Goal: Task Accomplishment & Management: Use online tool/utility

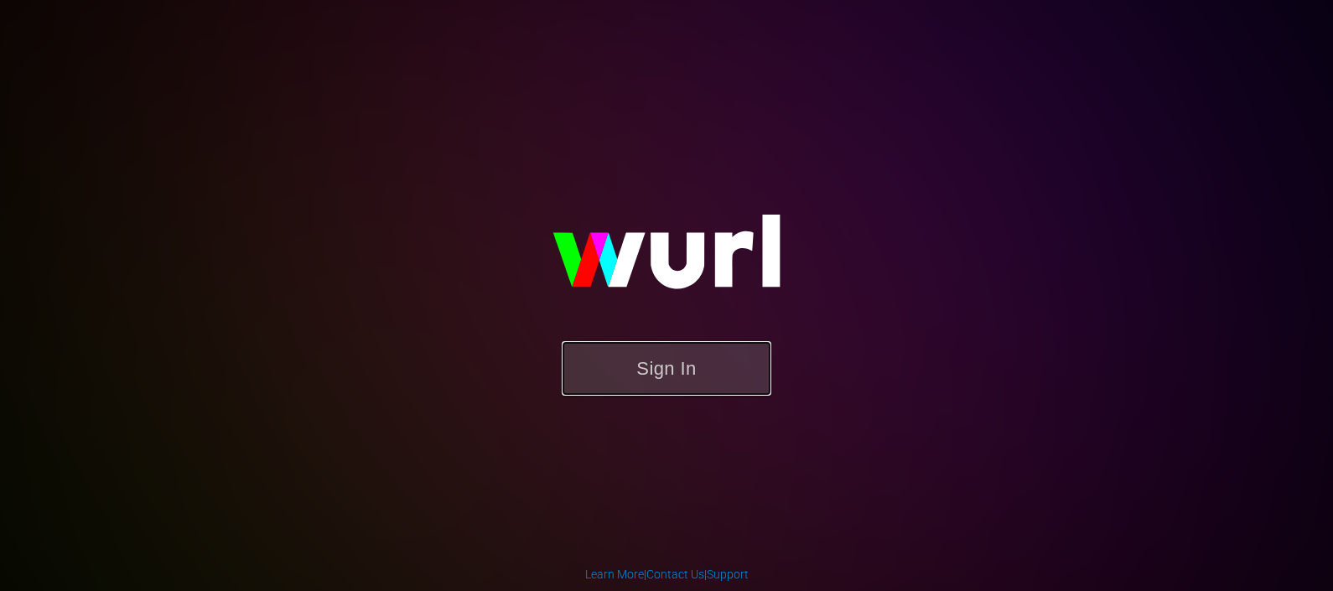
click at [675, 360] on button "Sign In" at bounding box center [667, 368] width 210 height 54
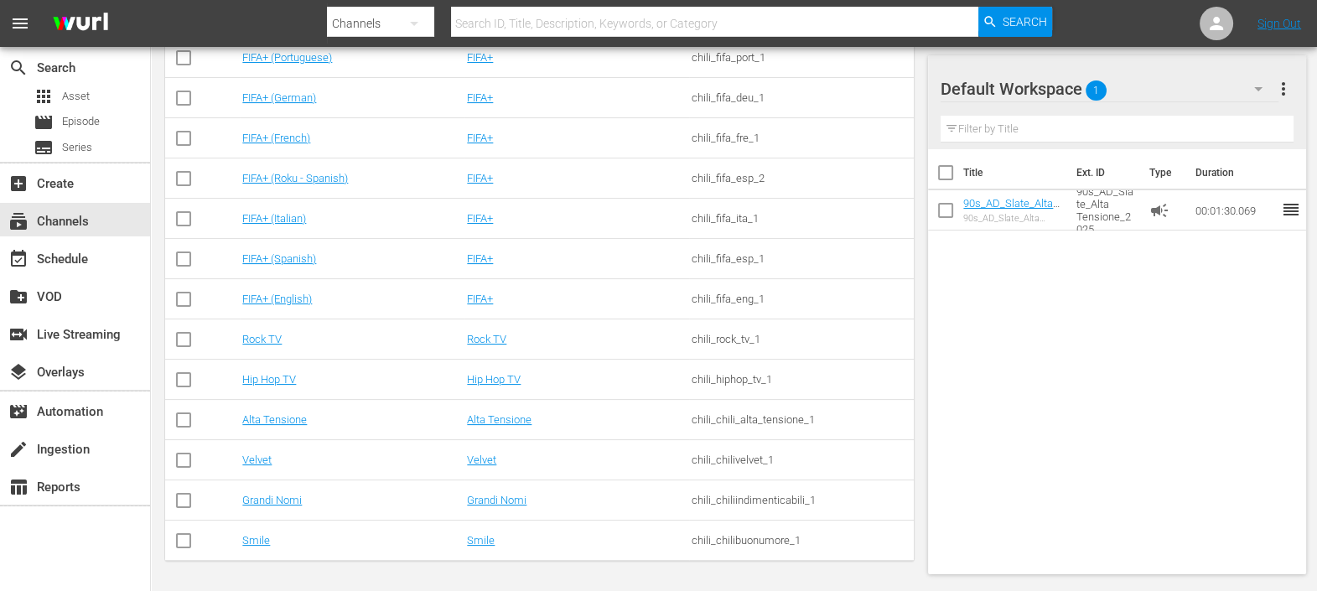
scroll to position [76, 0]
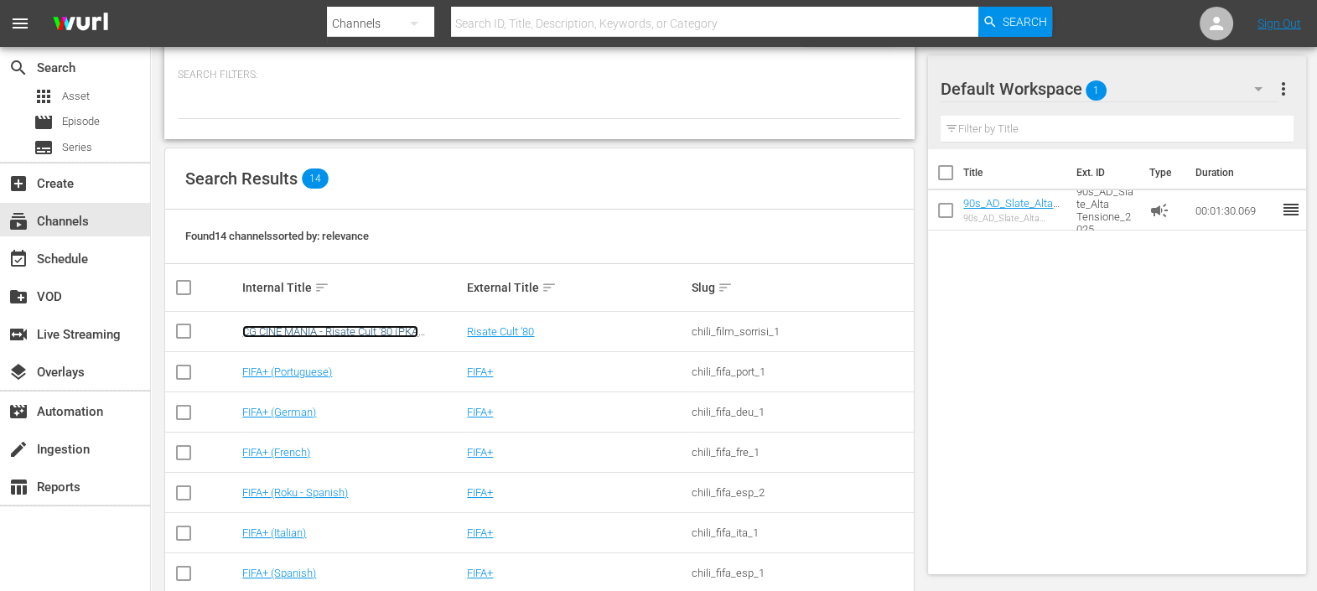
click at [355, 331] on link "CG CINE MANIA - Risate Cult '80 (PKA [PERSON_NAME] – Noi siamo angeli)" at bounding box center [330, 337] width 176 height 25
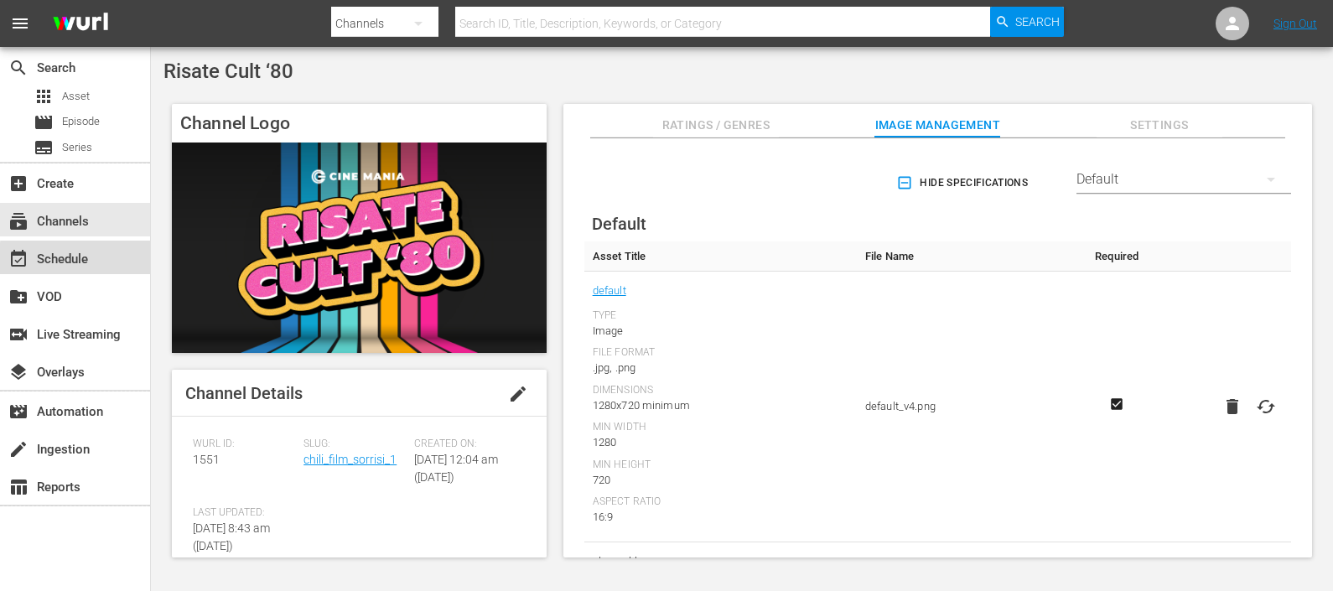
click at [129, 258] on div "event_available Schedule" at bounding box center [75, 258] width 150 height 34
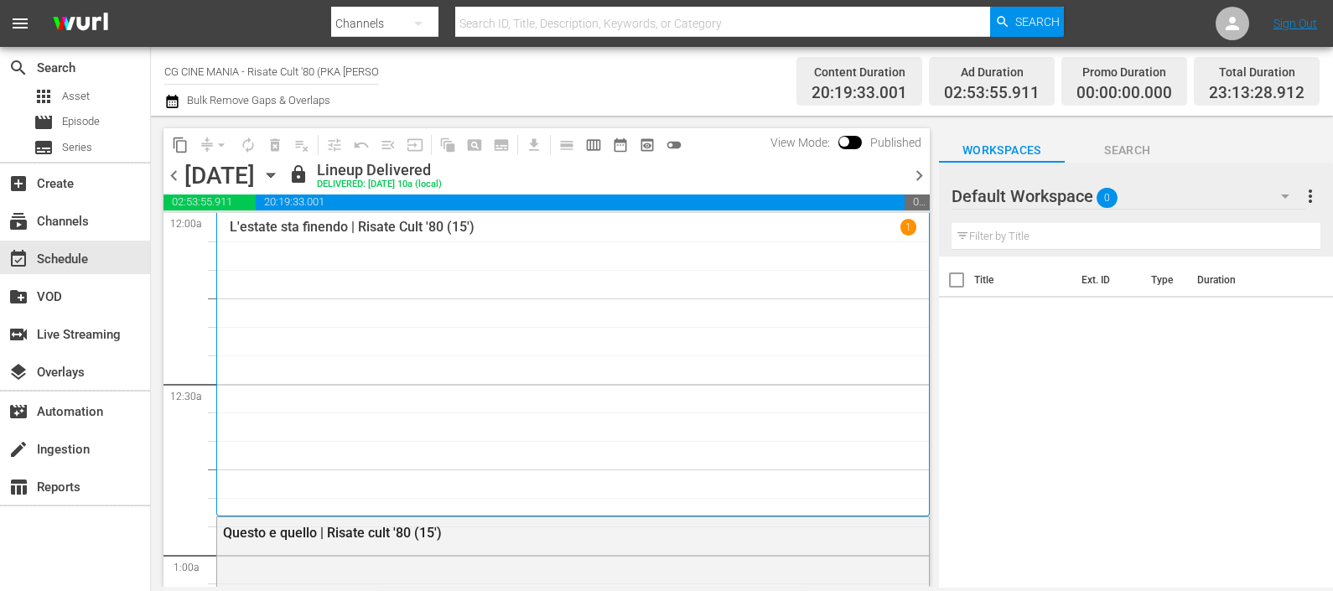
click at [176, 93] on icon "button" at bounding box center [172, 101] width 16 height 20
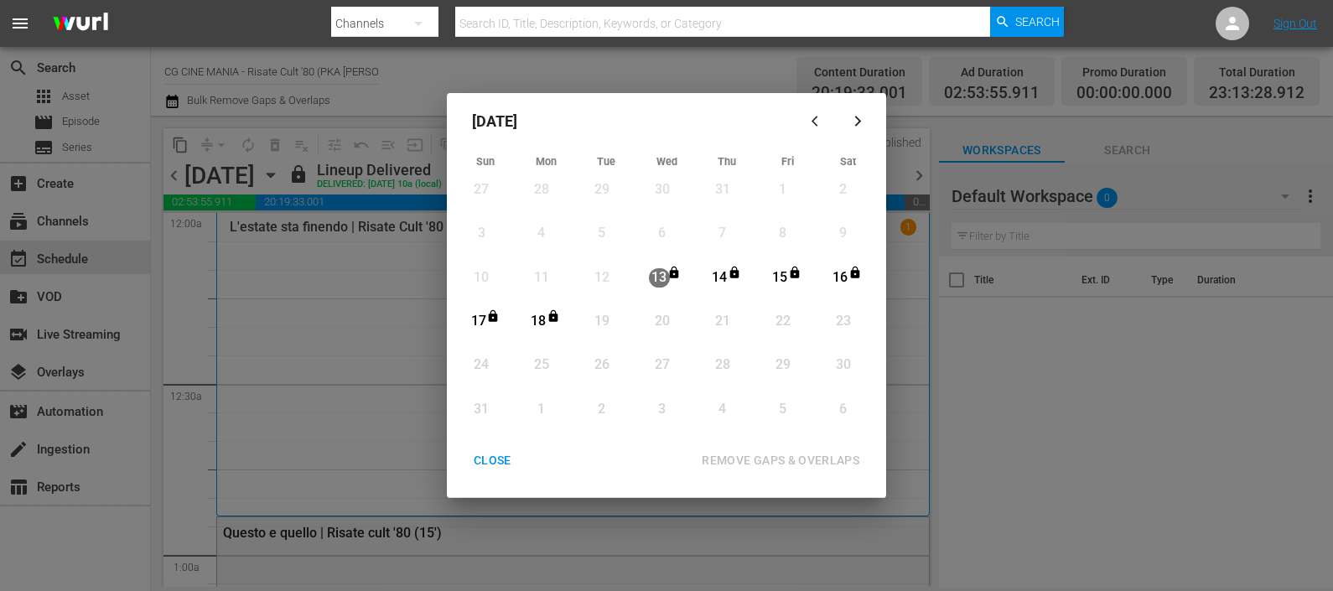
click at [616, 316] on div "19" at bounding box center [602, 321] width 42 height 29
click at [604, 312] on div "19" at bounding box center [601, 321] width 21 height 19
drag, startPoint x: 931, startPoint y: 134, endPoint x: 920, endPoint y: 133, distance: 10.9
click at [928, 132] on div "[DATE] Sun Mon Tue Wed Thu Fri Sat 27 View Lineup 28 View Lineup 29 View Lineup…" at bounding box center [666, 295] width 1333 height 591
drag, startPoint x: 488, startPoint y: 469, endPoint x: 751, endPoint y: 244, distance: 346.6
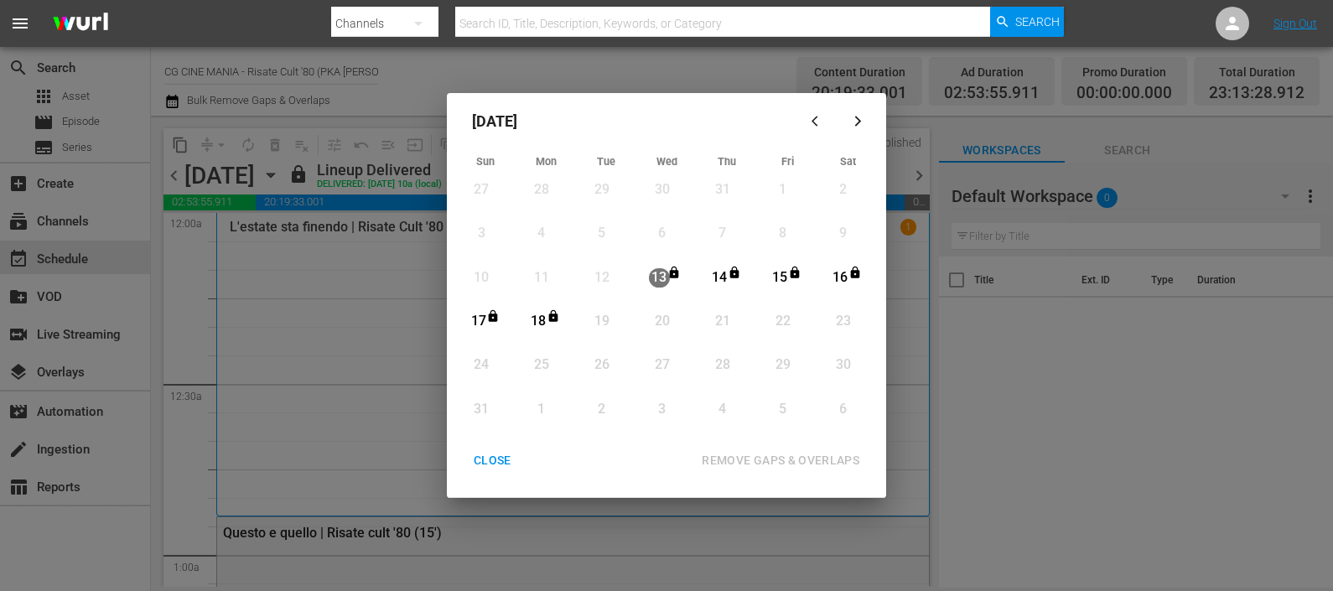
click at [486, 469] on div "CLOSE" at bounding box center [492, 460] width 65 height 21
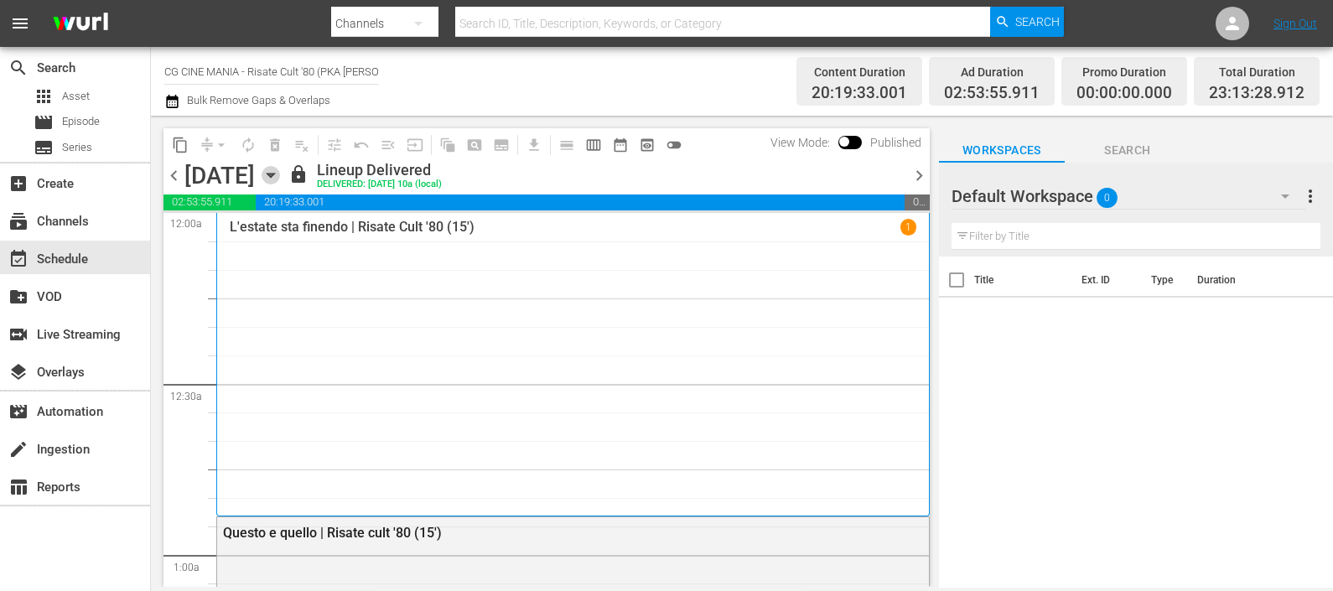
click at [280, 174] on icon "button" at bounding box center [271, 175] width 18 height 18
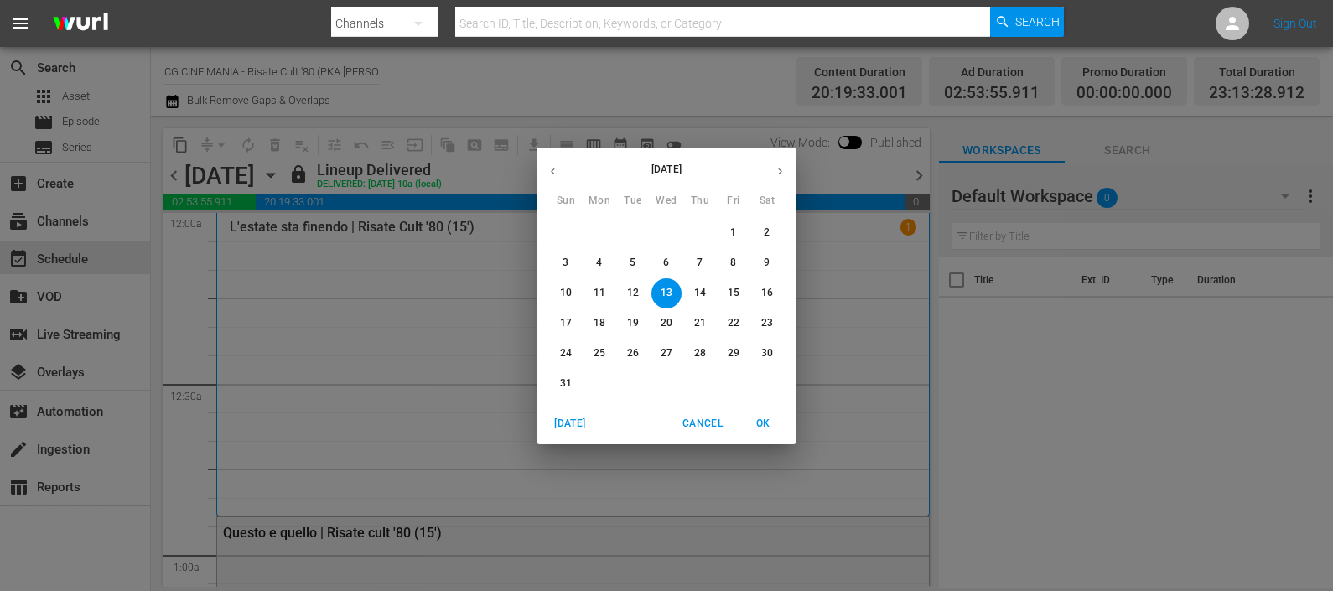
drag, startPoint x: 595, startPoint y: 319, endPoint x: 687, endPoint y: 449, distance: 160.0
click at [595, 318] on p "18" at bounding box center [599, 323] width 12 height 14
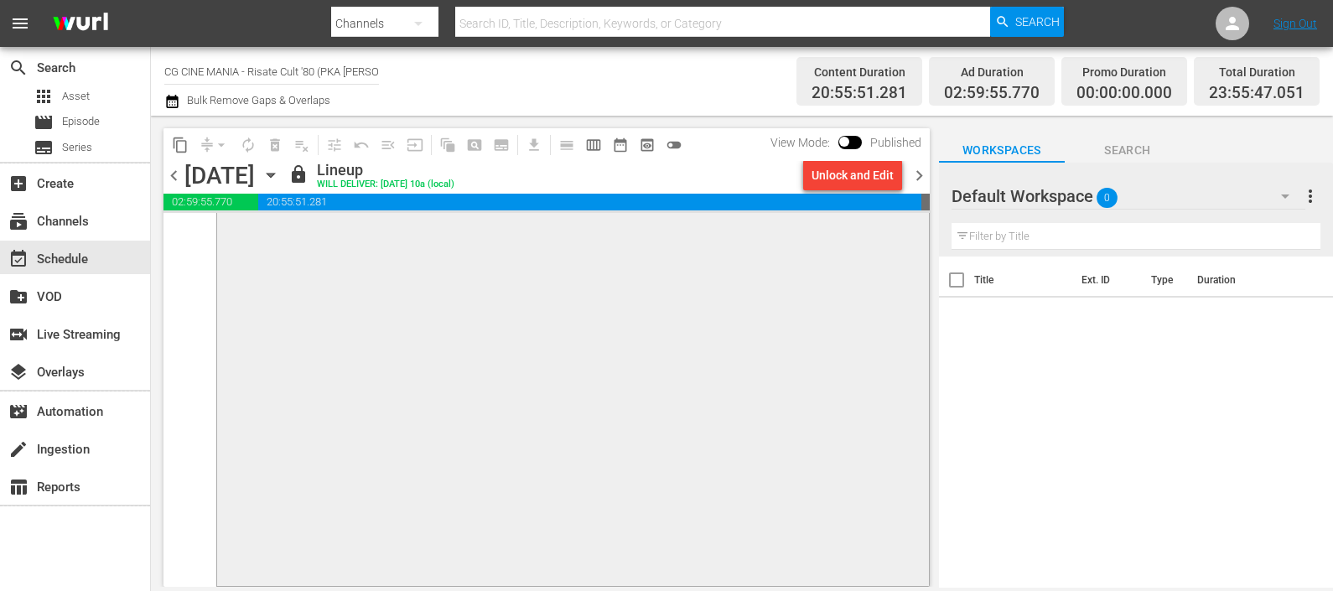
scroll to position [8088, 0]
click at [916, 176] on span "chevron_right" at bounding box center [919, 175] width 21 height 21
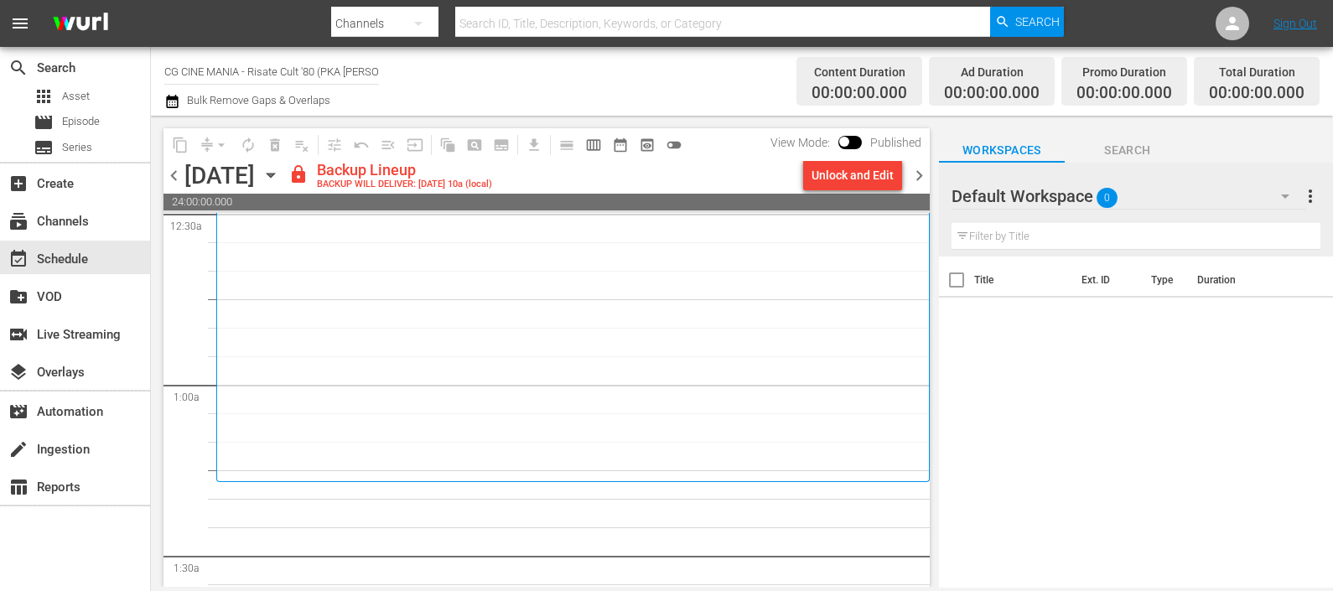
scroll to position [314, 0]
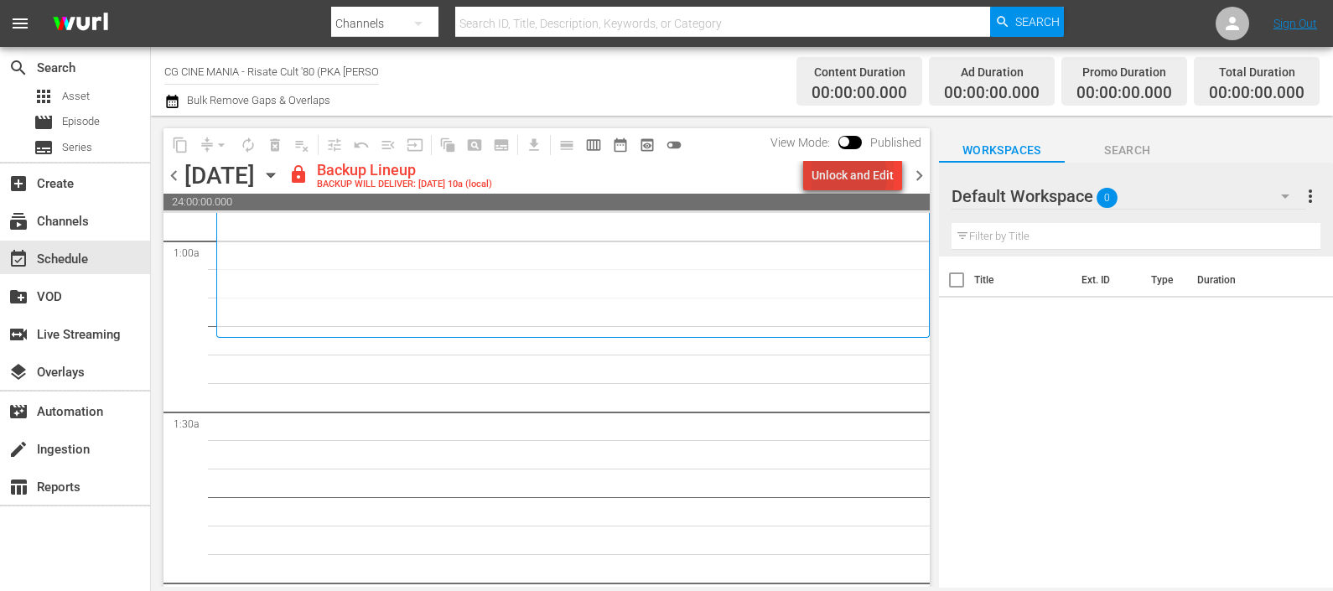
click at [847, 176] on div "Unlock and Edit" at bounding box center [852, 175] width 82 height 30
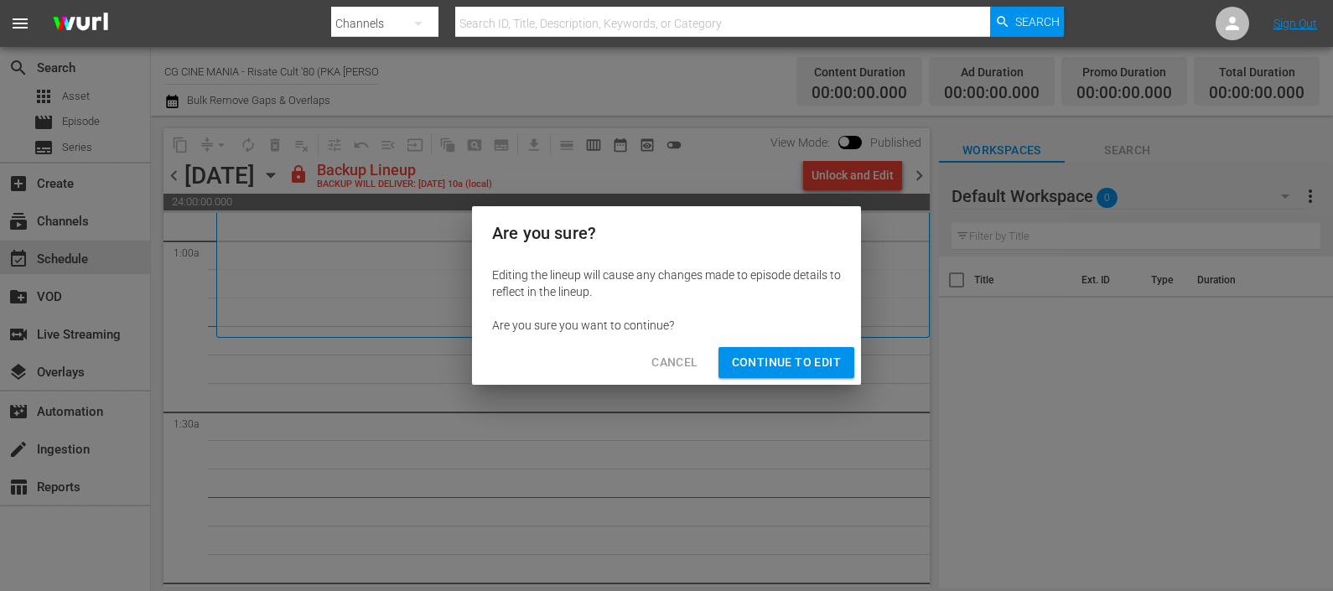
click at [797, 365] on span "Continue to Edit" at bounding box center [786, 362] width 109 height 21
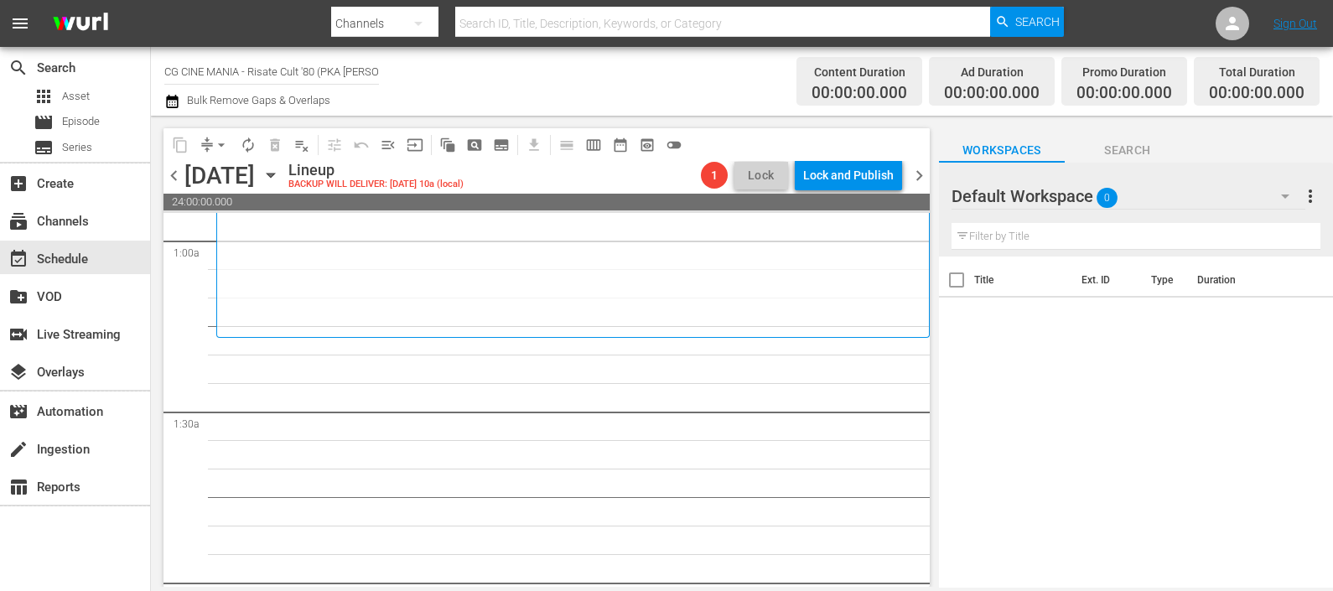
click at [1285, 194] on icon "button" at bounding box center [1285, 196] width 20 height 20
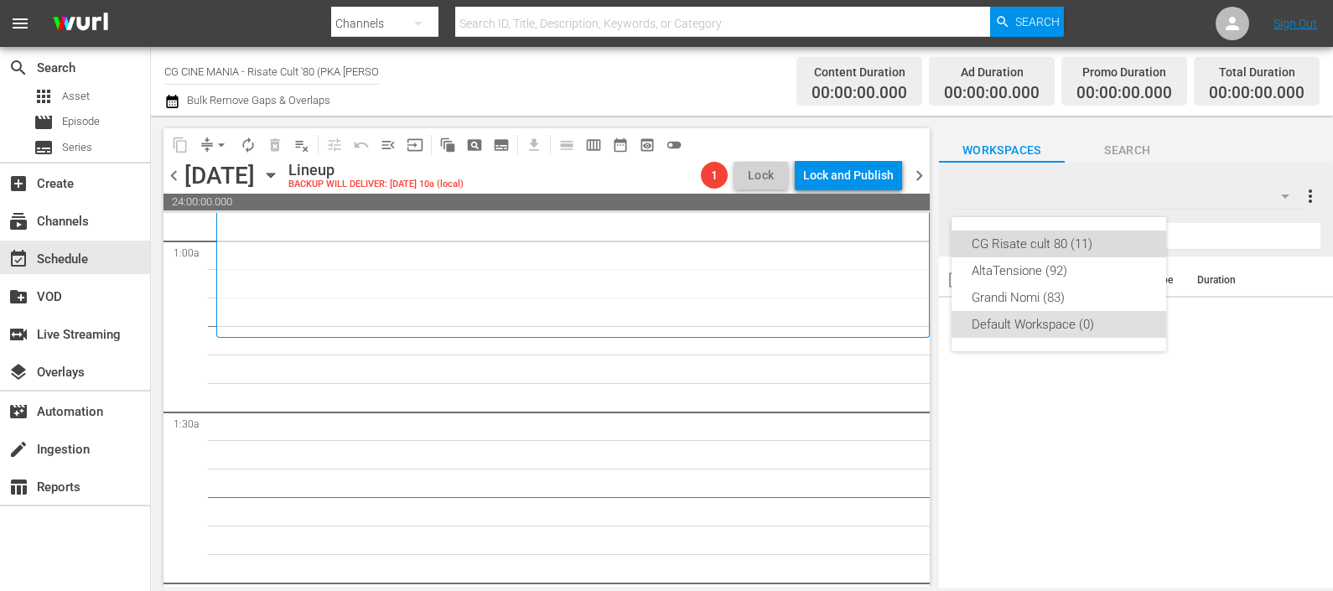
click at [1034, 243] on div "CG Risate cult 80 (11)" at bounding box center [1058, 244] width 174 height 27
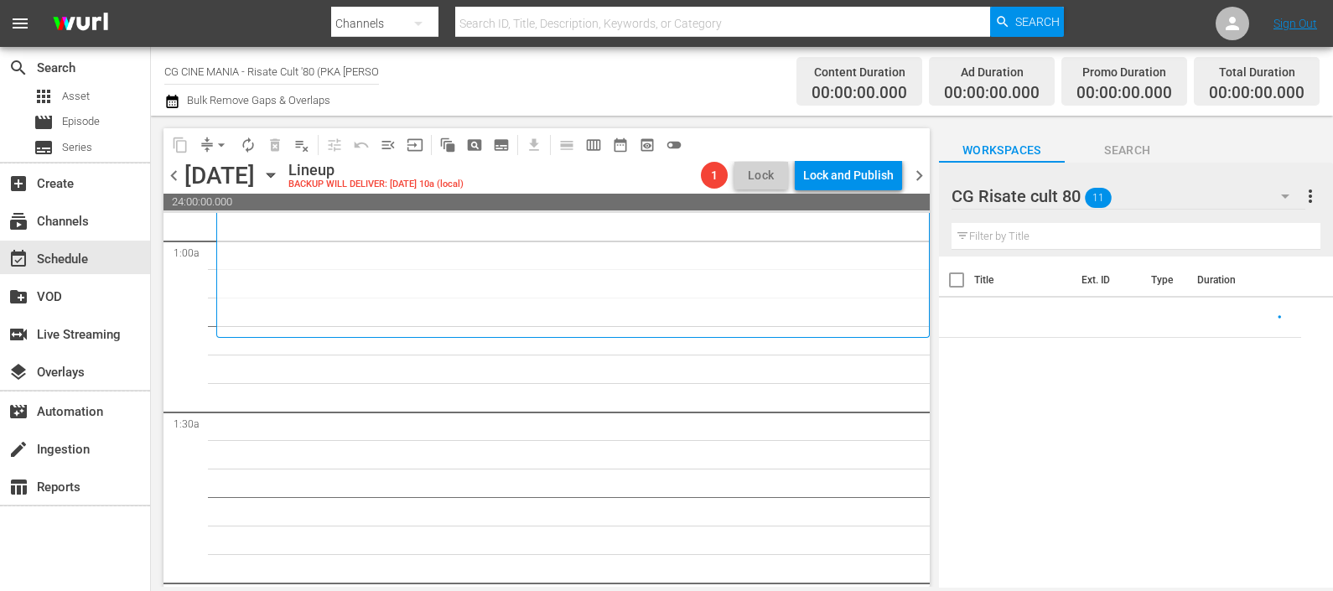
click at [1010, 241] on input "text" at bounding box center [1135, 236] width 369 height 27
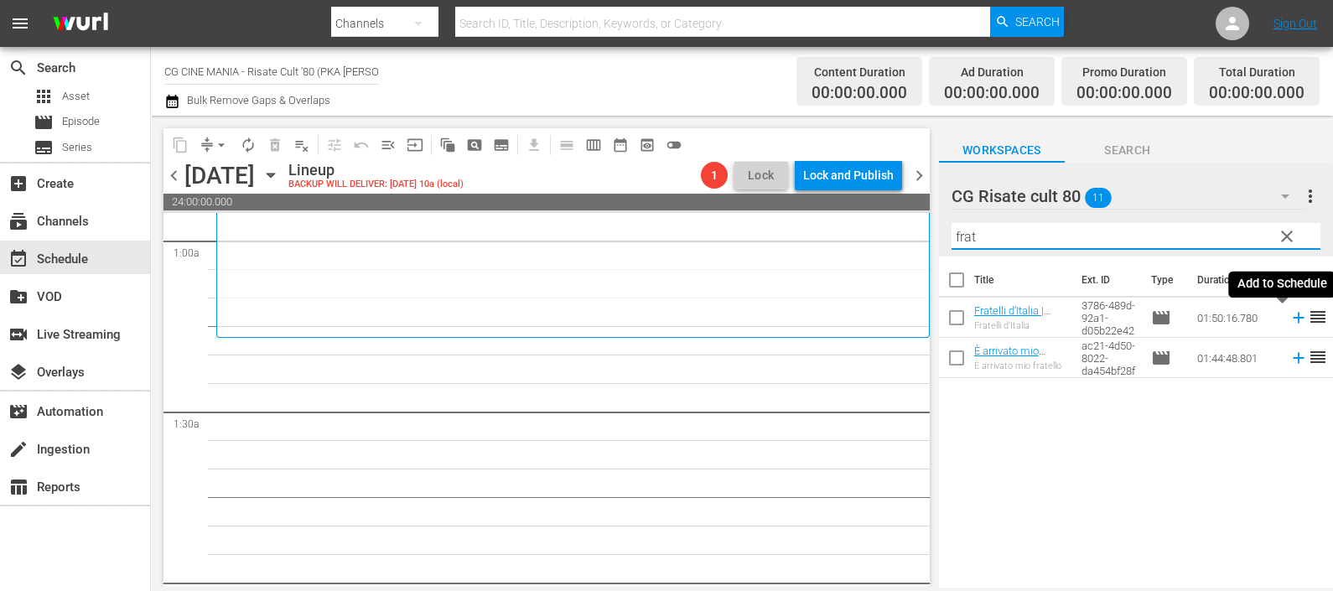
click at [1289, 314] on icon at bounding box center [1298, 317] width 18 height 18
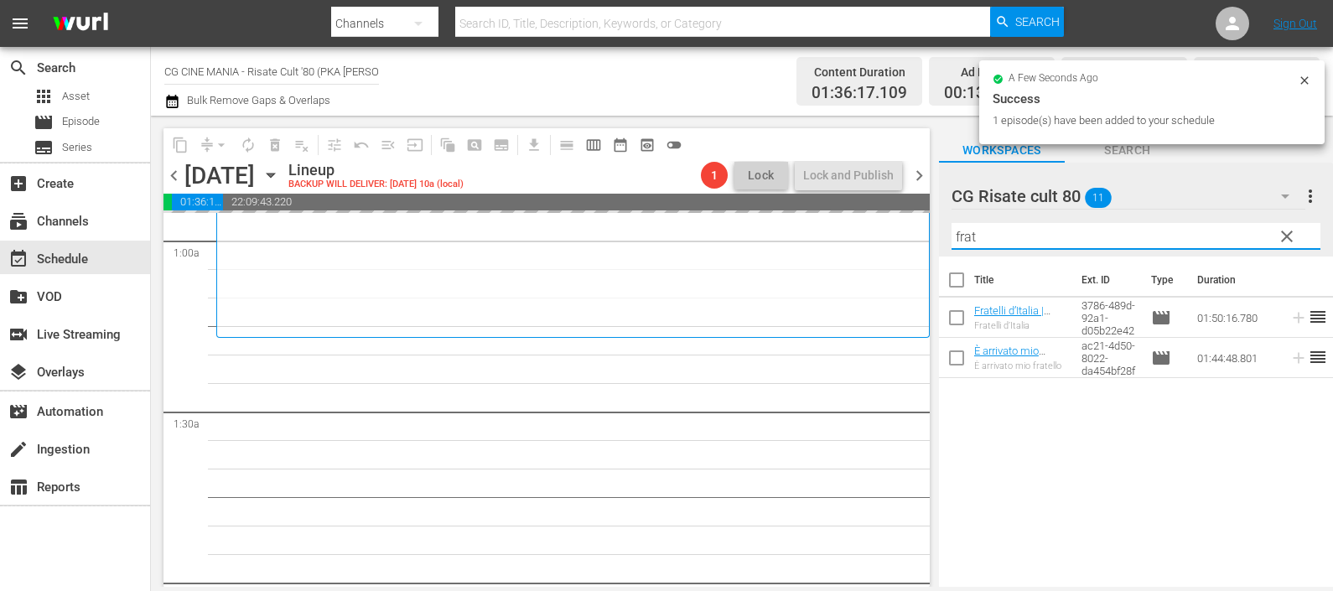
drag, startPoint x: 987, startPoint y: 227, endPoint x: 947, endPoint y: 236, distance: 40.3
click at [947, 236] on div "CG Risate cult 80 11 CG Risate cult 80 more_vert clear Filter by Title frat" at bounding box center [1136, 210] width 394 height 94
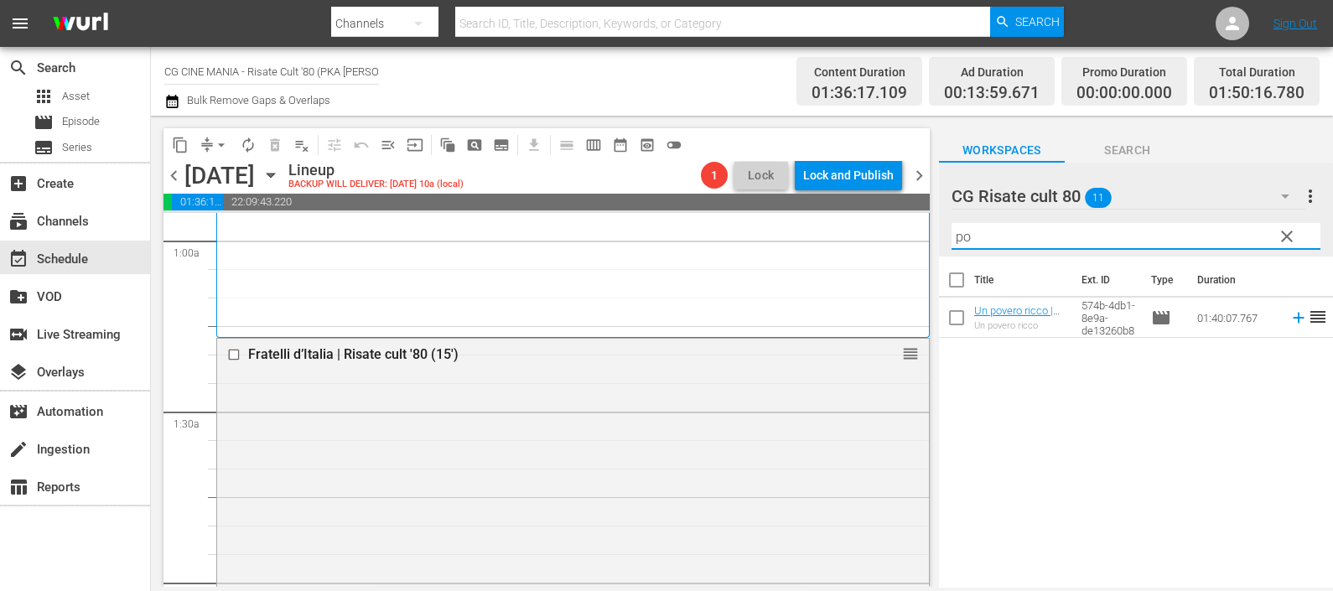
drag, startPoint x: 1280, startPoint y: 320, endPoint x: 1244, endPoint y: 321, distance: 36.1
click at [1289, 319] on icon at bounding box center [1298, 317] width 18 height 18
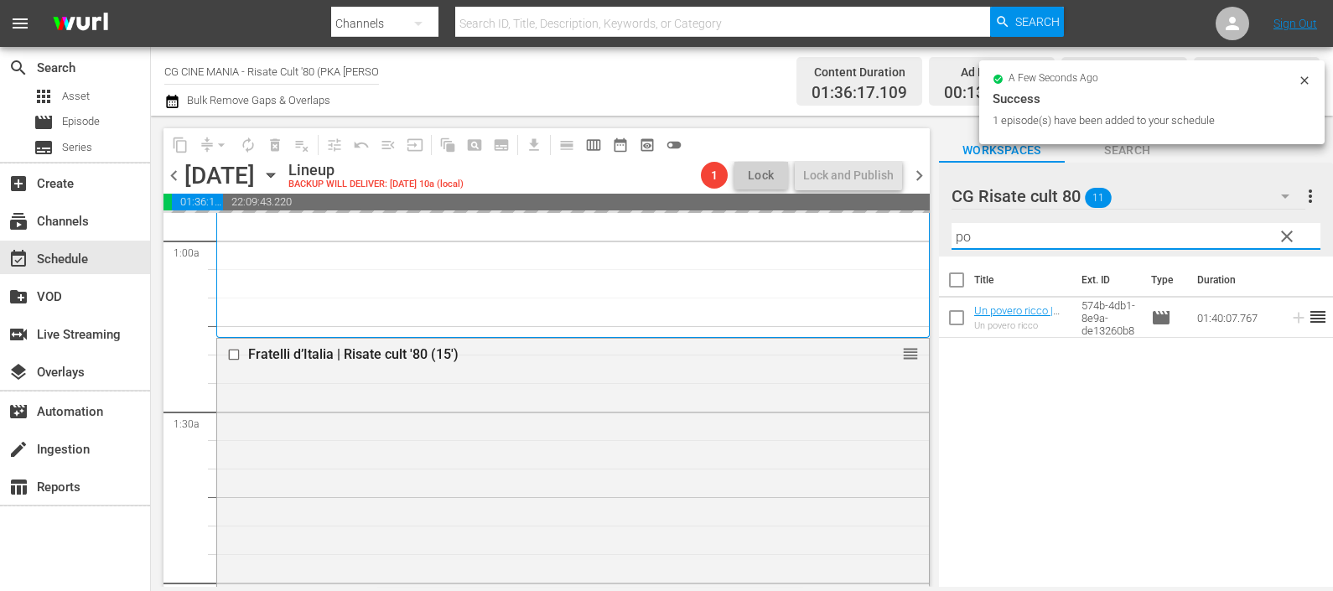
drag, startPoint x: 978, startPoint y: 231, endPoint x: 907, endPoint y: 222, distance: 71.7
click at [914, 232] on div "content_copy compress arrow_drop_down autorenew_outlined delete_forever_outline…" at bounding box center [742, 351] width 1182 height 471
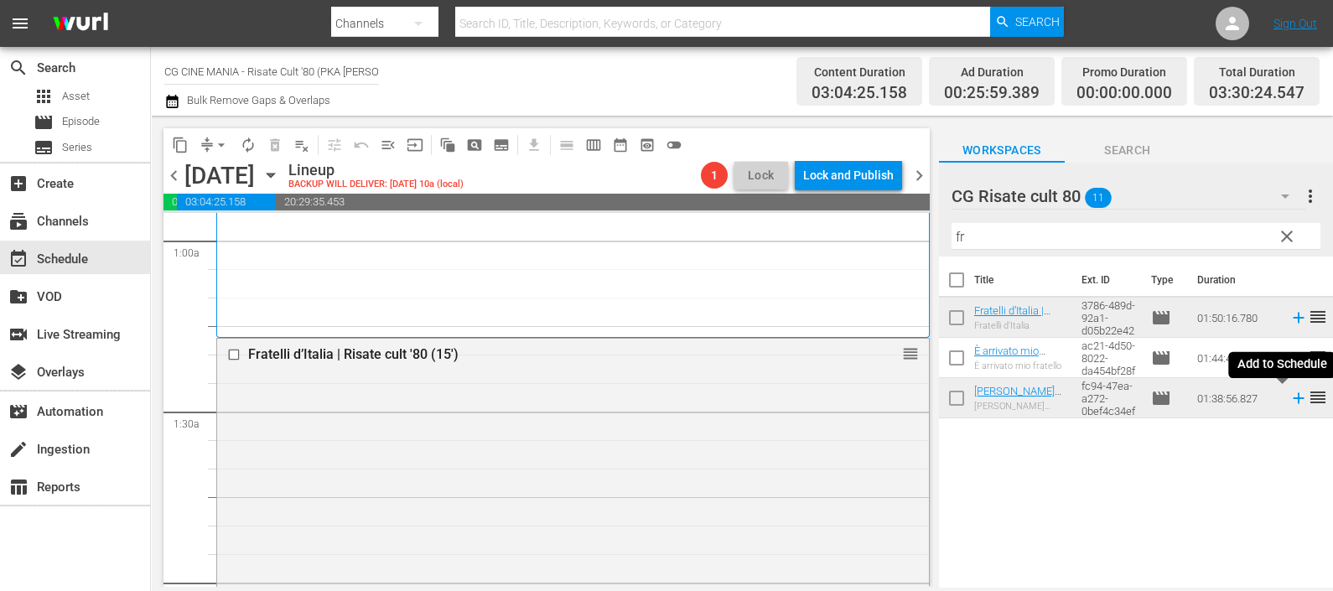
click at [1293, 398] on icon at bounding box center [1298, 398] width 11 height 11
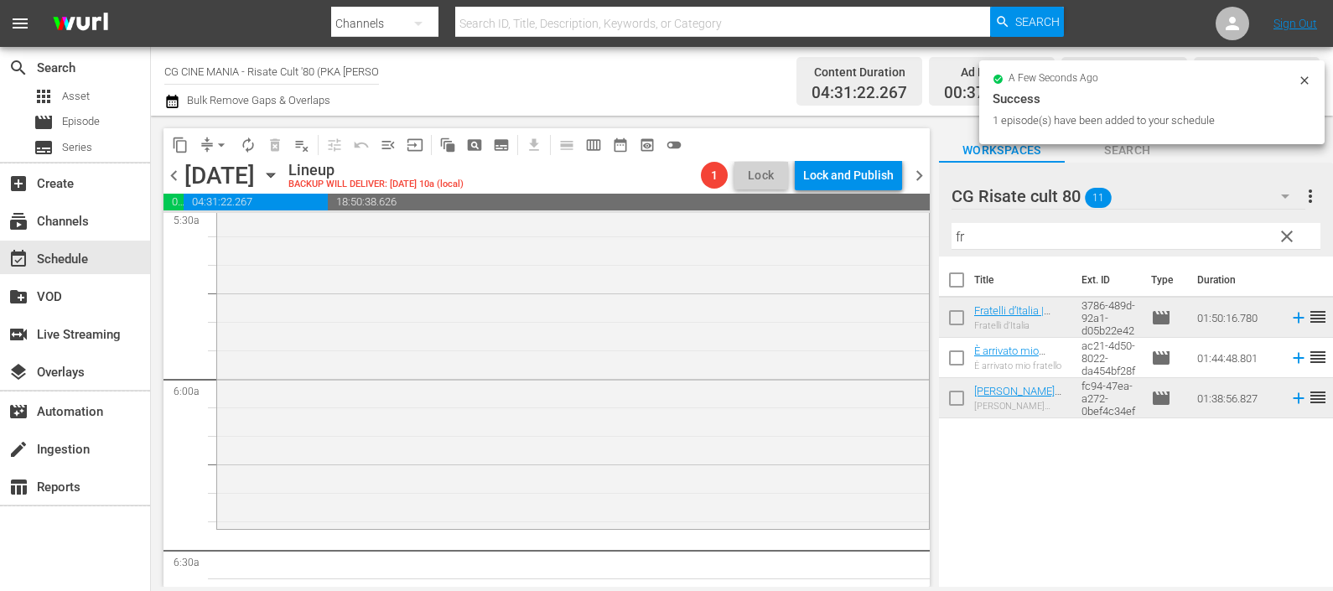
scroll to position [2515, 0]
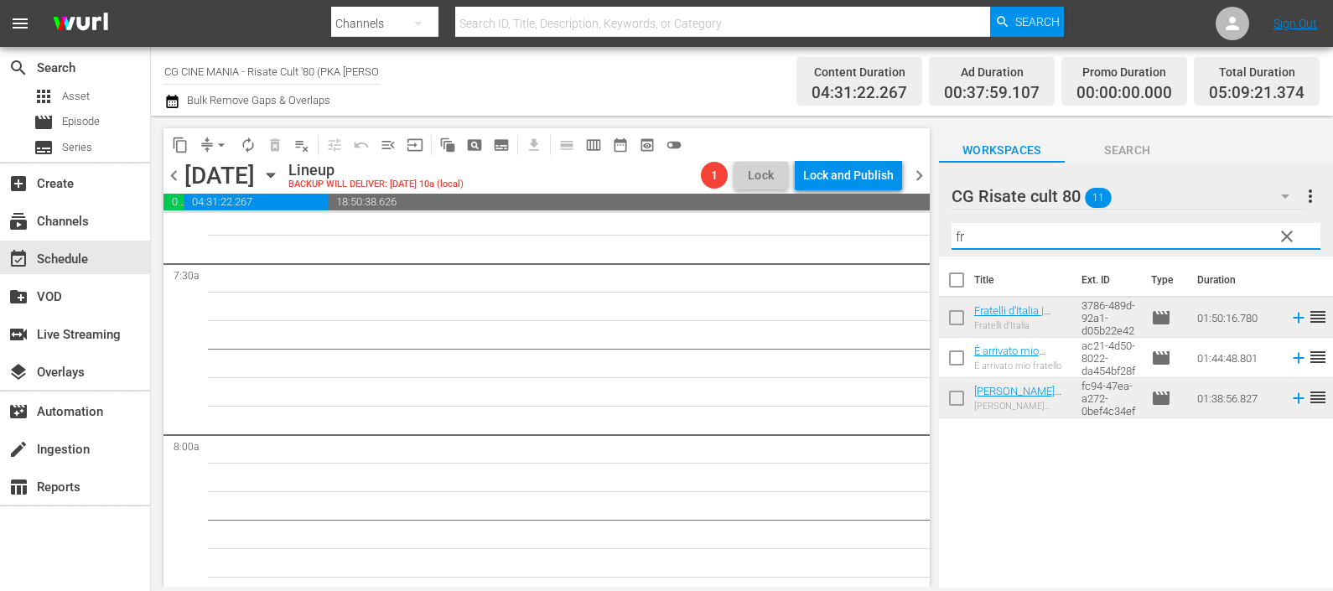
drag, startPoint x: 994, startPoint y: 241, endPoint x: 920, endPoint y: 241, distance: 74.6
click at [920, 241] on div "content_copy compress arrow_drop_down autorenew_outlined delete_forever_outline…" at bounding box center [742, 351] width 1182 height 471
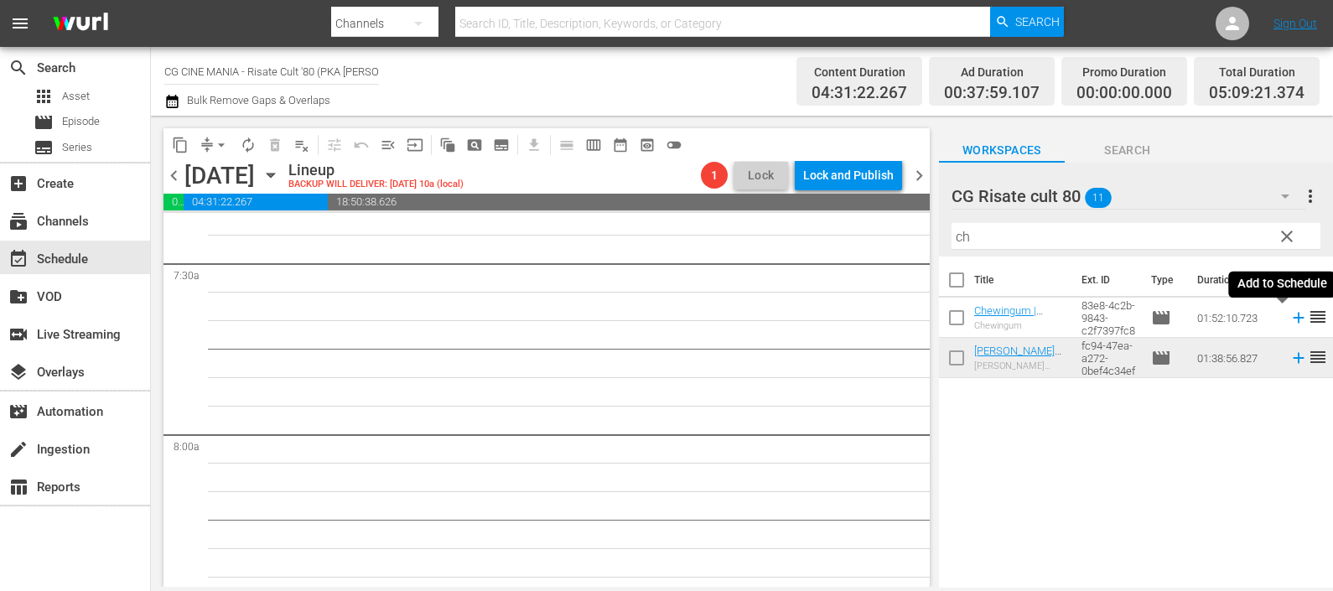
click at [1293, 319] on icon at bounding box center [1298, 318] width 11 height 11
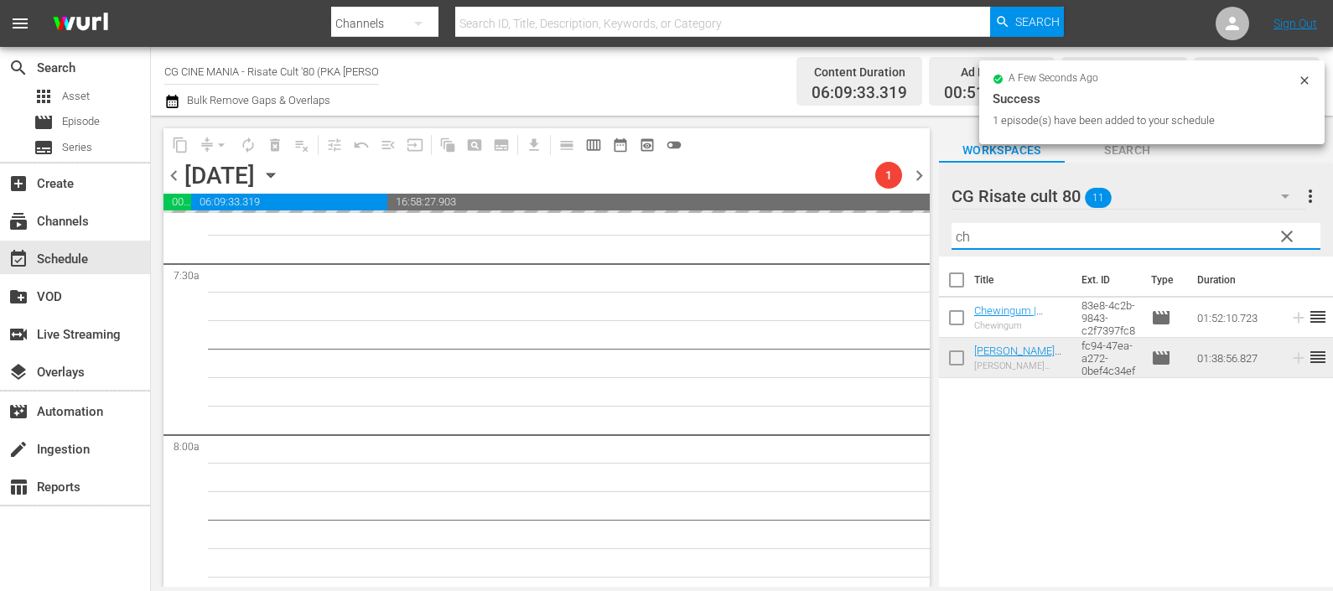
drag, startPoint x: 961, startPoint y: 231, endPoint x: 934, endPoint y: 231, distance: 27.7
click at [935, 231] on div "content_copy compress arrow_drop_down autorenew_outlined delete_forever_outline…" at bounding box center [742, 351] width 1182 height 471
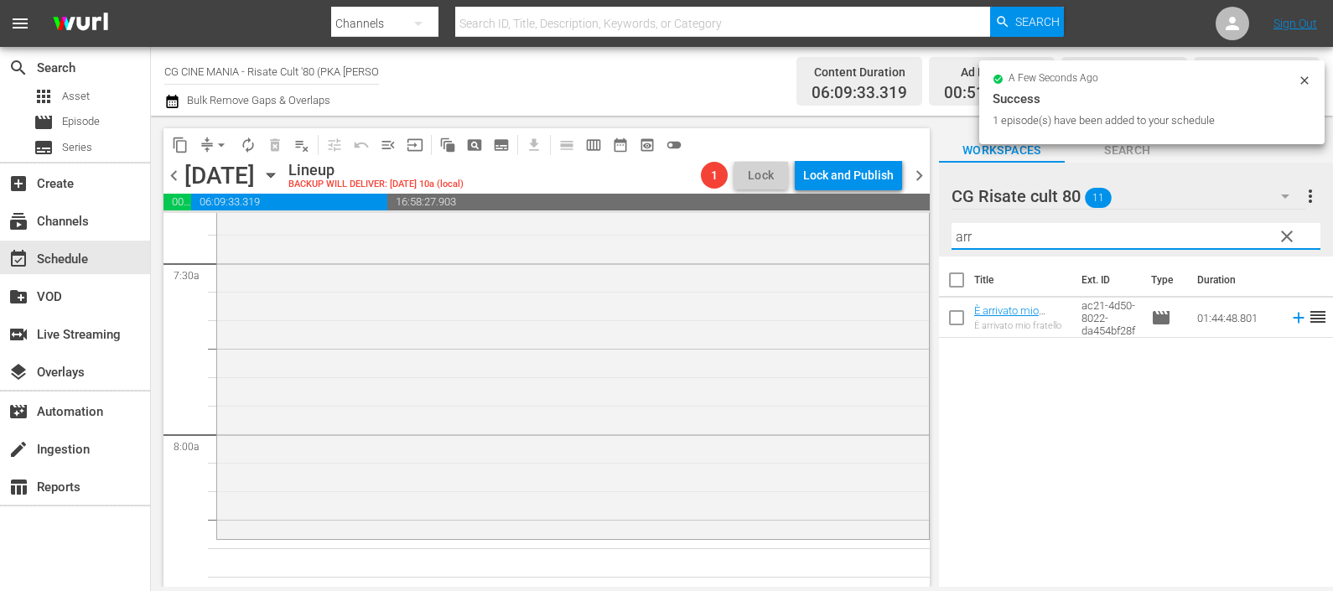
click at [1282, 314] on td at bounding box center [1294, 318] width 25 height 40
drag, startPoint x: 1282, startPoint y: 321, endPoint x: 1213, endPoint y: 314, distance: 69.9
click at [1289, 319] on icon at bounding box center [1298, 317] width 18 height 18
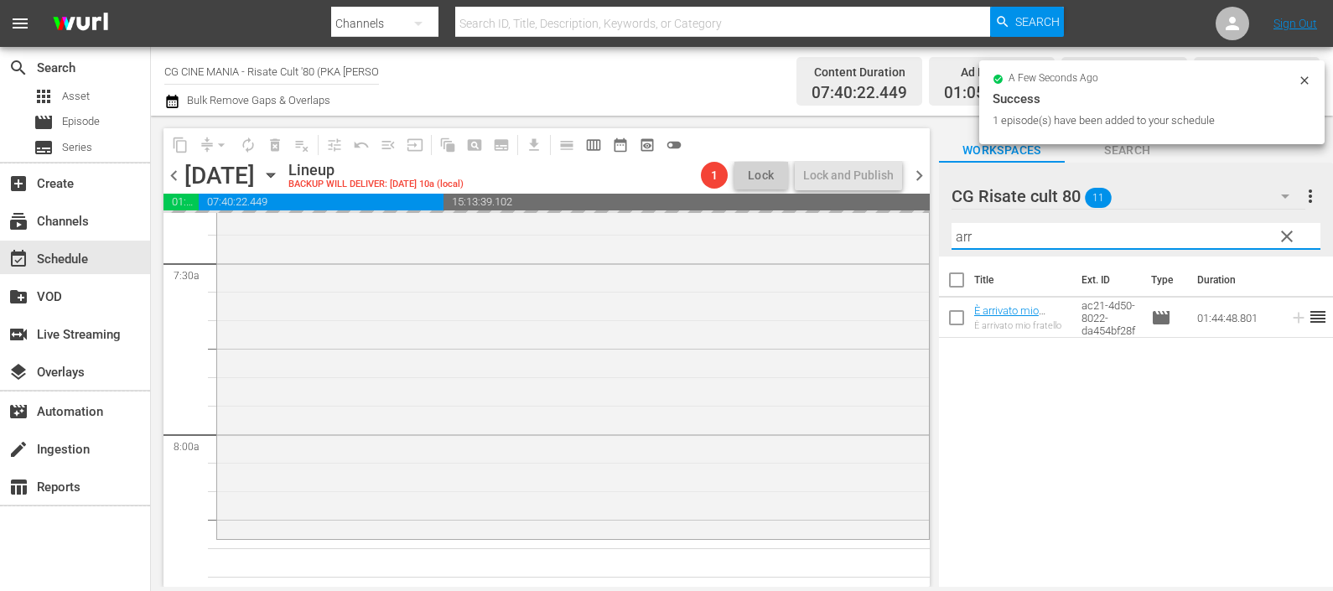
drag, startPoint x: 961, startPoint y: 239, endPoint x: 922, endPoint y: 248, distance: 39.6
click at [922, 246] on div "content_copy compress arrow_drop_down autorenew_outlined delete_forever_outline…" at bounding box center [742, 351] width 1182 height 471
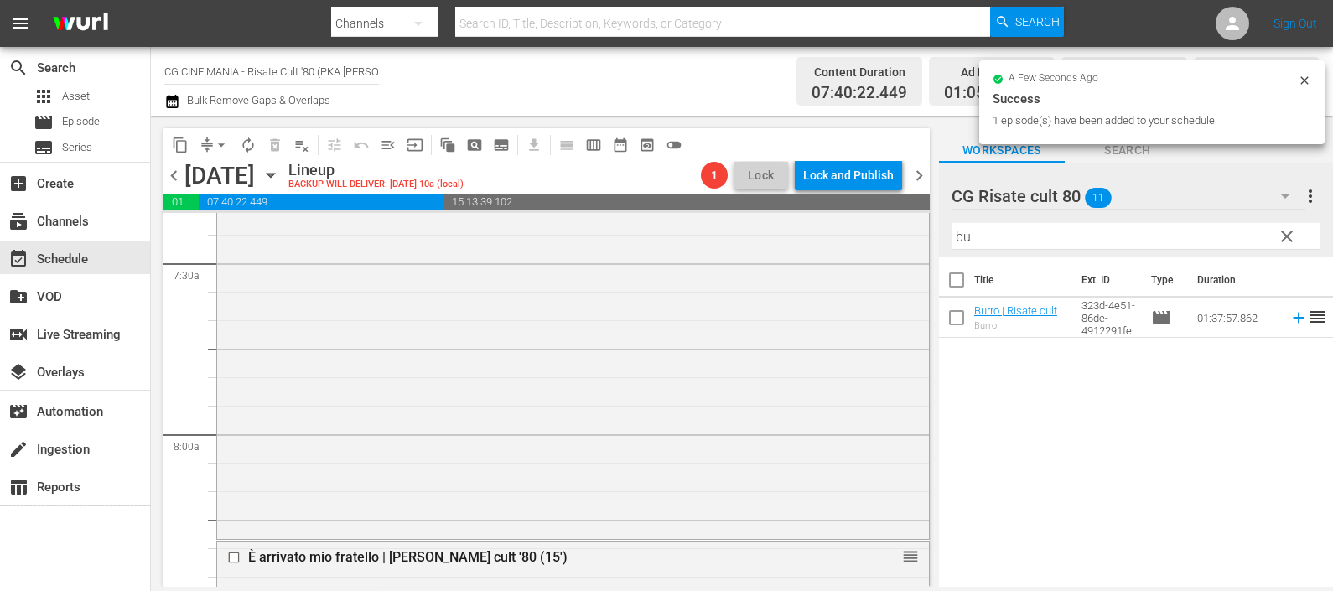
click at [1282, 314] on td at bounding box center [1294, 318] width 25 height 40
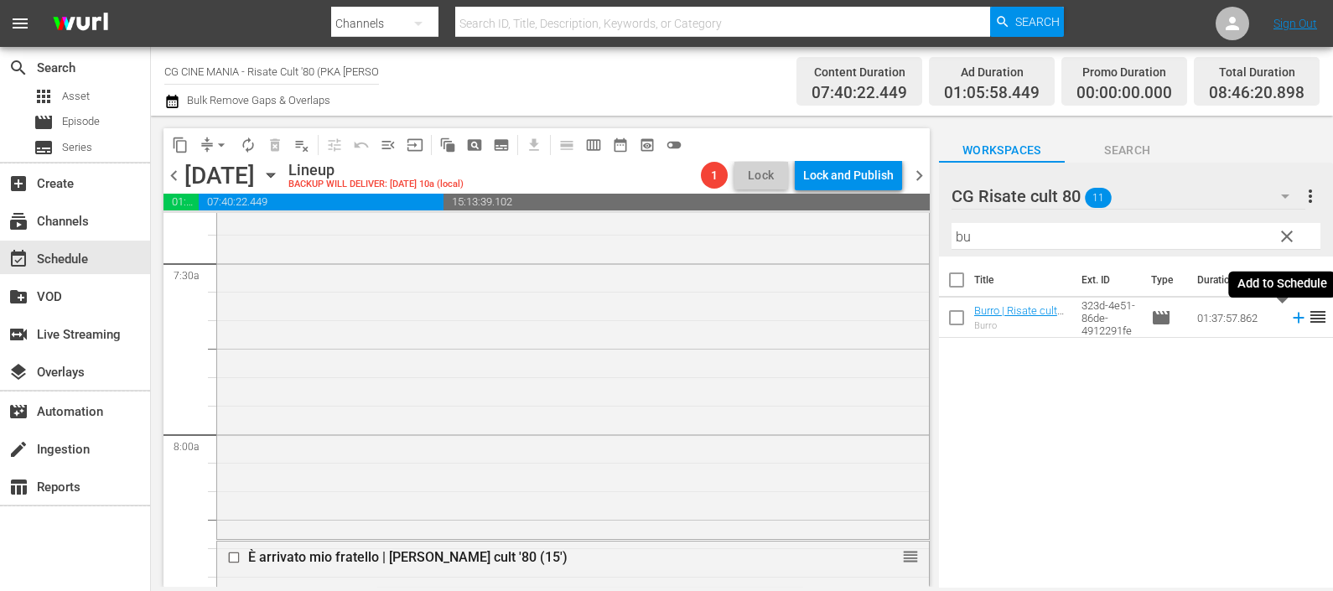
click at [1293, 318] on icon at bounding box center [1298, 318] width 11 height 11
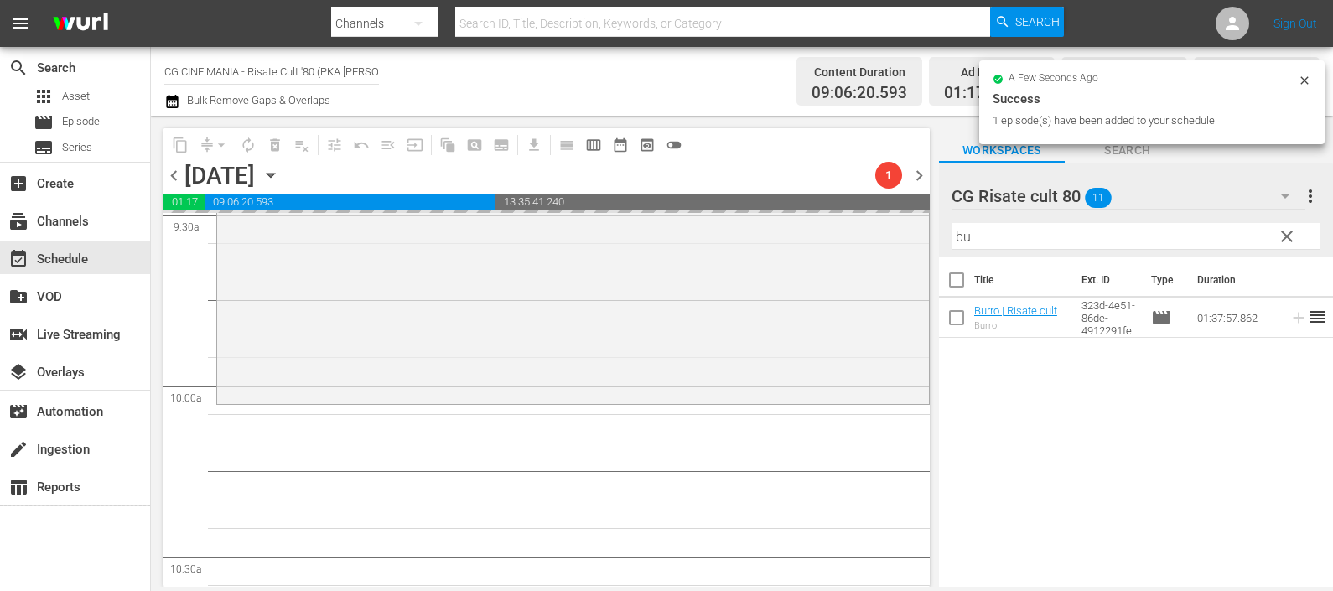
scroll to position [3877, 0]
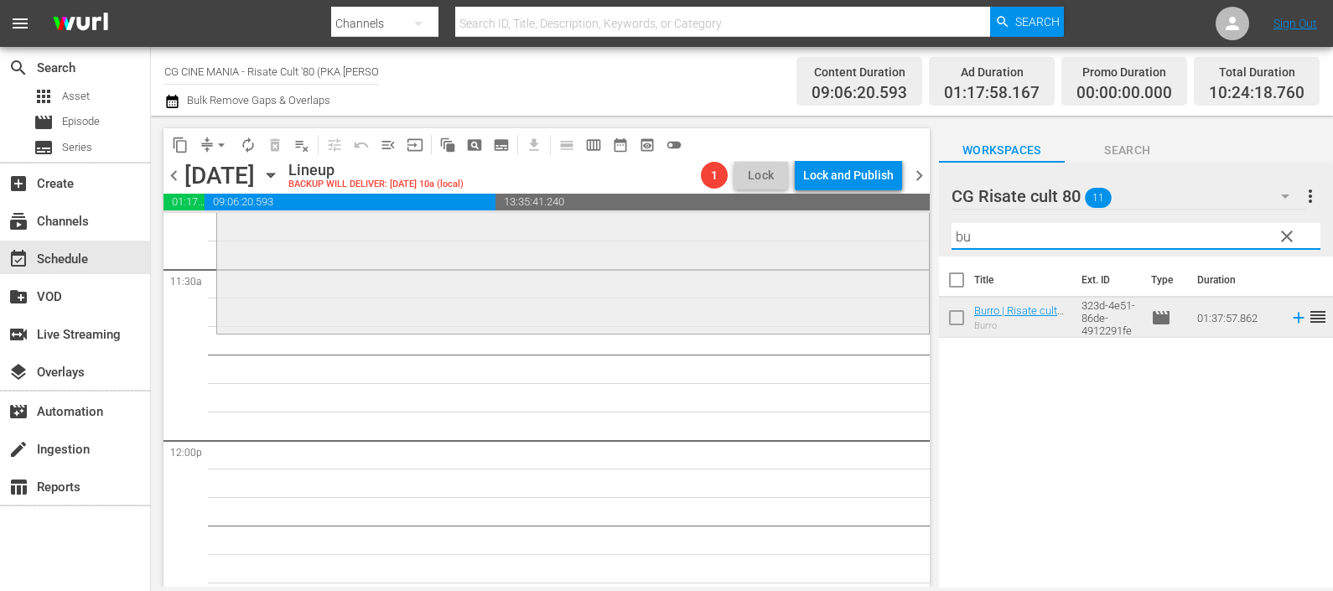
drag, startPoint x: 992, startPoint y: 223, endPoint x: 898, endPoint y: 241, distance: 95.5
click at [899, 241] on div "content_copy compress arrow_drop_down autorenew_outlined delete_forever_outline…" at bounding box center [742, 351] width 1182 height 471
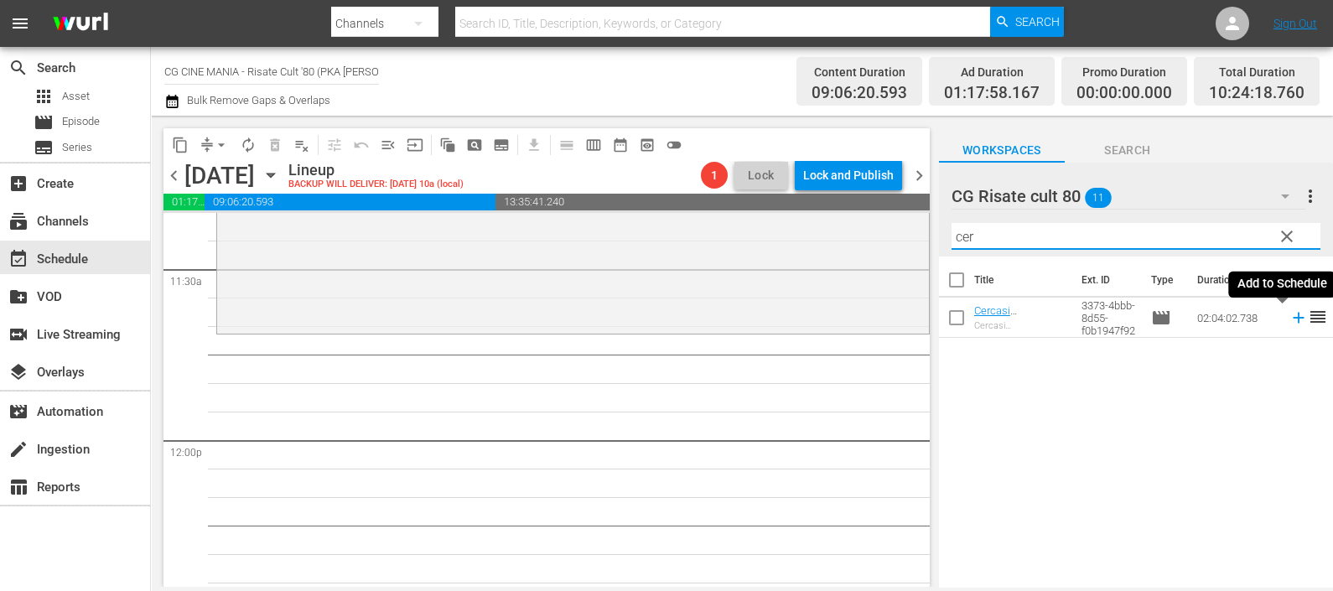
click at [1289, 316] on icon at bounding box center [1298, 317] width 18 height 18
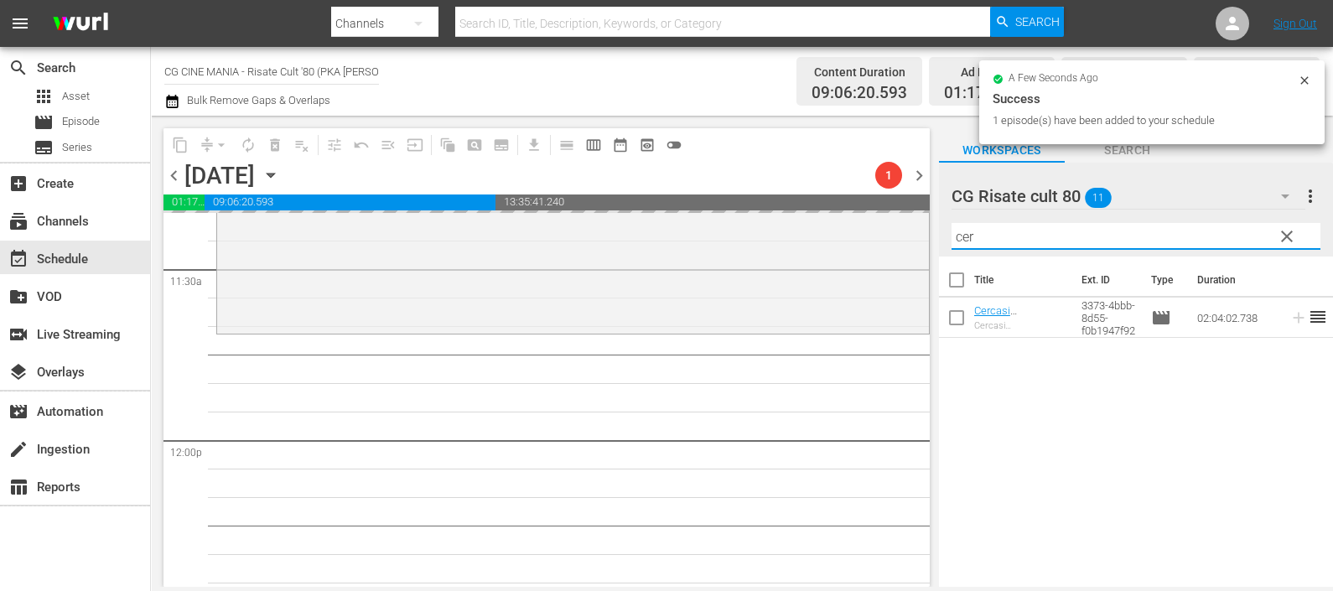
drag, startPoint x: 982, startPoint y: 232, endPoint x: 920, endPoint y: 226, distance: 62.3
click at [920, 226] on div "content_copy compress arrow_drop_down autorenew_outlined delete_forever_outline…" at bounding box center [742, 351] width 1182 height 471
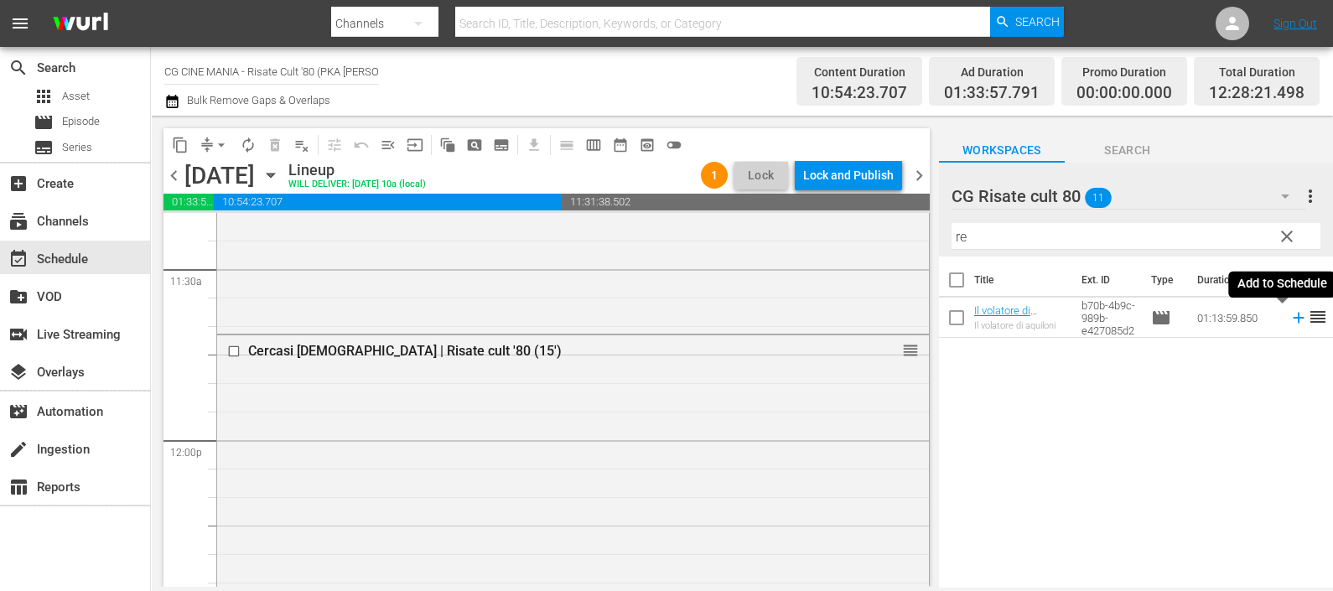
click at [1289, 316] on icon at bounding box center [1298, 317] width 18 height 18
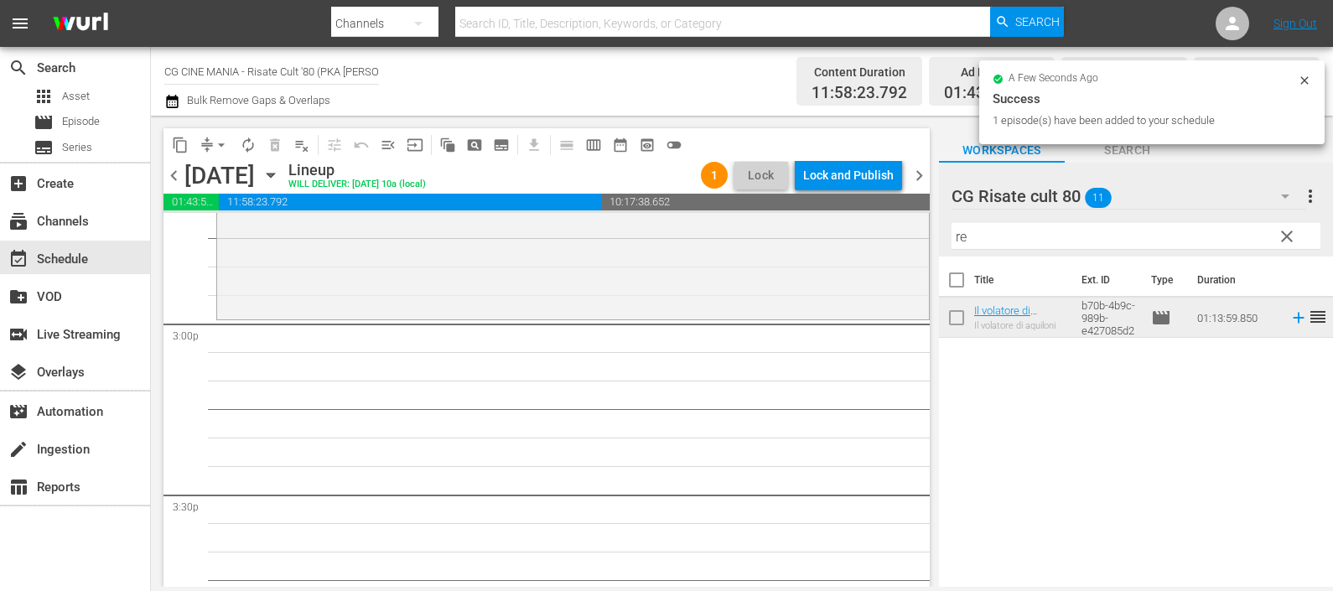
scroll to position [5029, 0]
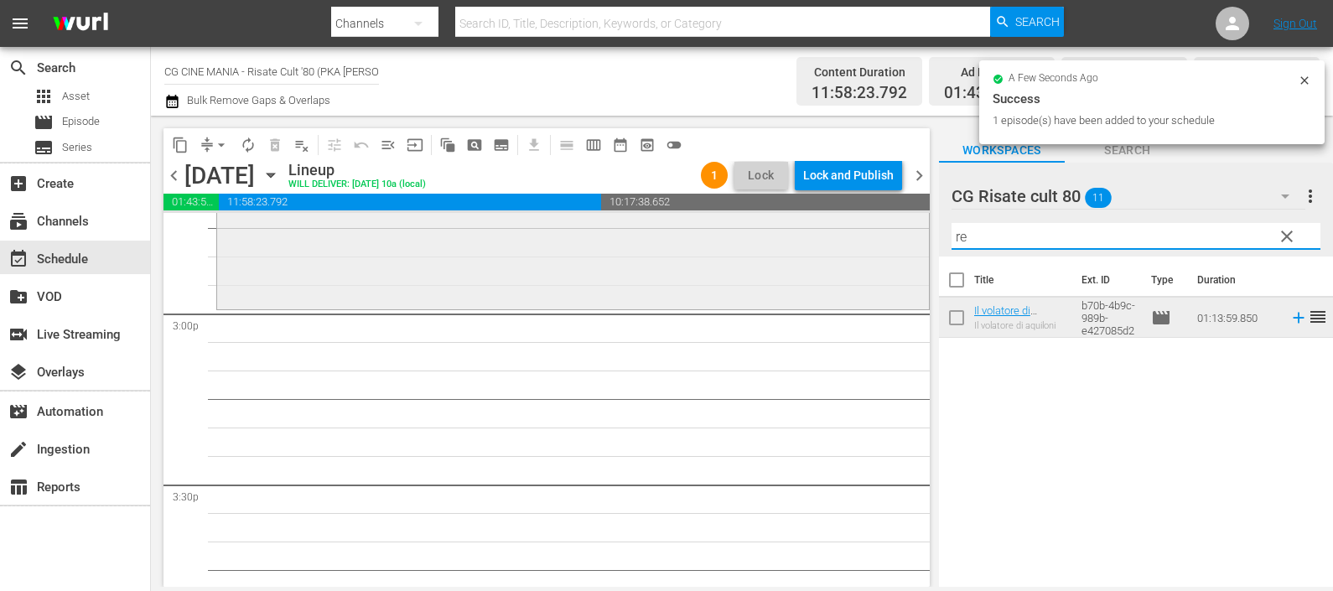
drag, startPoint x: 985, startPoint y: 234, endPoint x: 905, endPoint y: 239, distance: 79.8
click at [905, 239] on div "content_copy compress arrow_drop_down autorenew_outlined delete_forever_outline…" at bounding box center [742, 351] width 1182 height 471
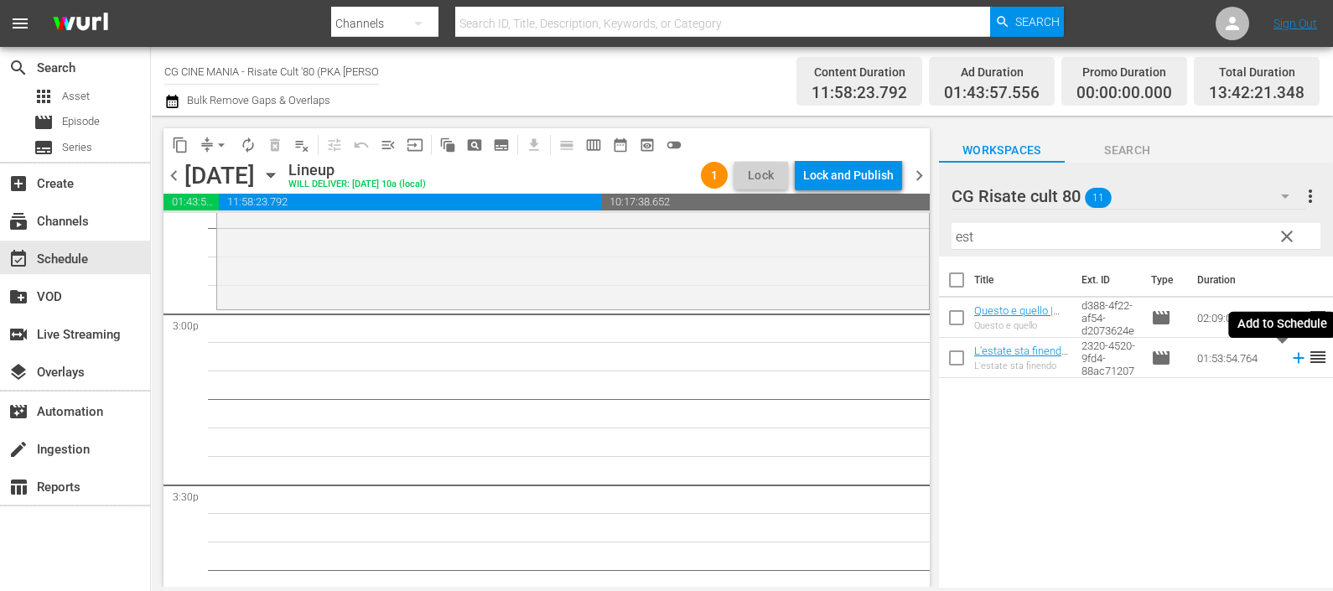
click at [1289, 351] on icon at bounding box center [1298, 358] width 18 height 18
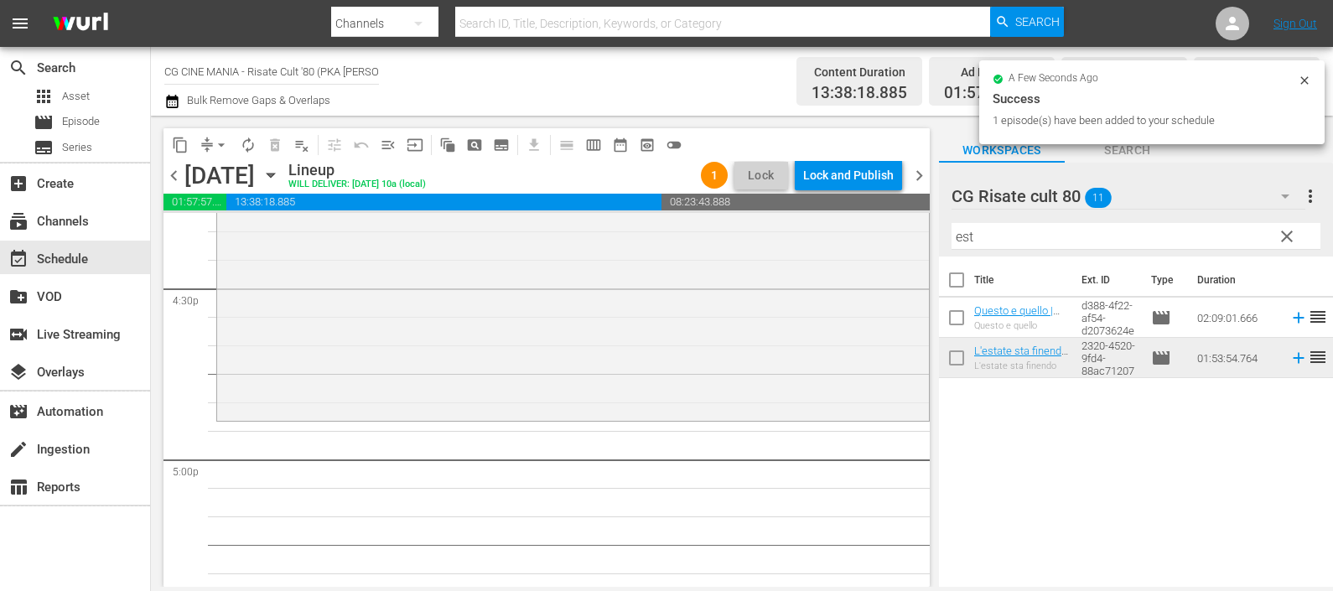
scroll to position [5657, 0]
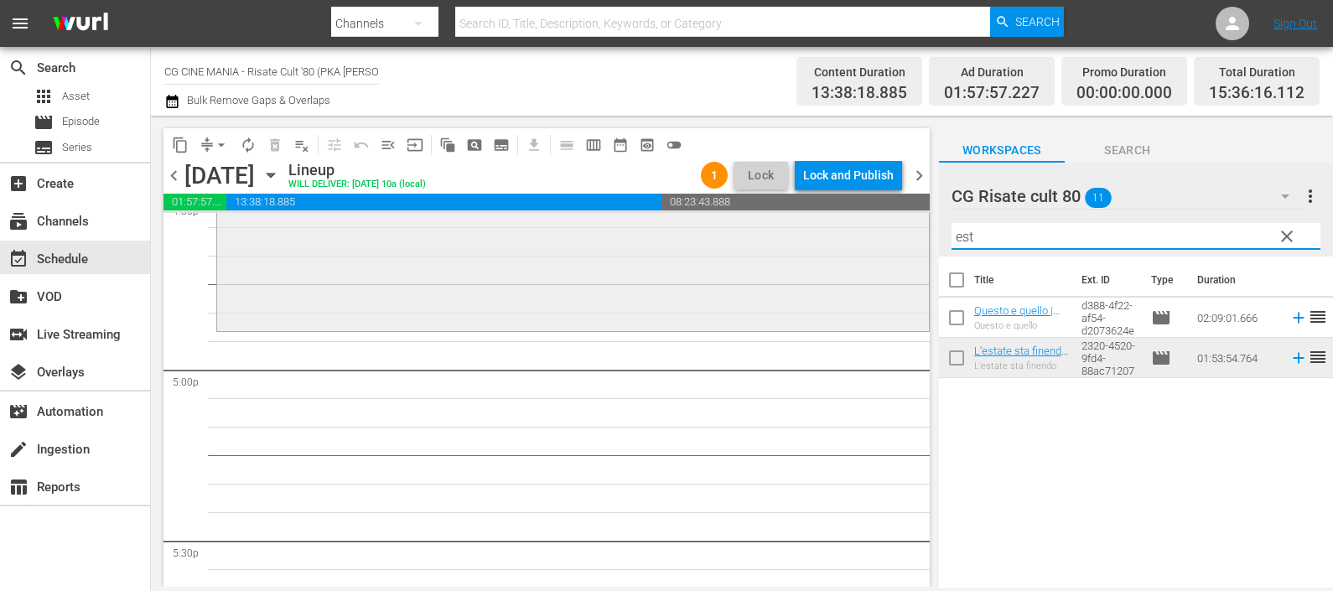
drag, startPoint x: 1021, startPoint y: 235, endPoint x: 756, endPoint y: 222, distance: 265.2
click at [756, 222] on div "content_copy compress arrow_drop_down autorenew_outlined delete_forever_outline…" at bounding box center [742, 351] width 1182 height 471
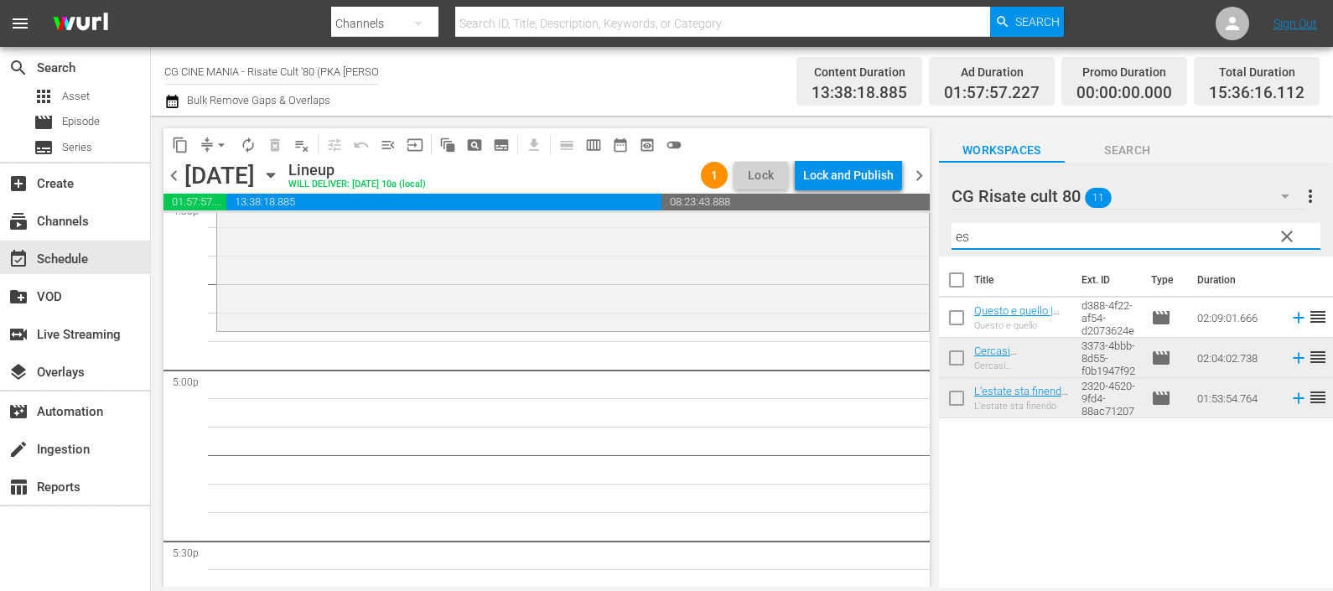
drag, startPoint x: 1279, startPoint y: 319, endPoint x: 1158, endPoint y: 291, distance: 123.8
click at [1293, 318] on icon at bounding box center [1298, 318] width 11 height 11
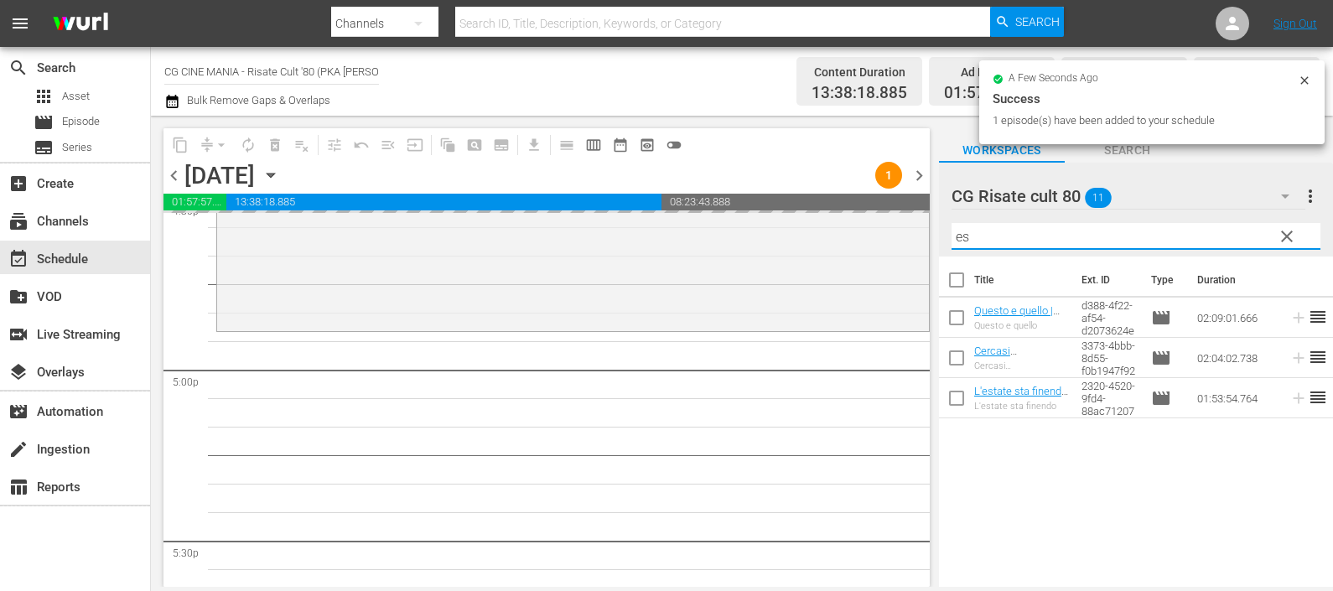
click at [888, 241] on div "content_copy compress arrow_drop_down autorenew_outlined delete_forever_outline…" at bounding box center [742, 351] width 1182 height 471
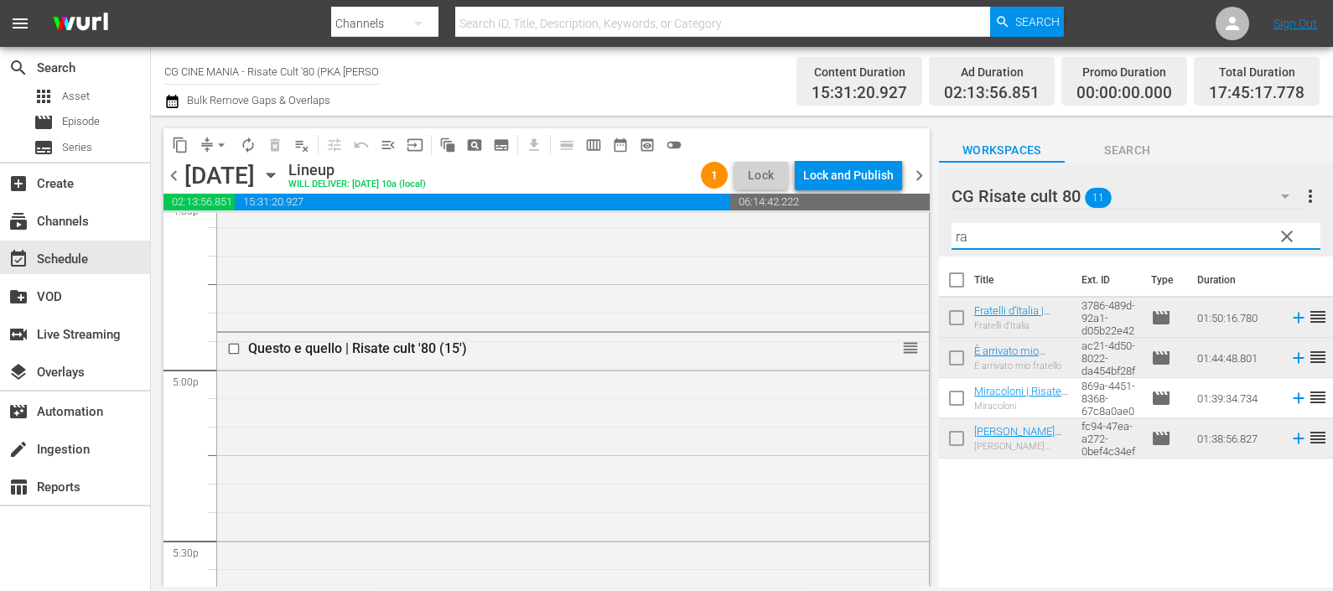
click at [1289, 397] on icon at bounding box center [1298, 398] width 18 height 18
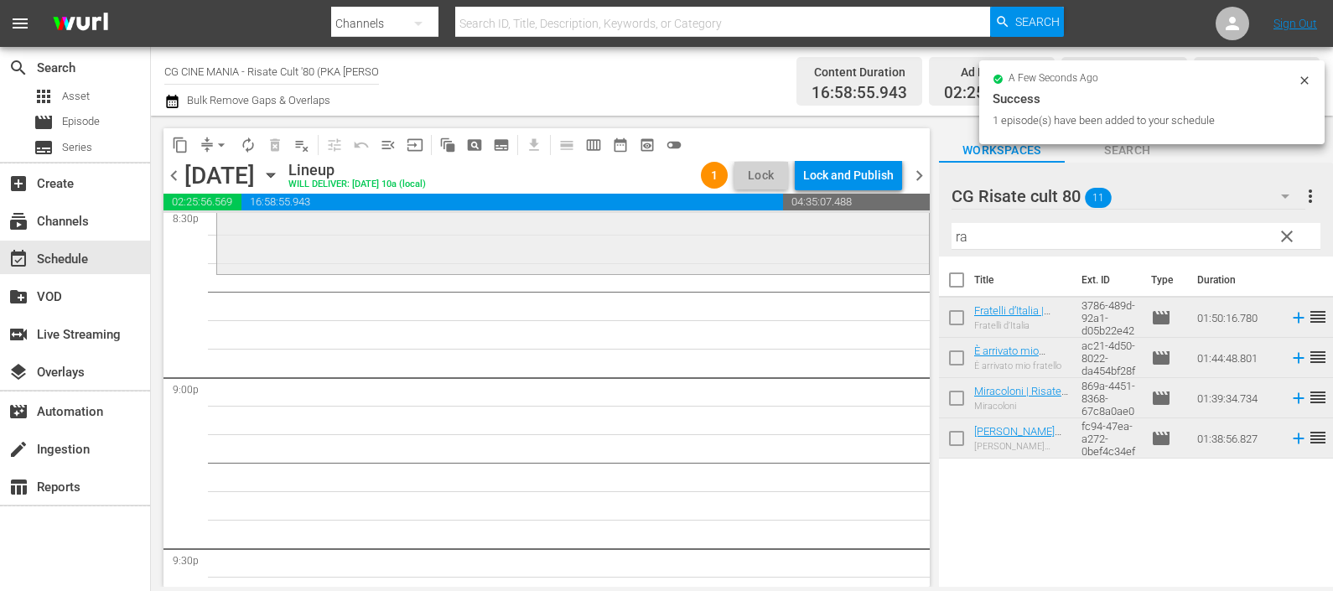
scroll to position [7230, 0]
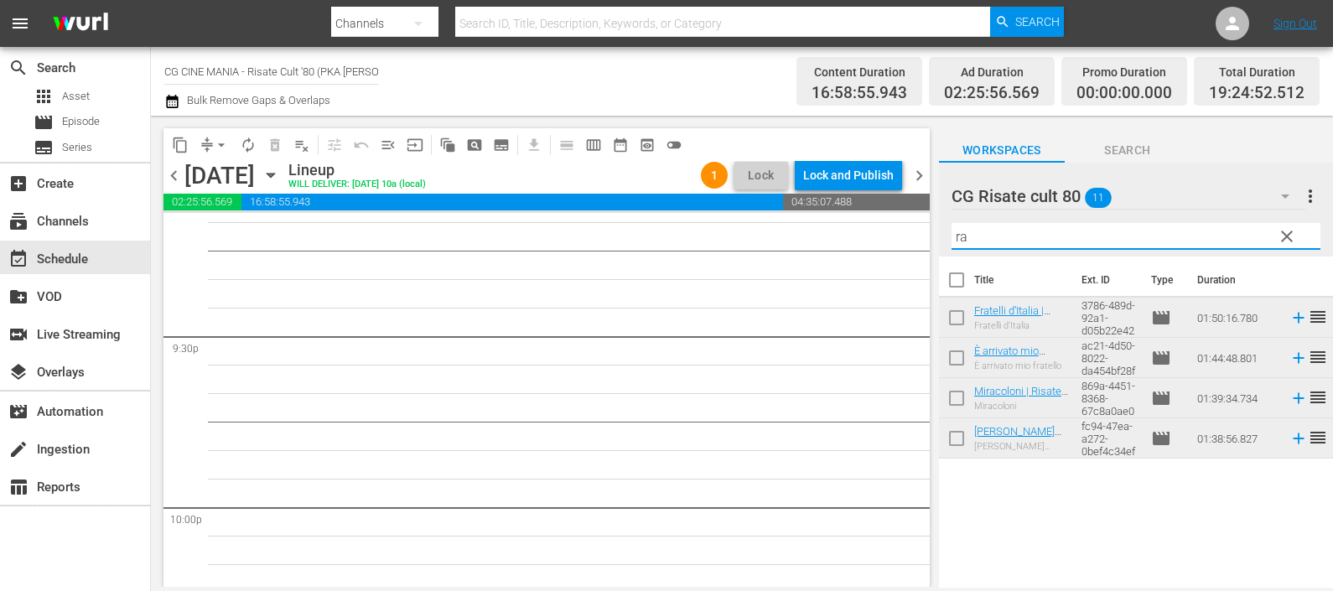
drag, startPoint x: 927, startPoint y: 235, endPoint x: 900, endPoint y: 235, distance: 26.8
click at [900, 235] on div "content_copy compress arrow_drop_down autorenew_outlined delete_forever_outline…" at bounding box center [742, 351] width 1182 height 471
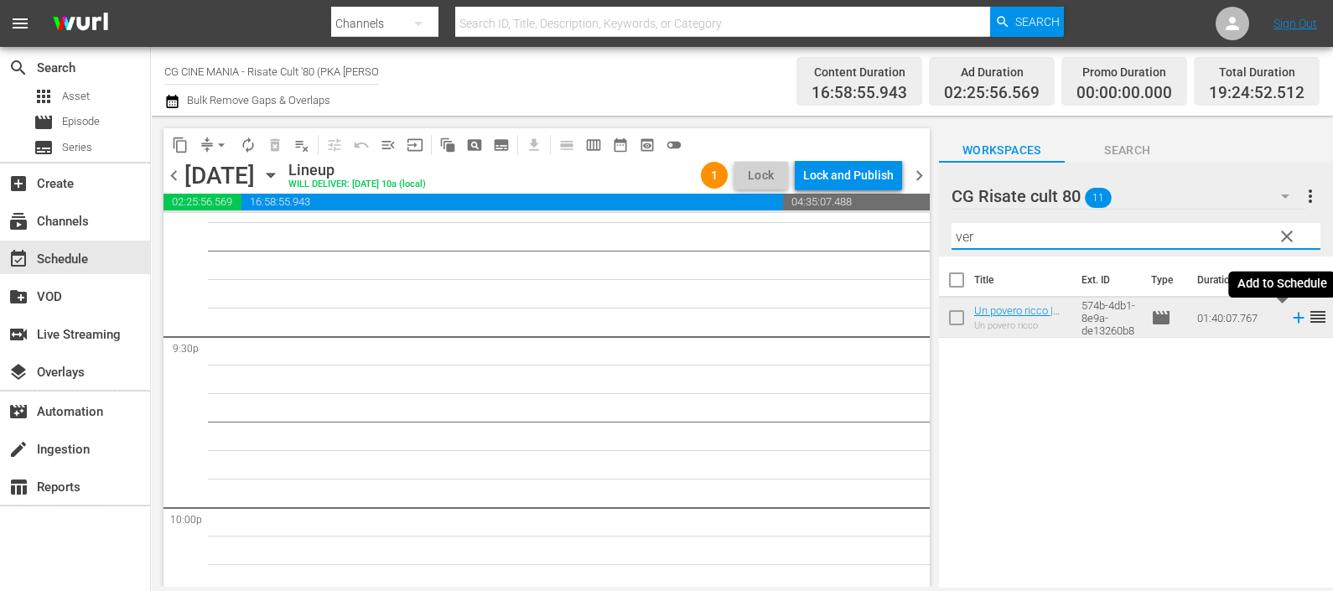
click at [1289, 319] on icon at bounding box center [1298, 317] width 18 height 18
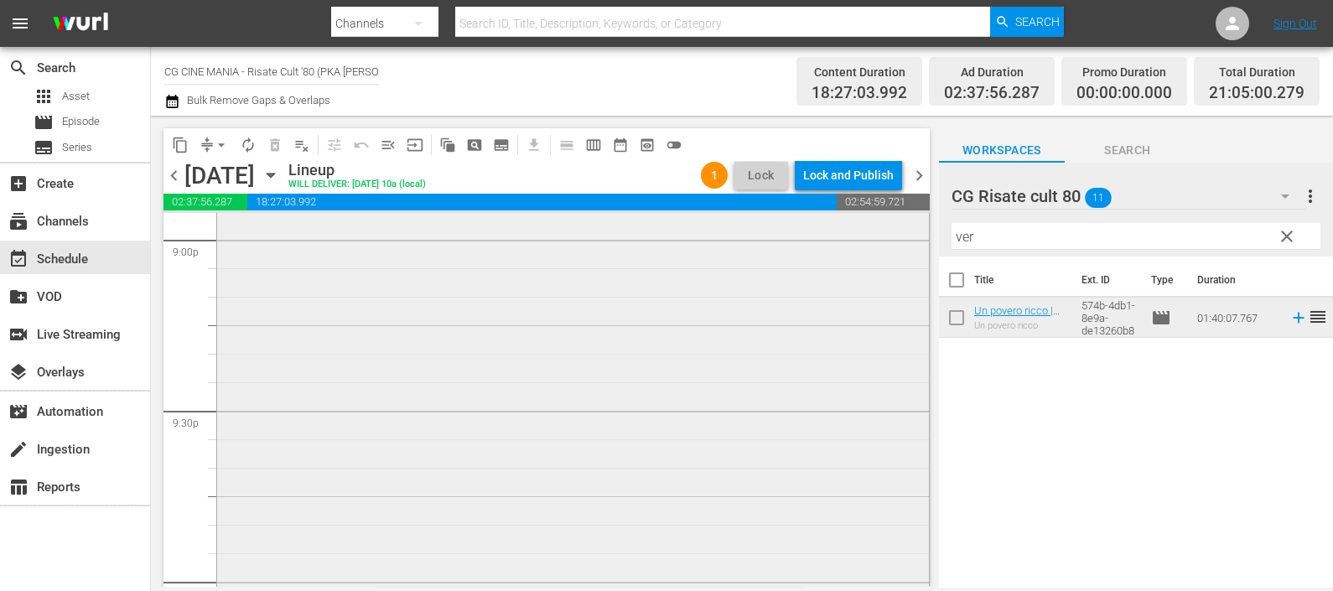
scroll to position [7439, 0]
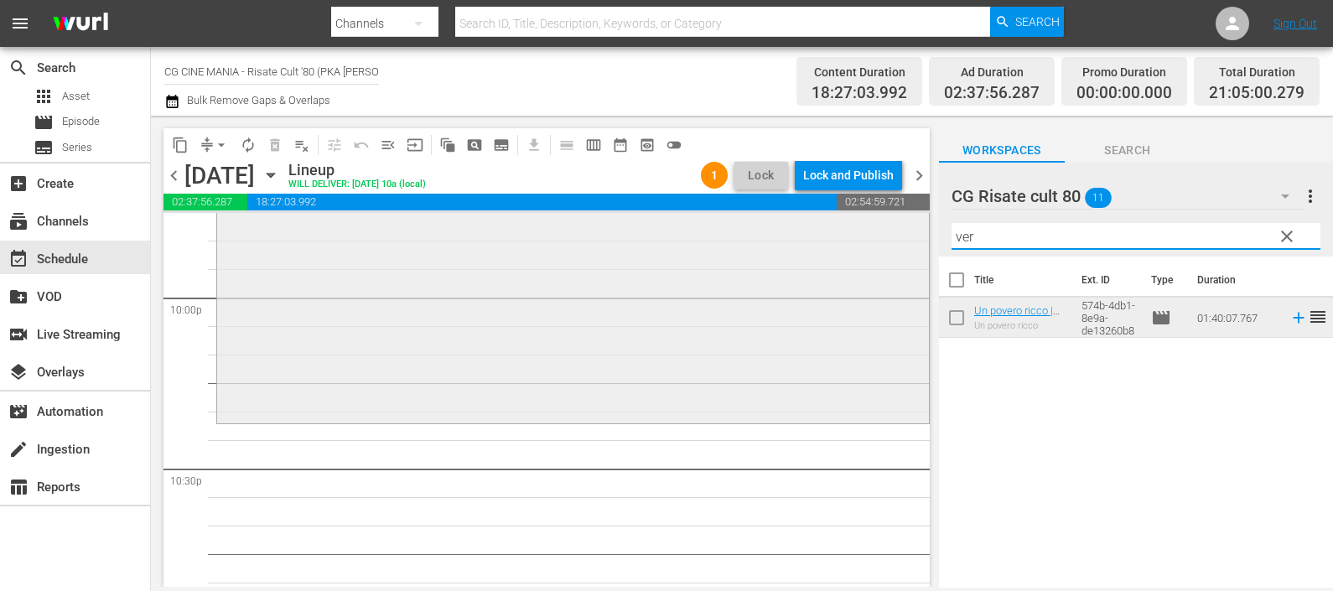
drag, startPoint x: 1019, startPoint y: 225, endPoint x: 867, endPoint y: 240, distance: 153.3
click at [870, 240] on div "content_copy compress arrow_drop_down autorenew_outlined delete_forever_outline…" at bounding box center [742, 351] width 1182 height 471
type input "ew"
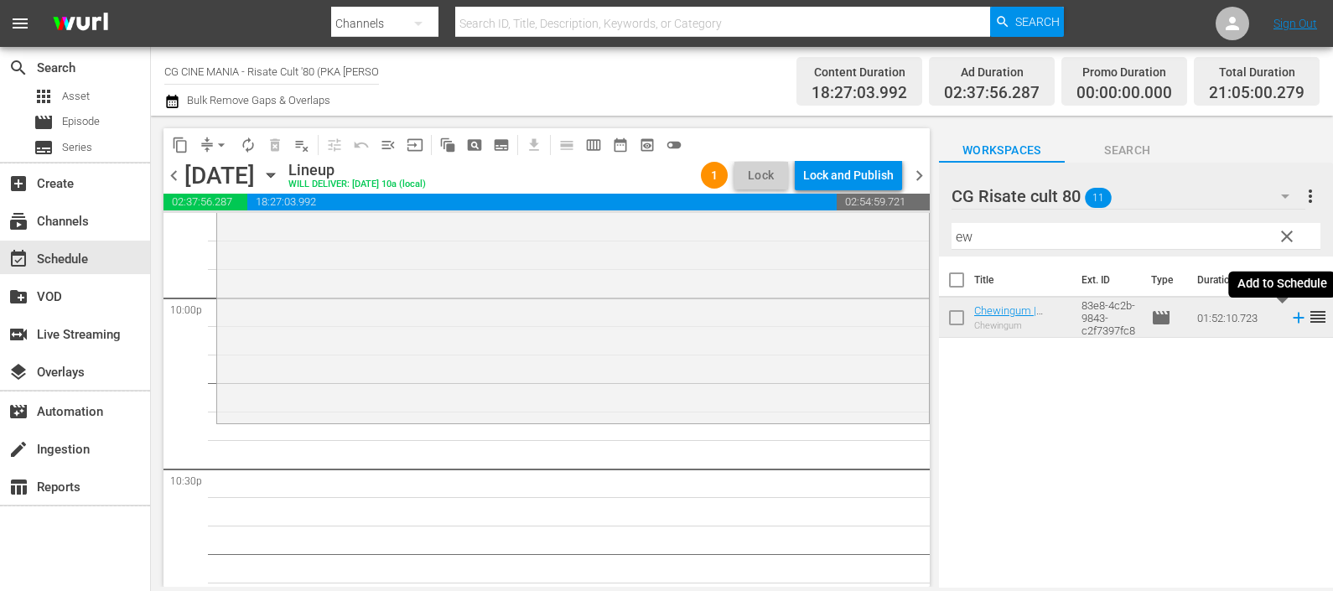
click at [1289, 314] on icon at bounding box center [1298, 317] width 18 height 18
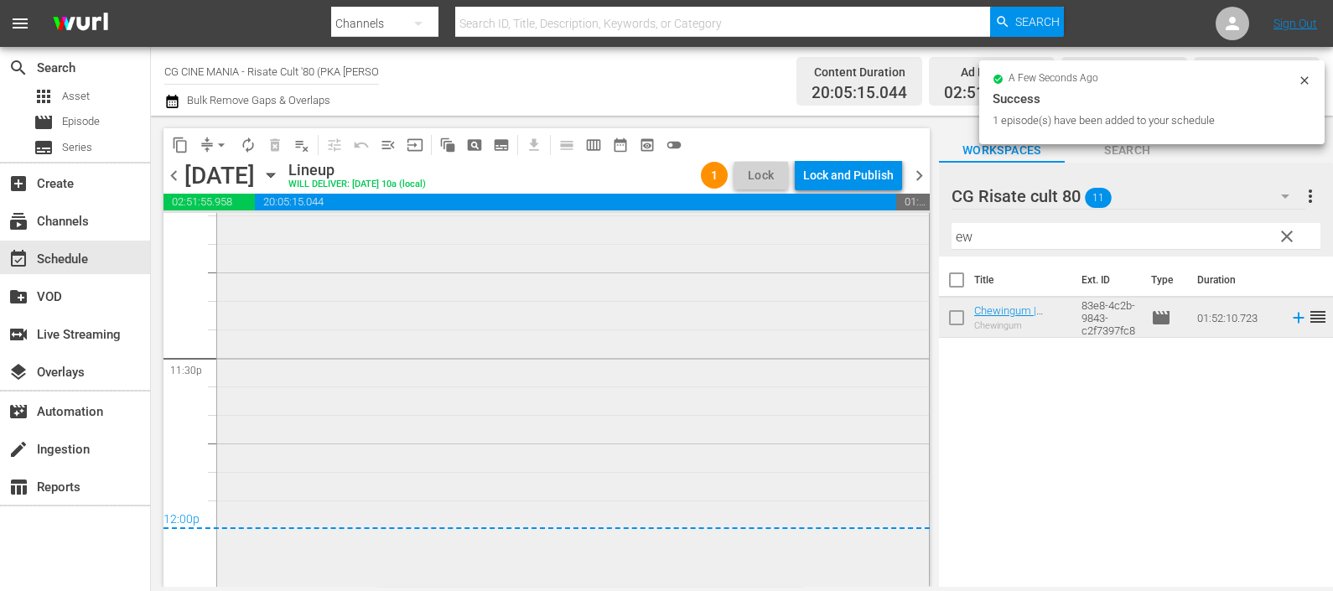
scroll to position [7915, 0]
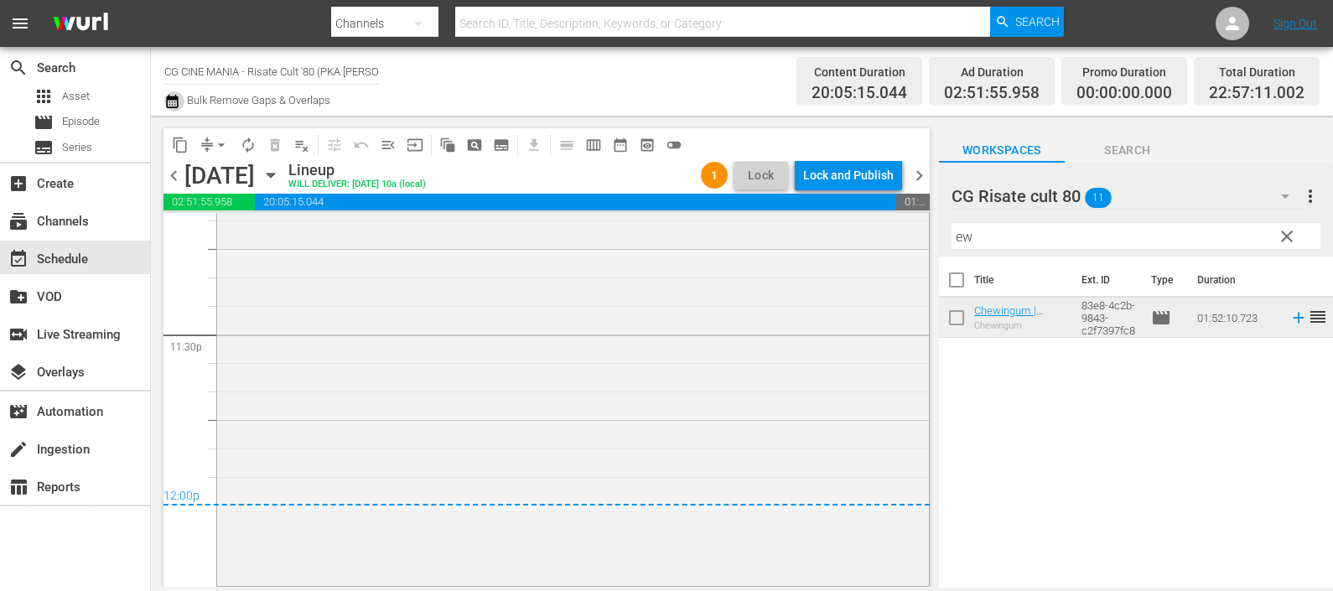
click at [179, 98] on icon "button" at bounding box center [172, 101] width 16 height 20
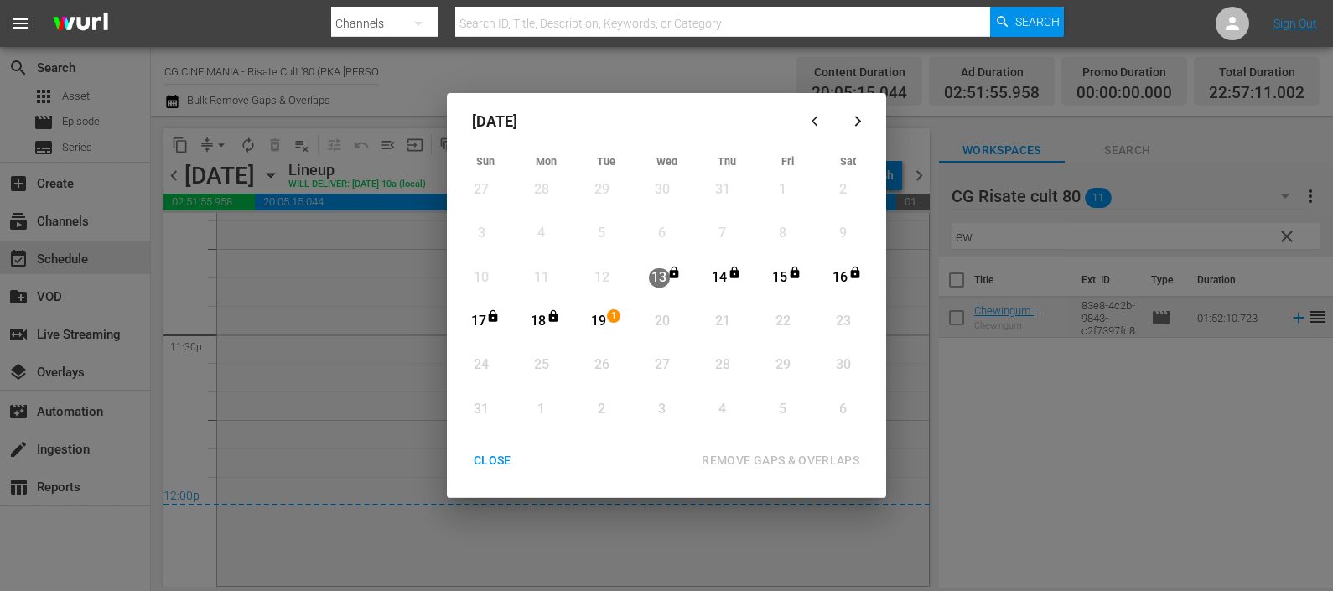
click at [604, 321] on div "19" at bounding box center [598, 321] width 21 height 19
click at [771, 453] on div "REMOVE GAPS & OVERLAPS" at bounding box center [780, 460] width 184 height 21
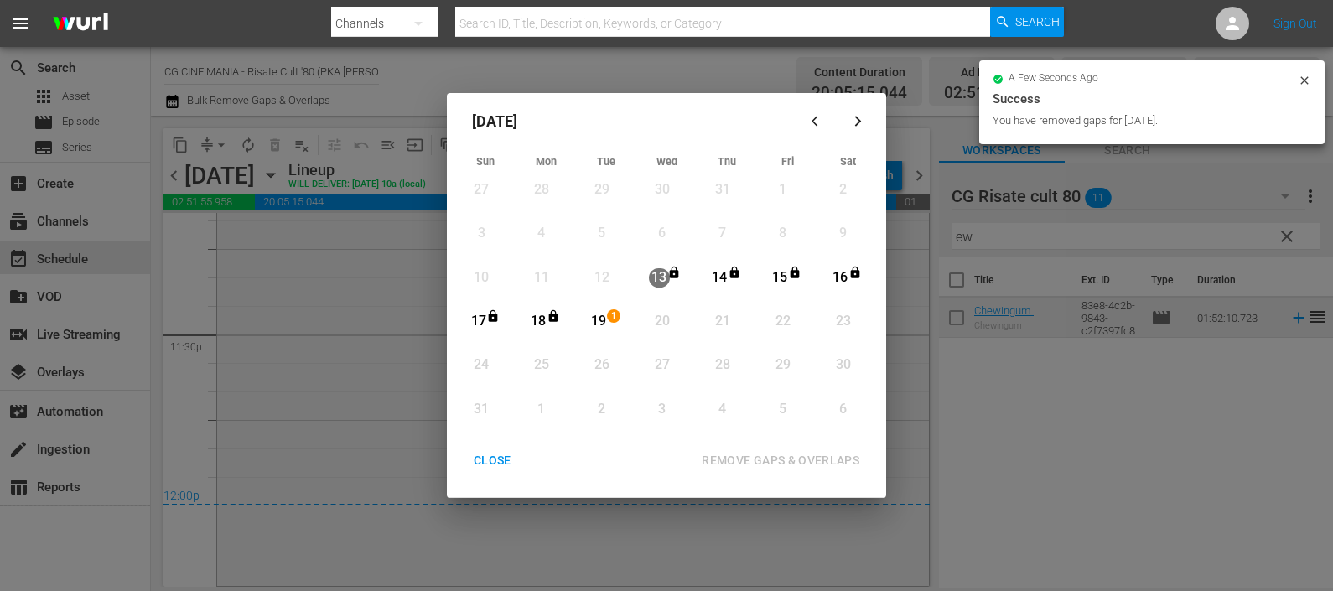
click at [499, 453] on div "CLOSE" at bounding box center [492, 460] width 65 height 21
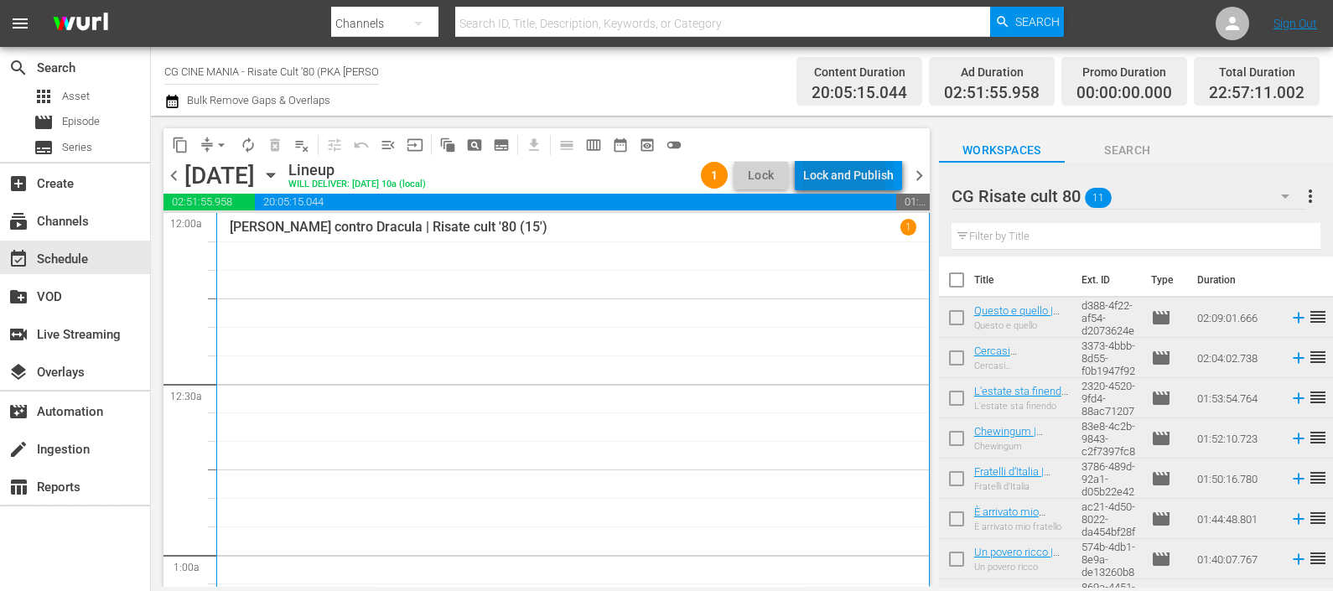
click at [820, 176] on div "Lock and Publish" at bounding box center [848, 175] width 91 height 30
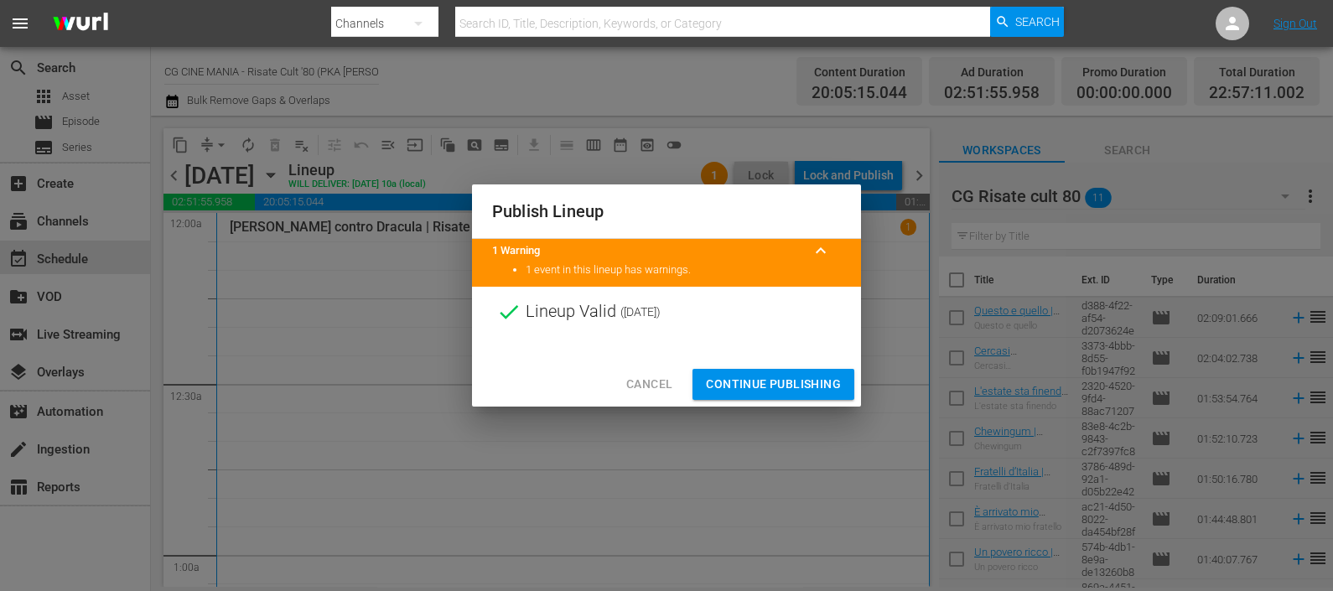
click at [754, 388] on span "Continue Publishing" at bounding box center [773, 384] width 135 height 21
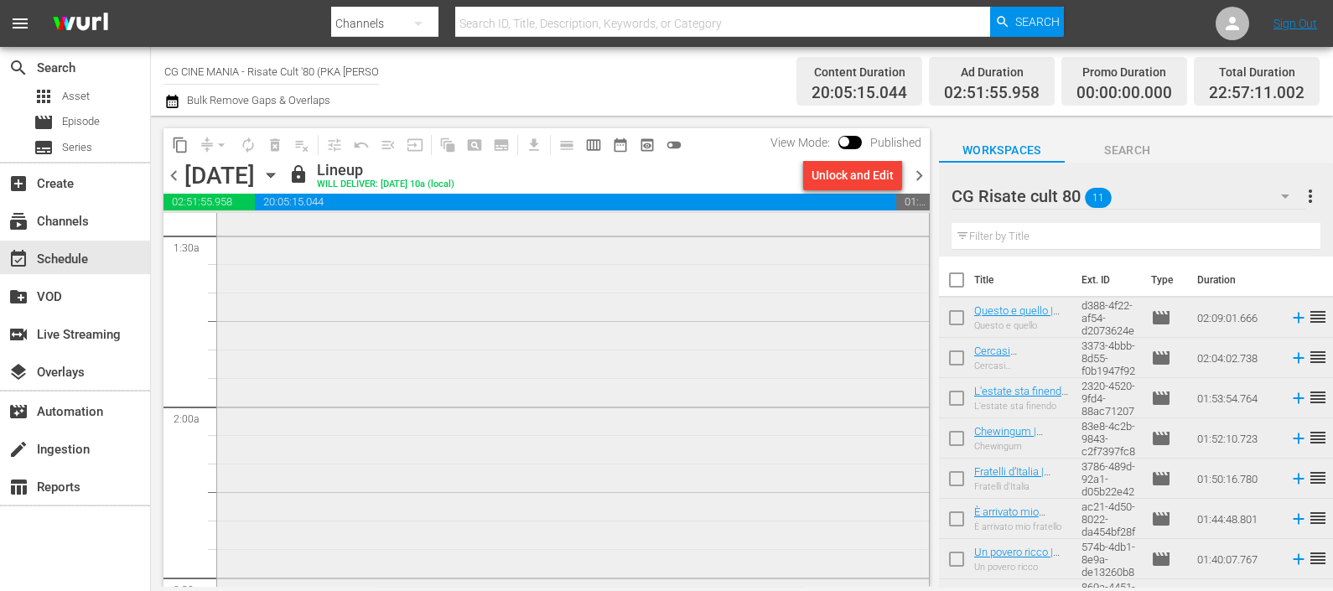
scroll to position [629, 0]
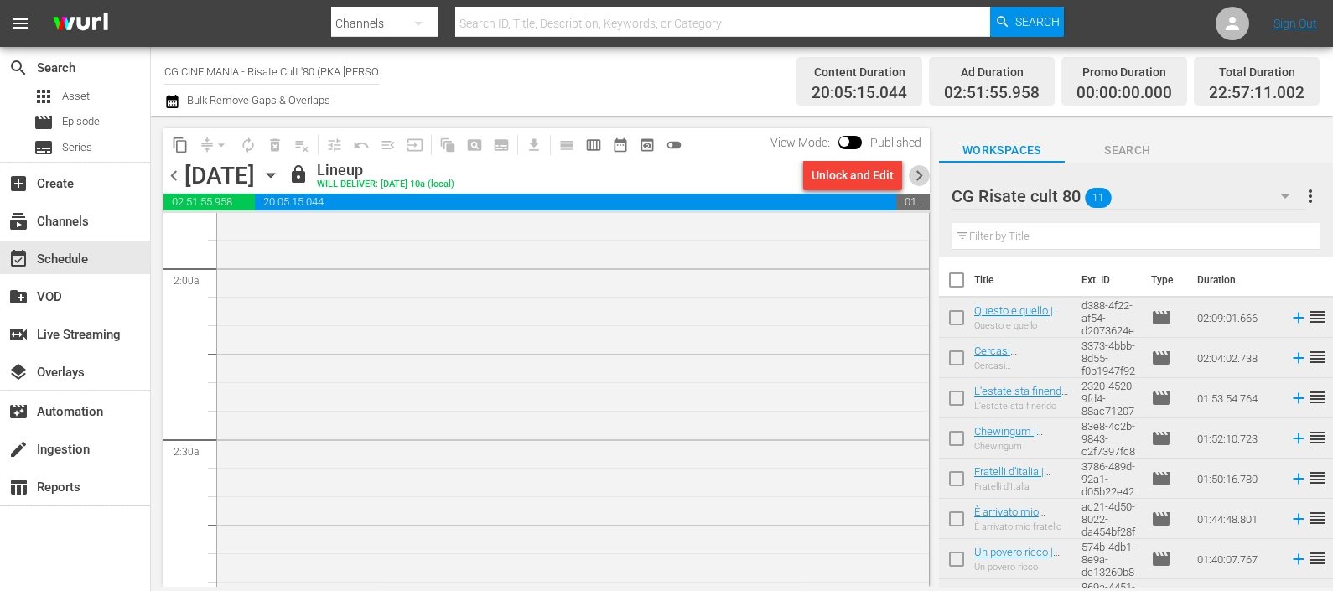
click at [917, 179] on span "chevron_right" at bounding box center [919, 175] width 21 height 21
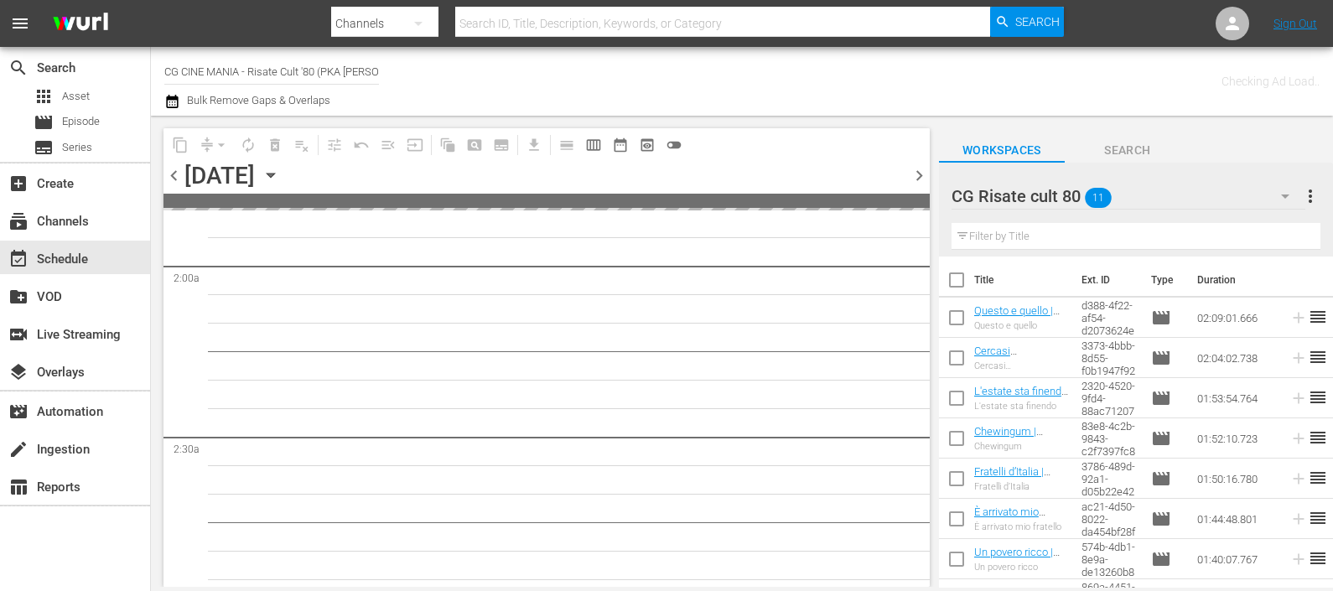
scroll to position [656, 0]
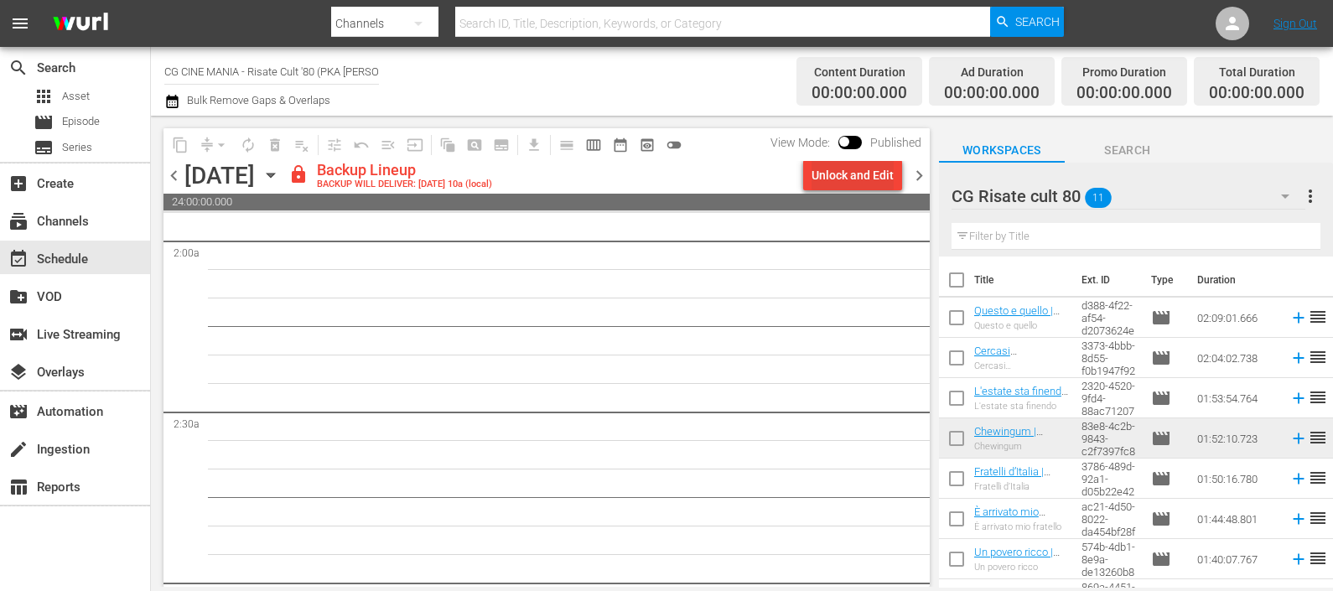
click at [830, 180] on div "Unlock and Edit" at bounding box center [852, 175] width 82 height 30
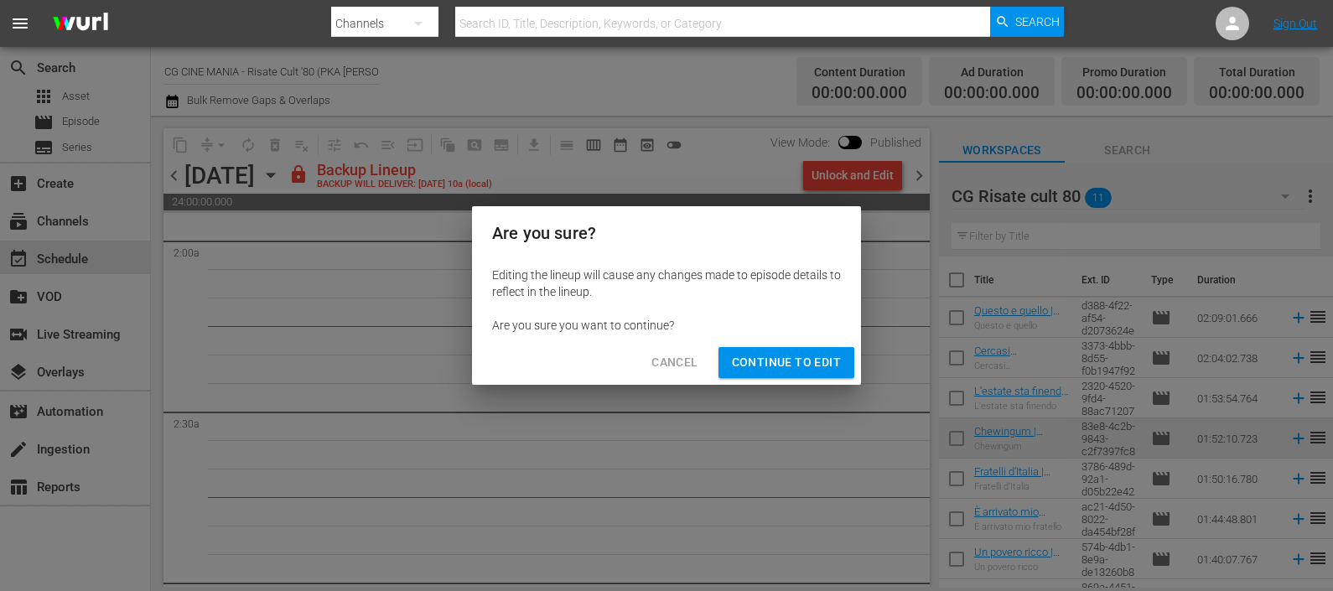
click at [762, 372] on span "Continue to Edit" at bounding box center [786, 362] width 109 height 21
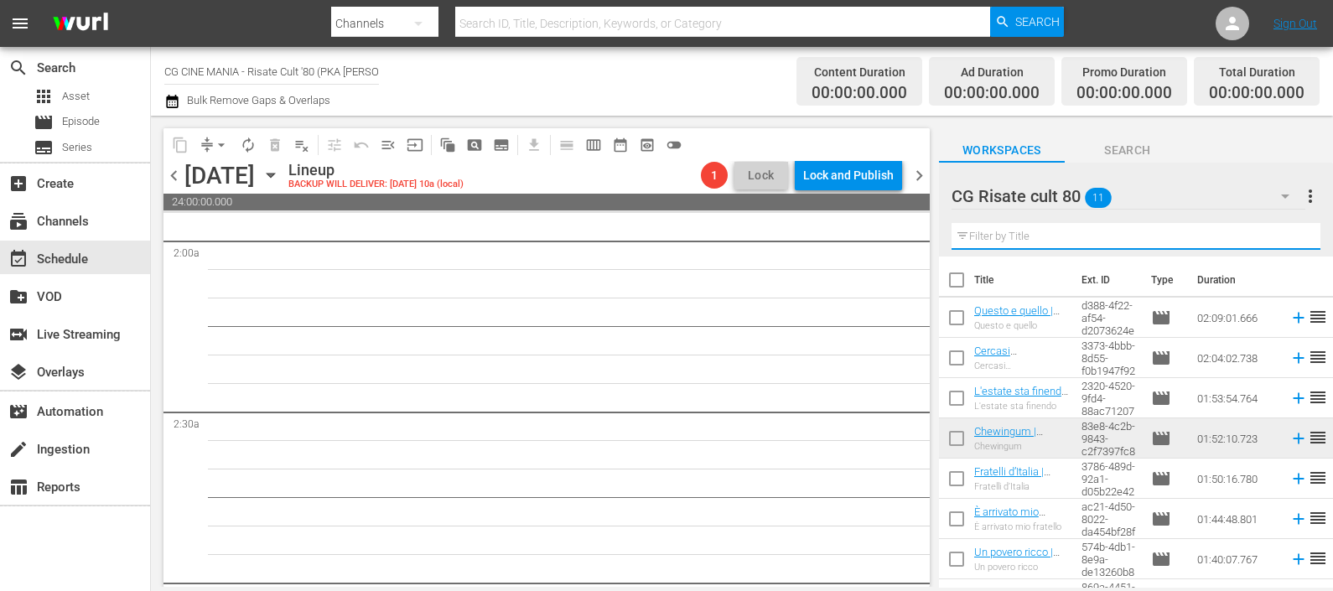
click at [989, 233] on input "text" at bounding box center [1135, 236] width 369 height 27
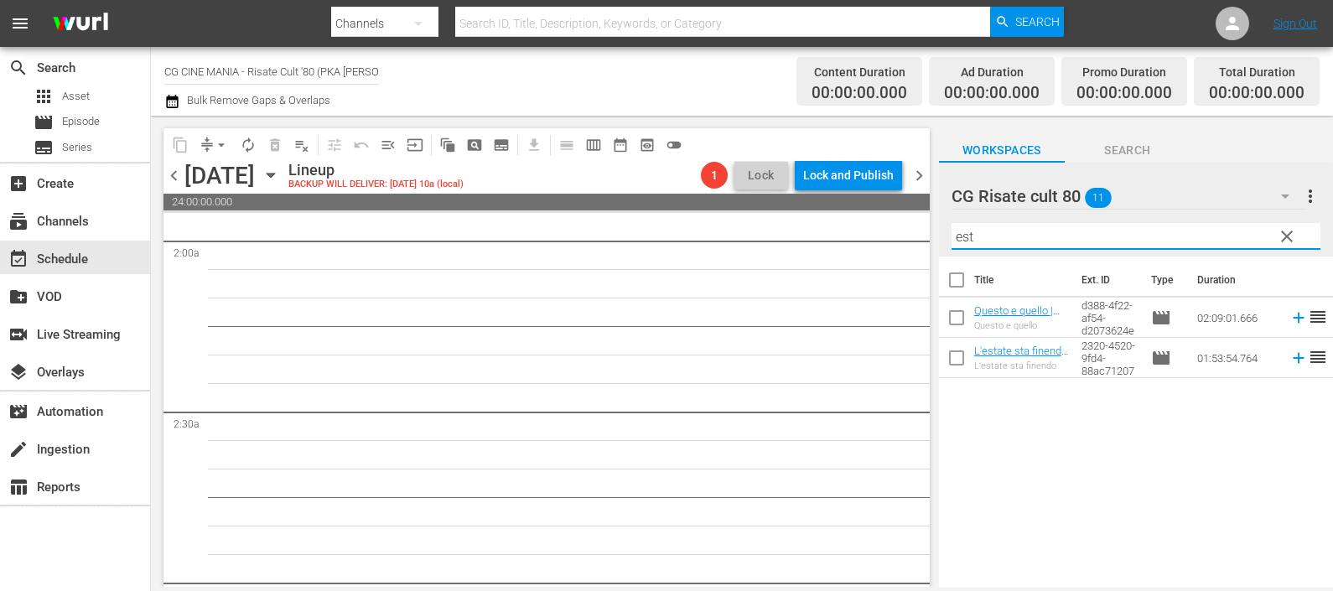
click at [1293, 357] on icon at bounding box center [1298, 358] width 11 height 11
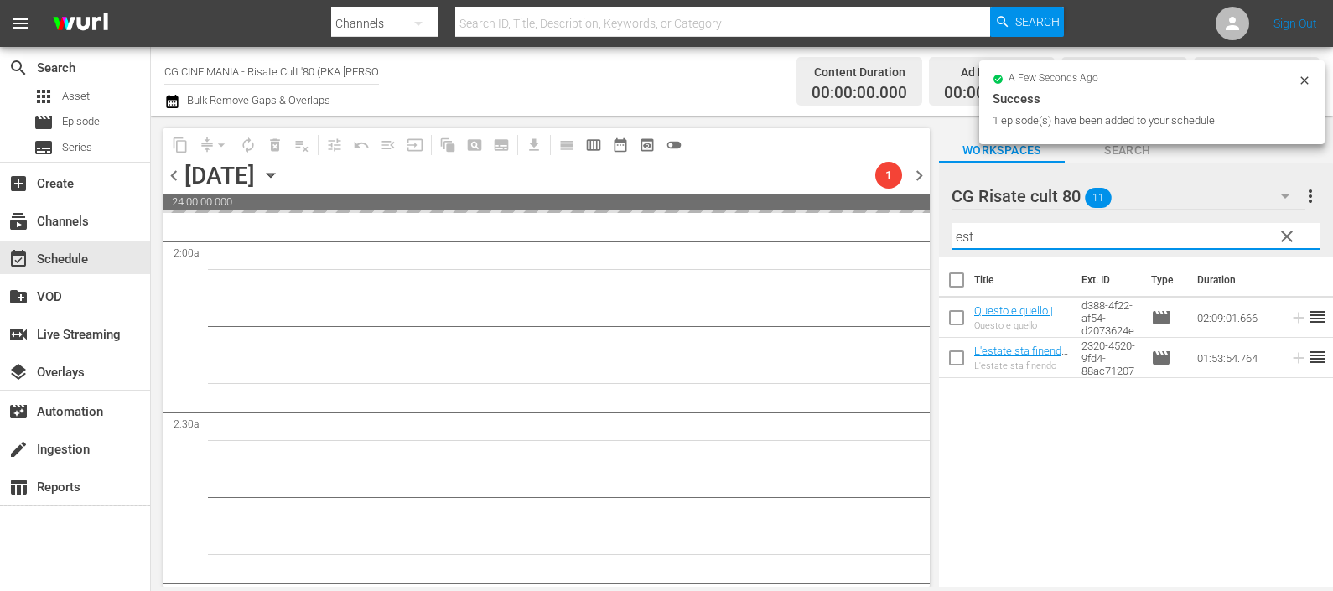
drag, startPoint x: 989, startPoint y: 243, endPoint x: 914, endPoint y: 236, distance: 75.7
click at [914, 236] on div "content_copy compress arrow_drop_down autorenew_outlined delete_forever_outline…" at bounding box center [742, 351] width 1182 height 471
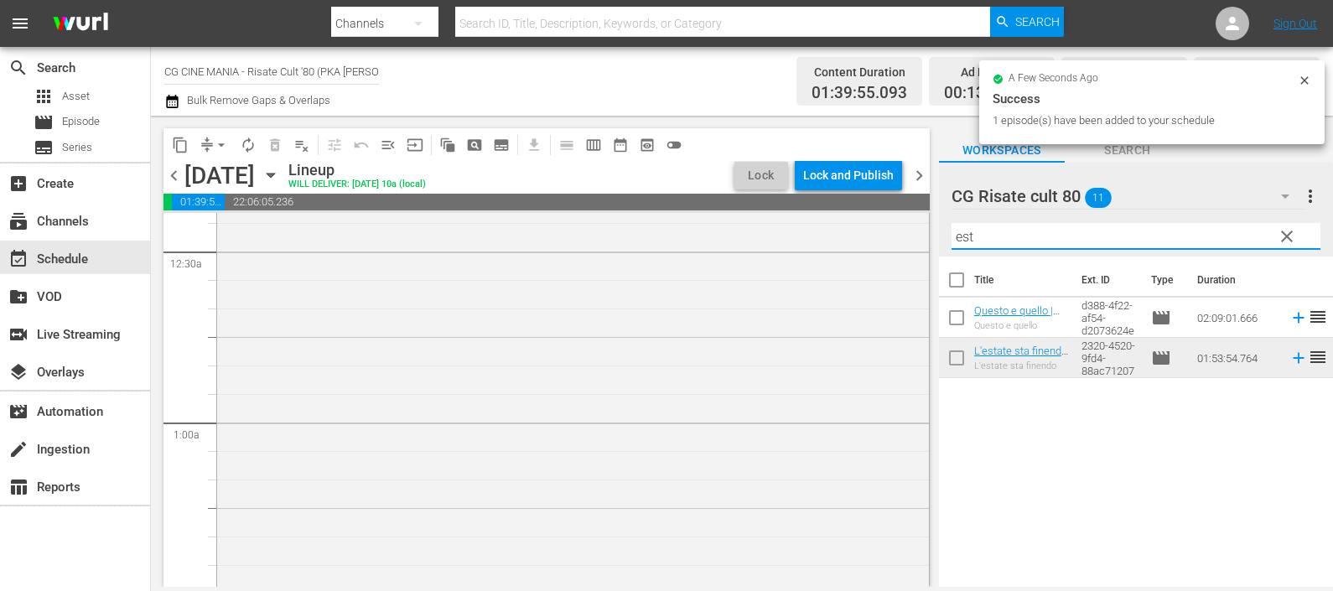
scroll to position [0, 0]
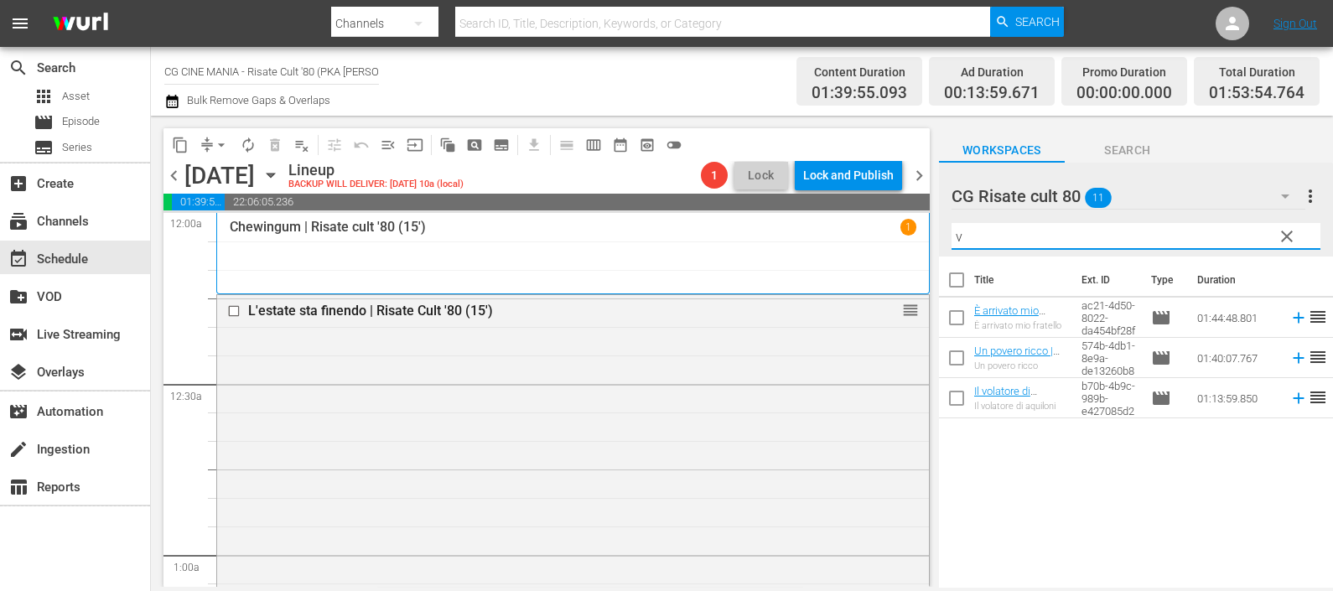
click at [1293, 398] on icon at bounding box center [1298, 398] width 11 height 11
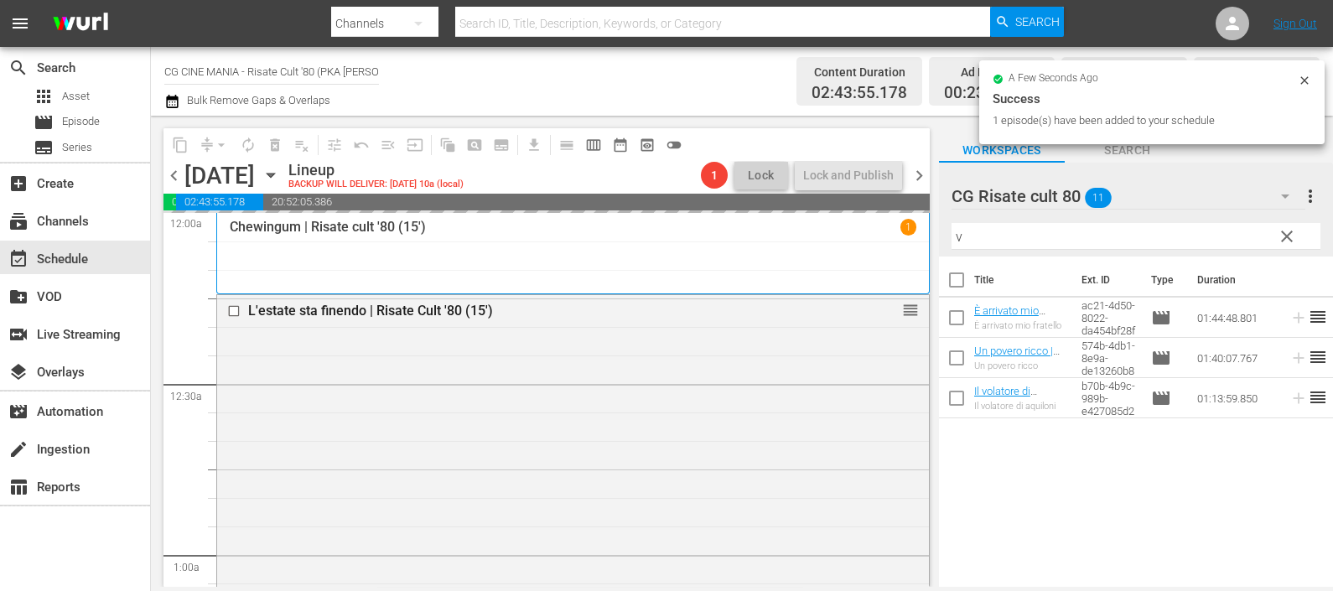
drag, startPoint x: 965, startPoint y: 241, endPoint x: 922, endPoint y: 238, distance: 42.9
click at [922, 238] on div "content_copy compress arrow_drop_down autorenew_outlined delete_forever_outline…" at bounding box center [742, 351] width 1182 height 471
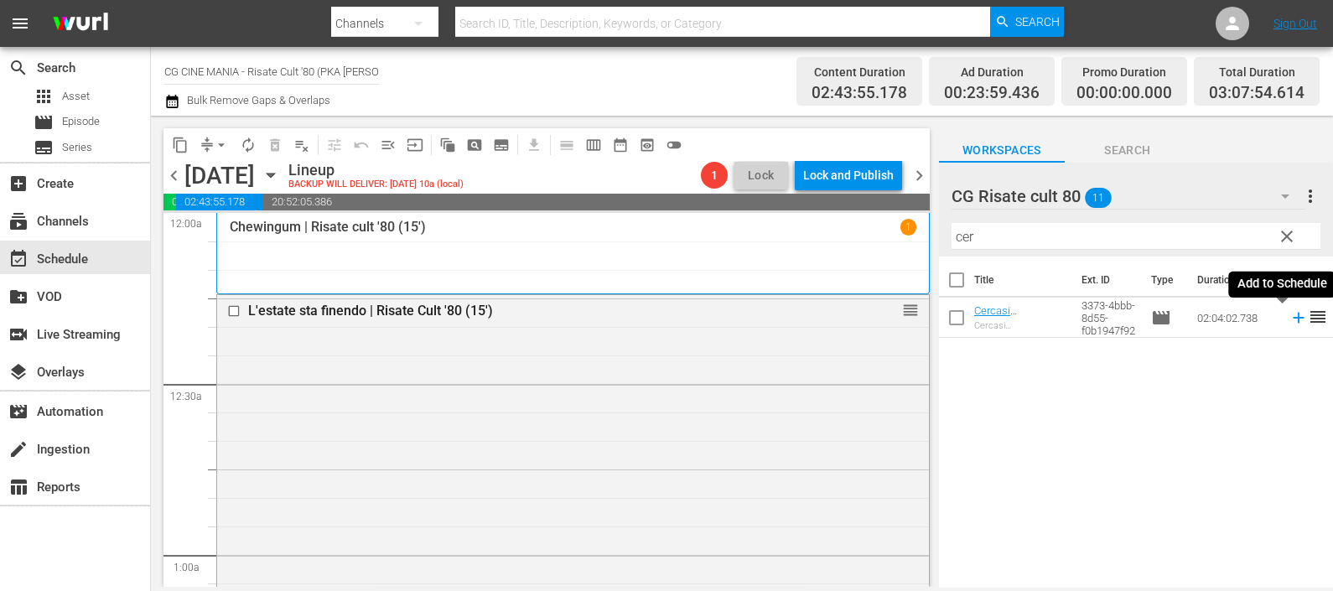
click at [1289, 314] on icon at bounding box center [1298, 317] width 18 height 18
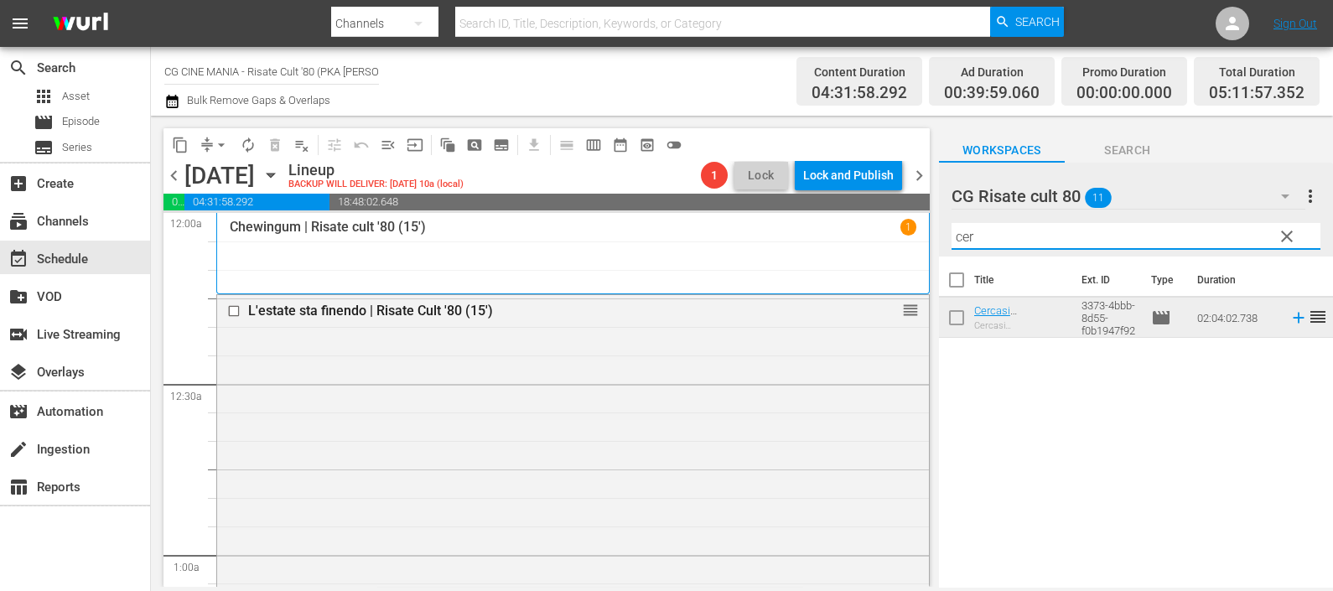
drag, startPoint x: 954, startPoint y: 236, endPoint x: 911, endPoint y: 236, distance: 42.8
click at [911, 236] on div "content_copy compress arrow_drop_down autorenew_outlined delete_forever_outline…" at bounding box center [742, 351] width 1182 height 471
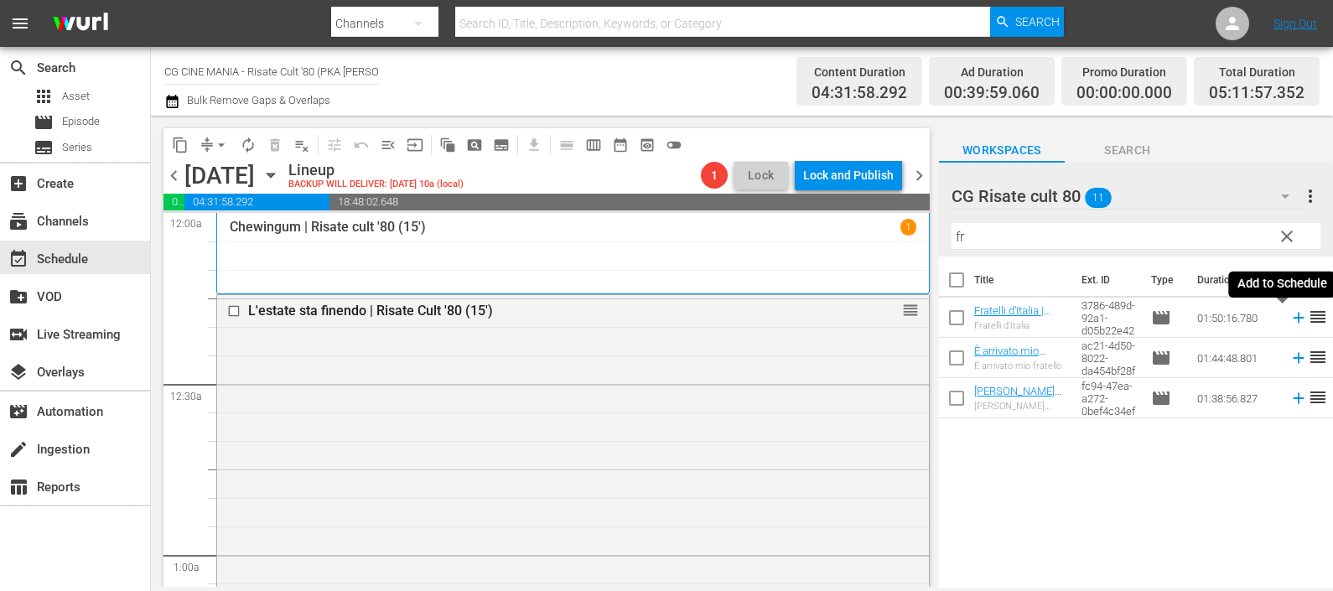
click at [1293, 323] on icon at bounding box center [1298, 318] width 11 height 11
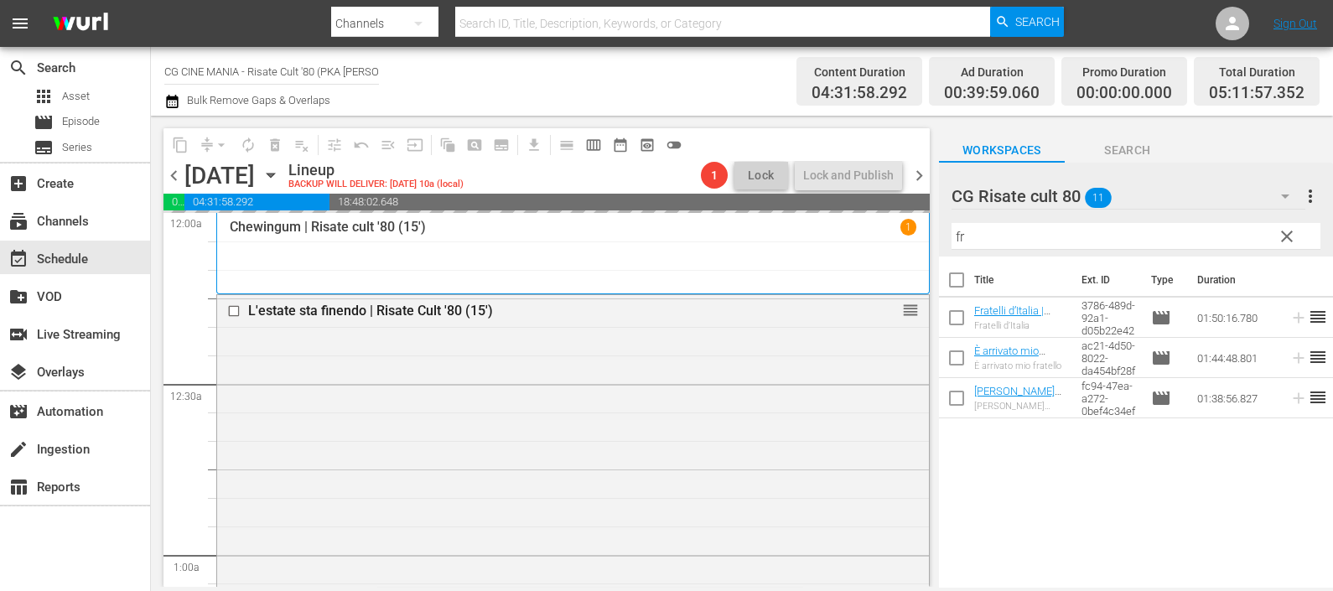
click at [901, 220] on div "content_copy compress arrow_drop_down autorenew_outlined delete_forever_outline…" at bounding box center [742, 351] width 1182 height 471
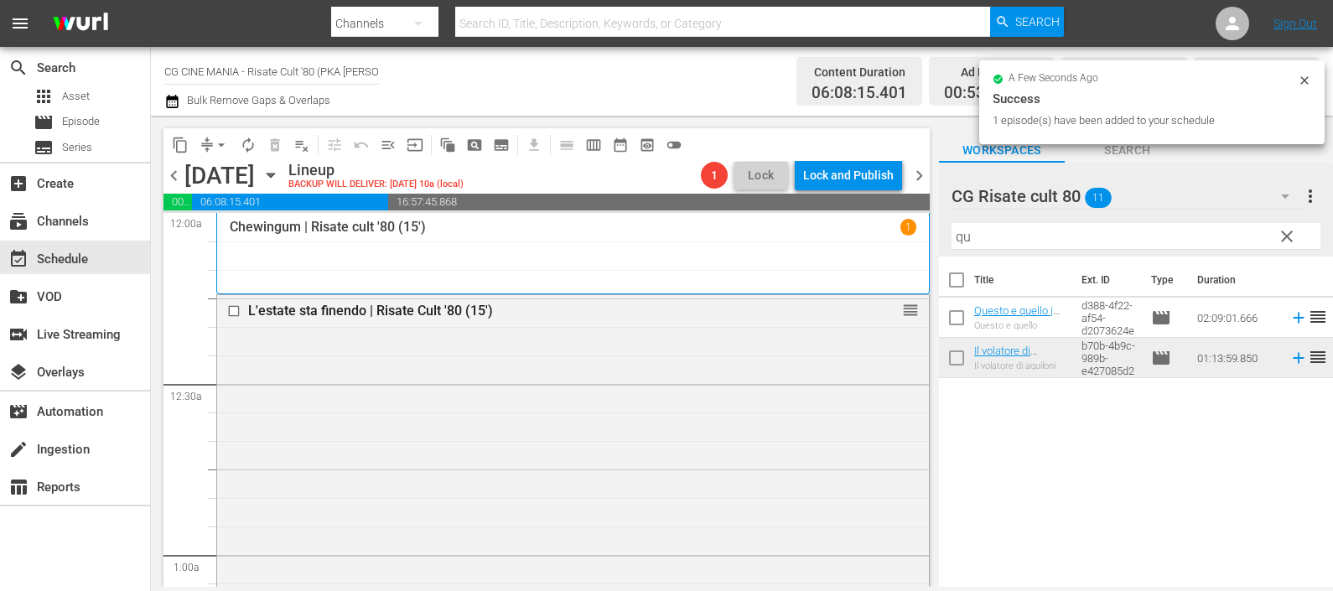
click at [1293, 319] on icon at bounding box center [1298, 318] width 11 height 11
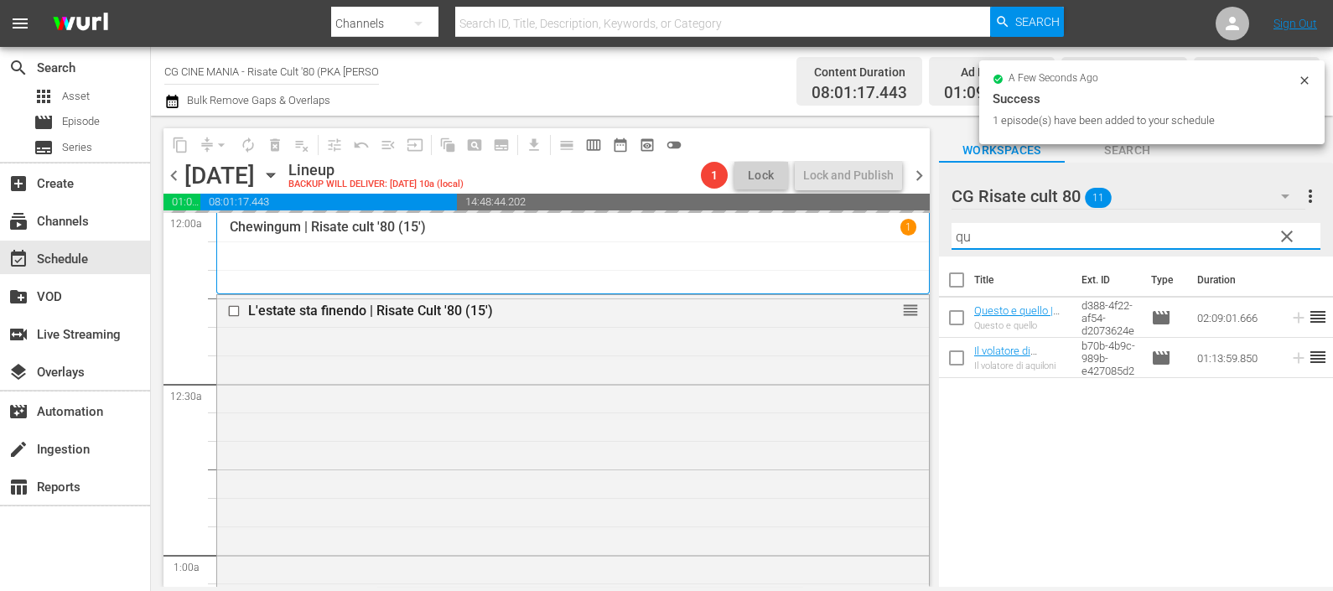
drag, startPoint x: 1013, startPoint y: 237, endPoint x: 922, endPoint y: 233, distance: 90.6
click at [922, 233] on div "content_copy compress arrow_drop_down autorenew_outlined delete_forever_outline…" at bounding box center [742, 351] width 1182 height 471
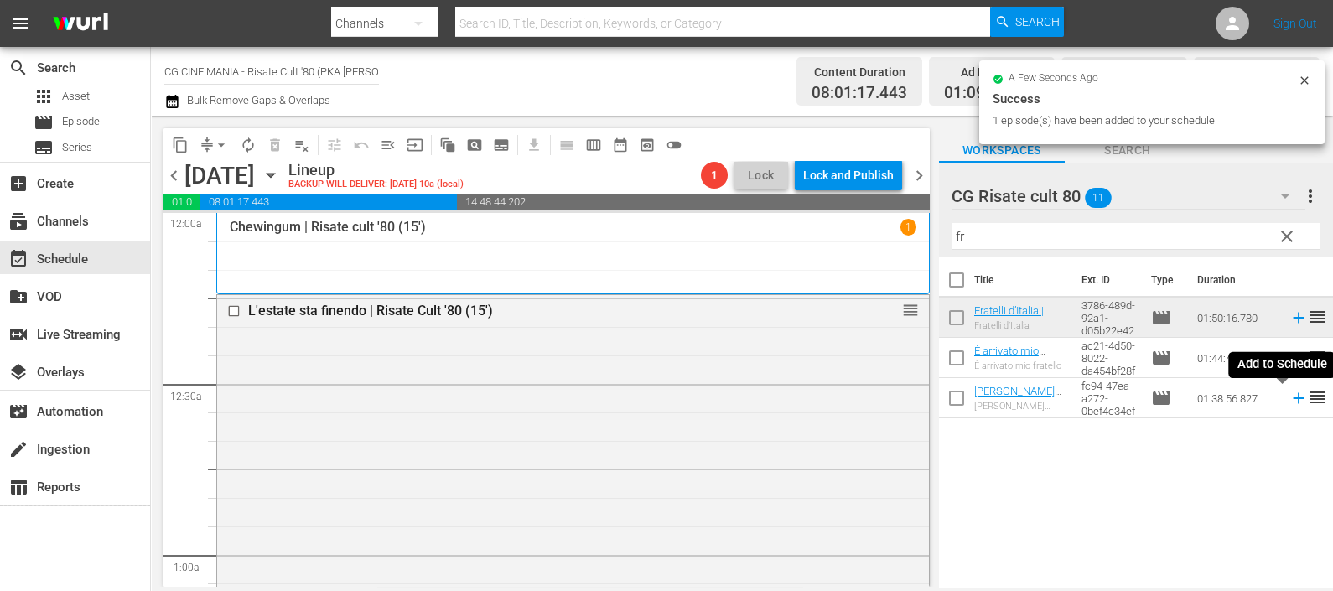
click at [1289, 398] on icon at bounding box center [1298, 398] width 18 height 18
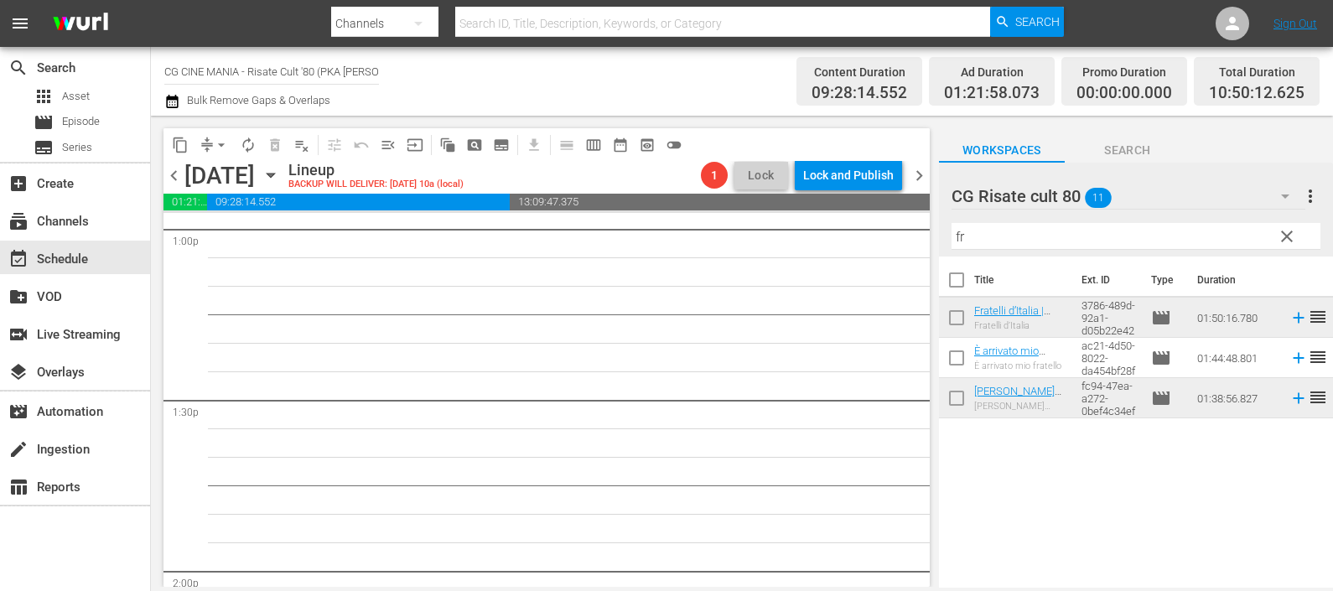
scroll to position [4191, 0]
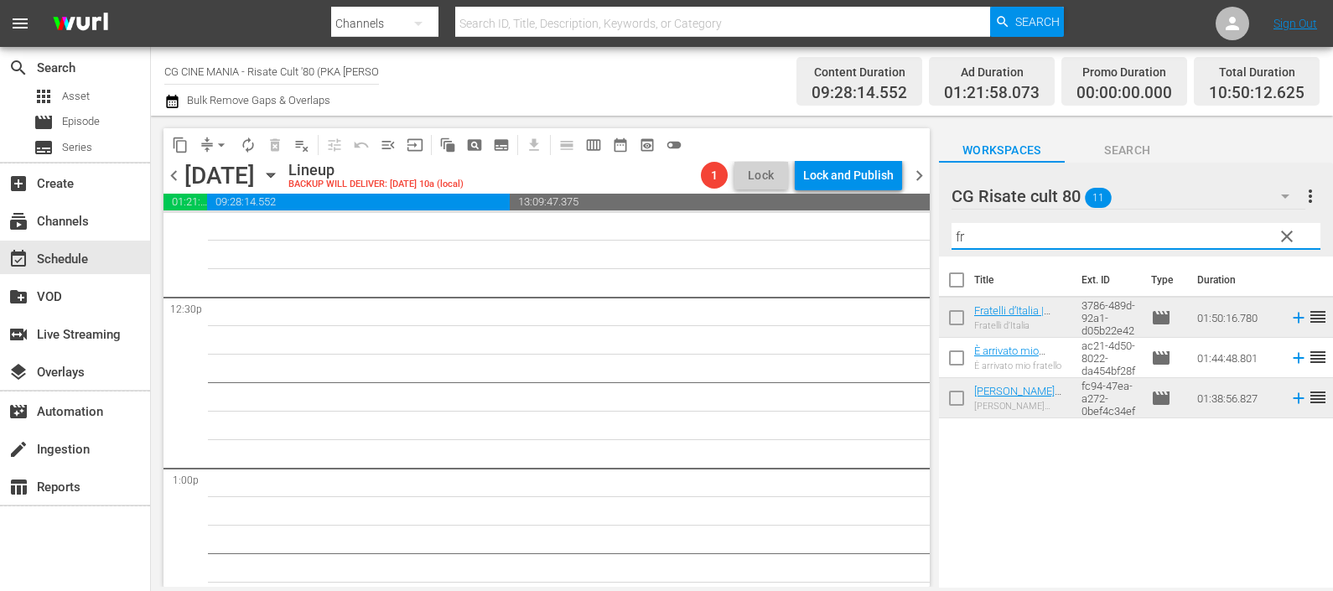
drag, startPoint x: 985, startPoint y: 230, endPoint x: 899, endPoint y: 229, distance: 85.5
click at [901, 228] on div "content_copy compress arrow_drop_down autorenew_outlined delete_forever_outline…" at bounding box center [742, 351] width 1182 height 471
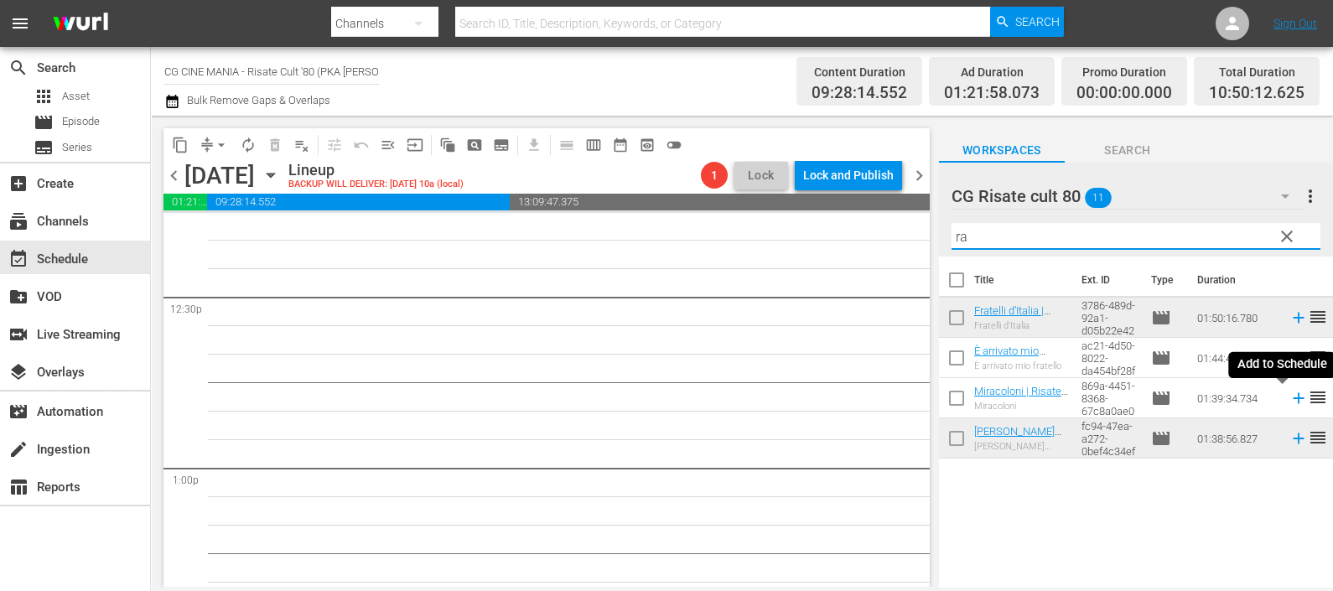
click at [1289, 395] on icon at bounding box center [1298, 398] width 18 height 18
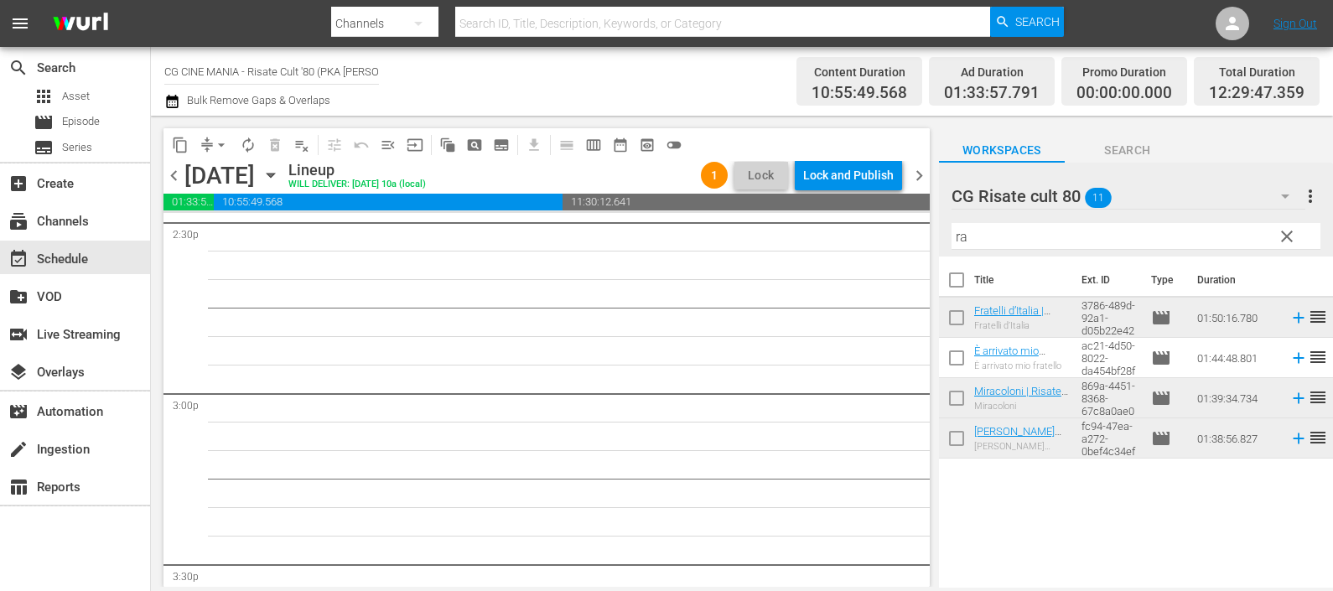
scroll to position [4924, 0]
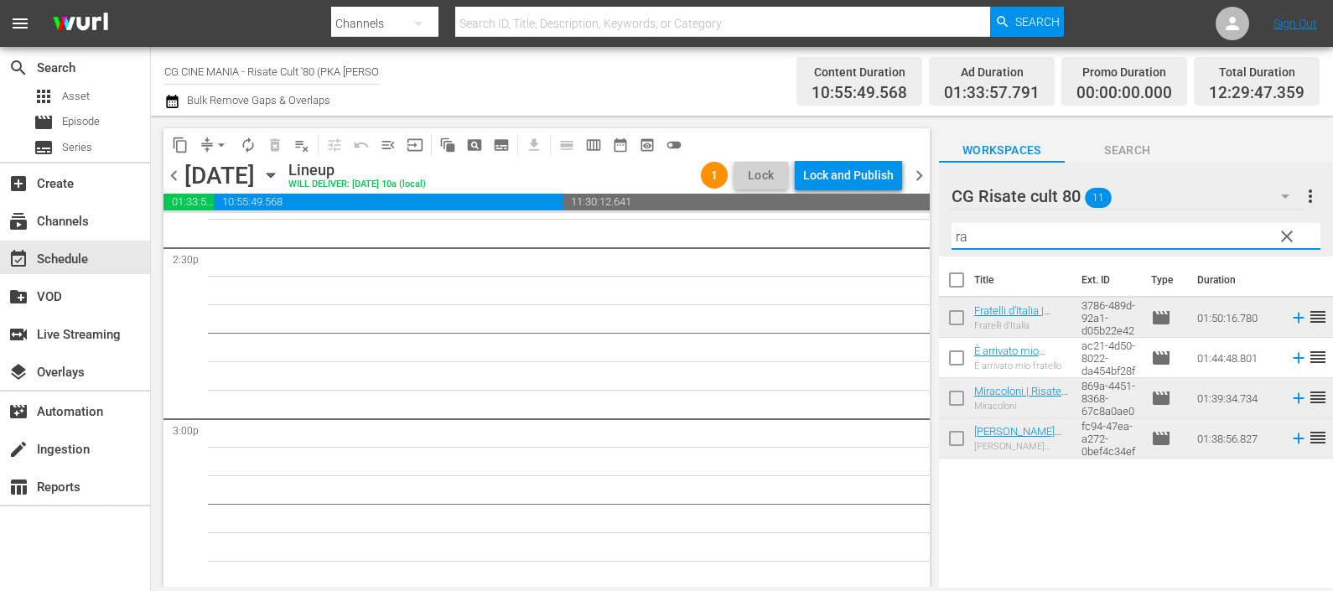
drag, startPoint x: 967, startPoint y: 239, endPoint x: 945, endPoint y: 236, distance: 22.8
click at [945, 236] on div "CG Risate cult 80 11 CG Risate cult 80 more_vert clear Filter by Title ra" at bounding box center [1136, 210] width 394 height 94
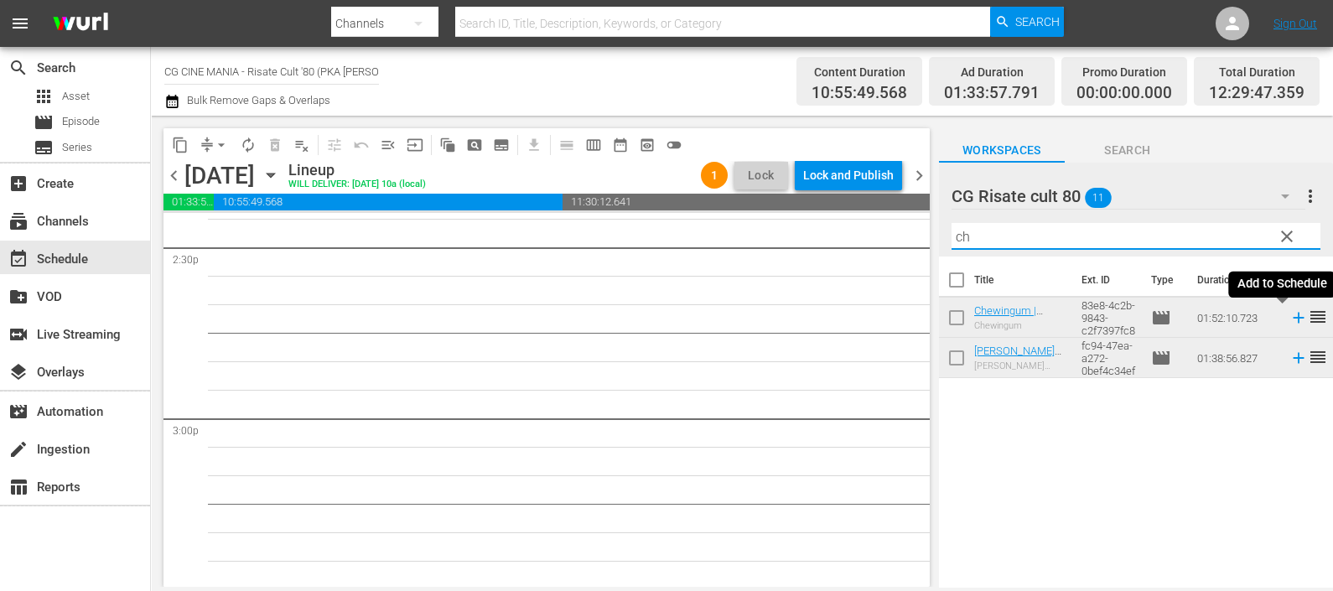
click at [1289, 317] on icon at bounding box center [1298, 317] width 18 height 18
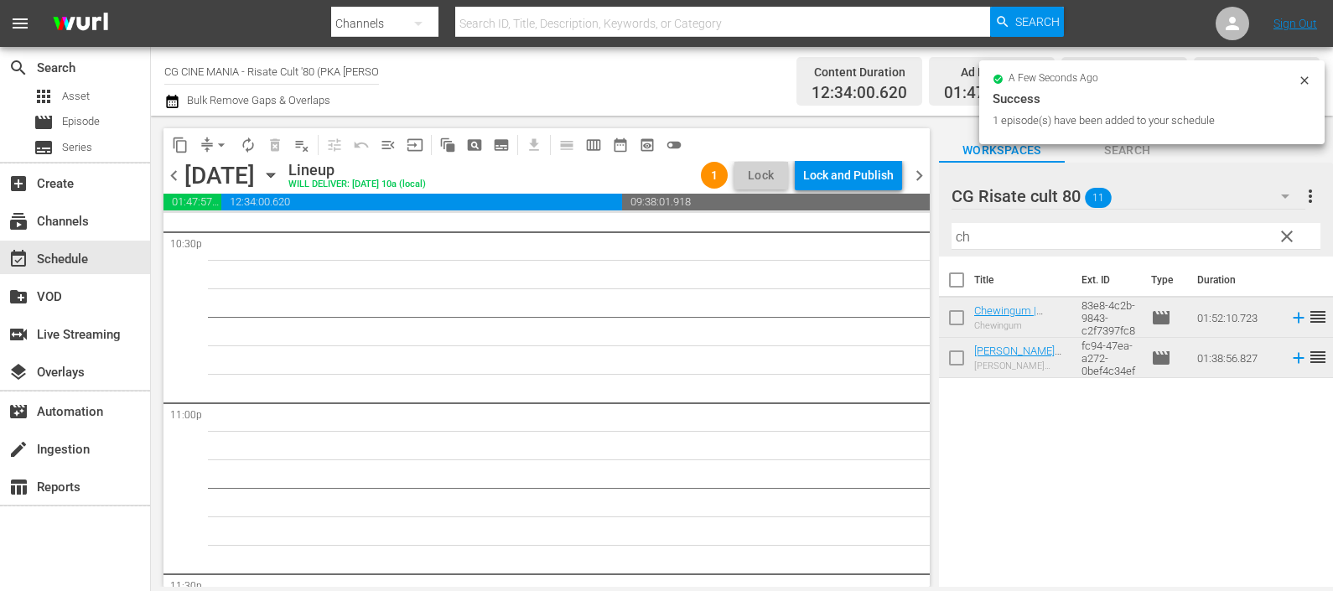
scroll to position [7833, 0]
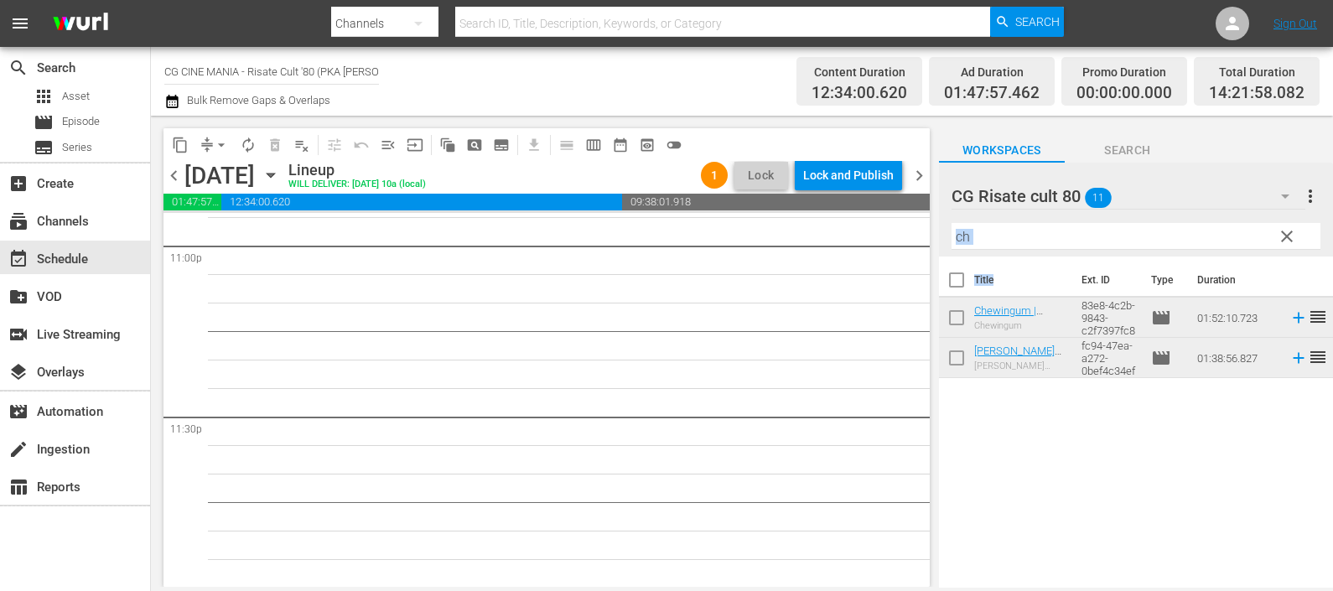
drag, startPoint x: 1002, startPoint y: 244, endPoint x: 970, endPoint y: 238, distance: 33.2
click at [961, 241] on div "CG Risate cult 80 11 CG Risate cult 80 more_vert clear Filter by Title ch Title…" at bounding box center [1136, 379] width 394 height 433
drag, startPoint x: 979, startPoint y: 233, endPoint x: 947, endPoint y: 235, distance: 31.9
click at [947, 235] on div "CG Risate cult 80 11 CG Risate cult 80 more_vert clear Filter by Title ch" at bounding box center [1136, 210] width 394 height 94
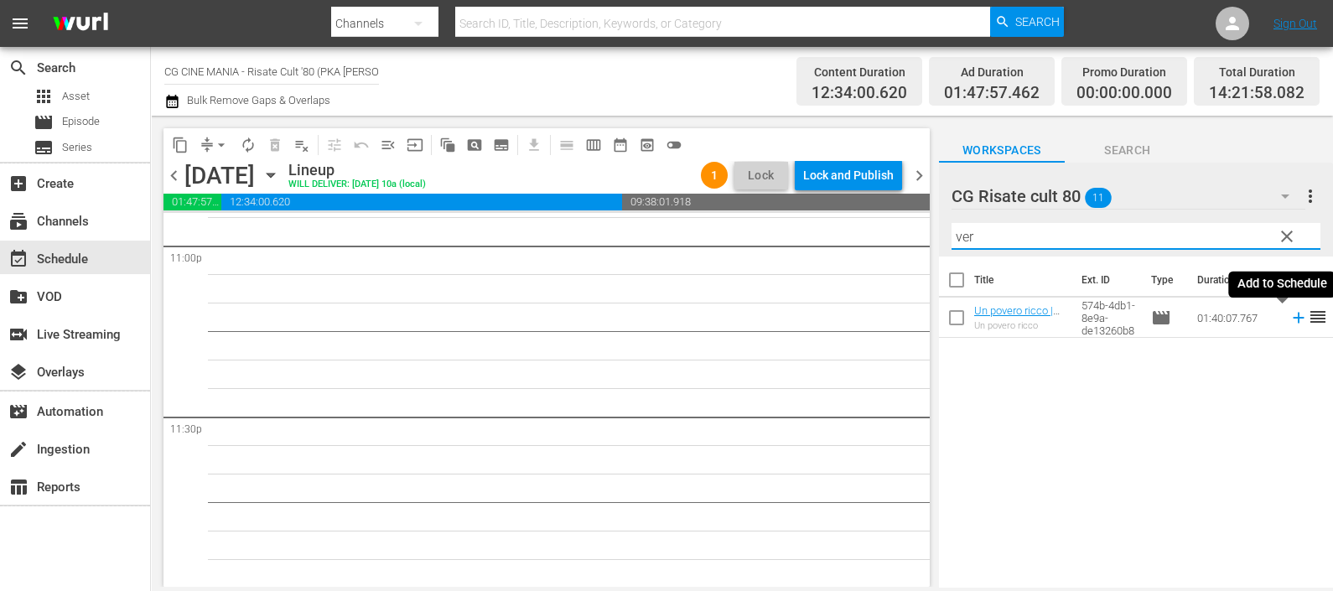
type input "ver"
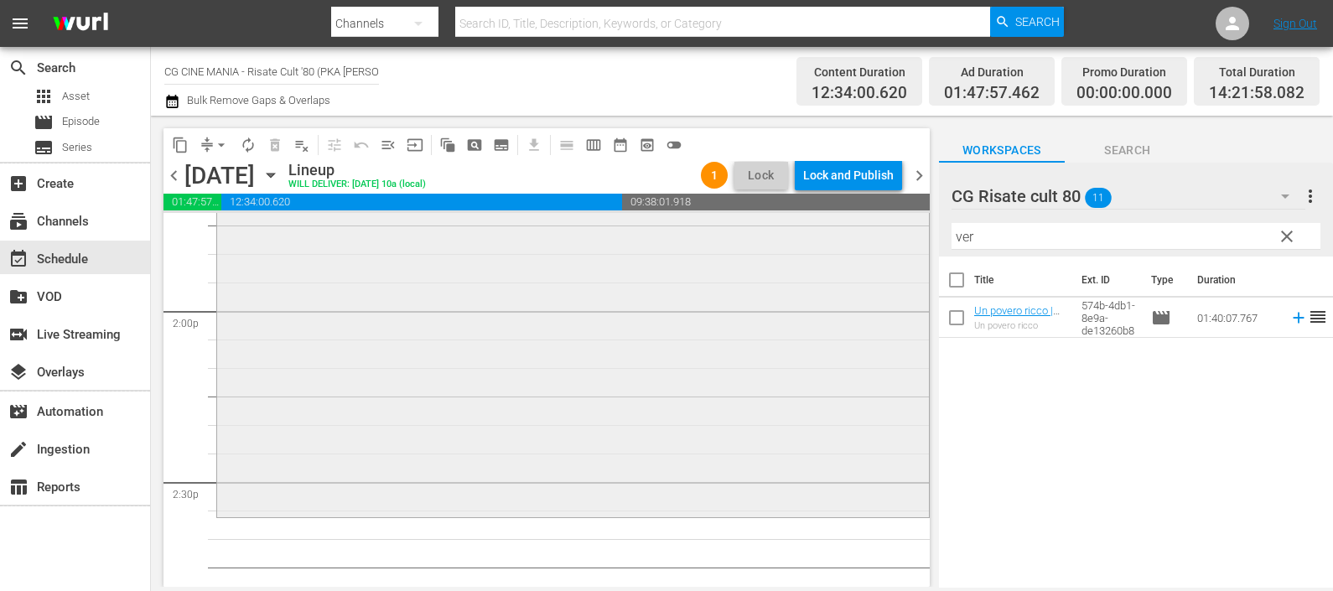
scroll to position [4795, 0]
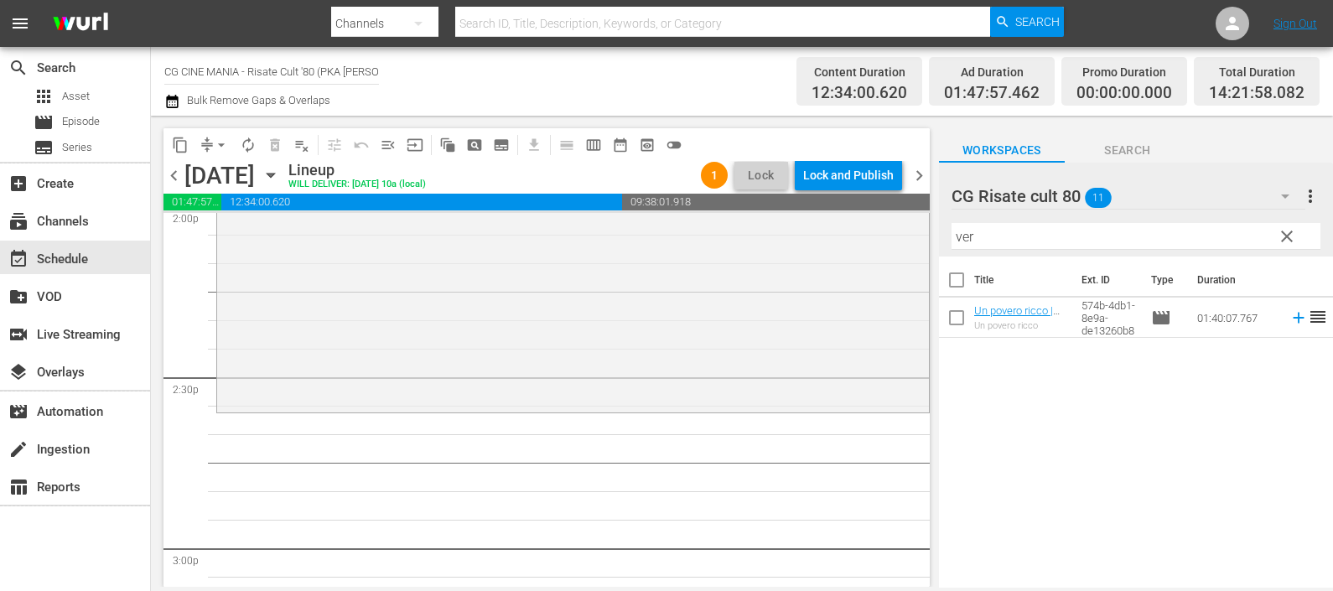
click at [1289, 327] on icon at bounding box center [1298, 317] width 18 height 18
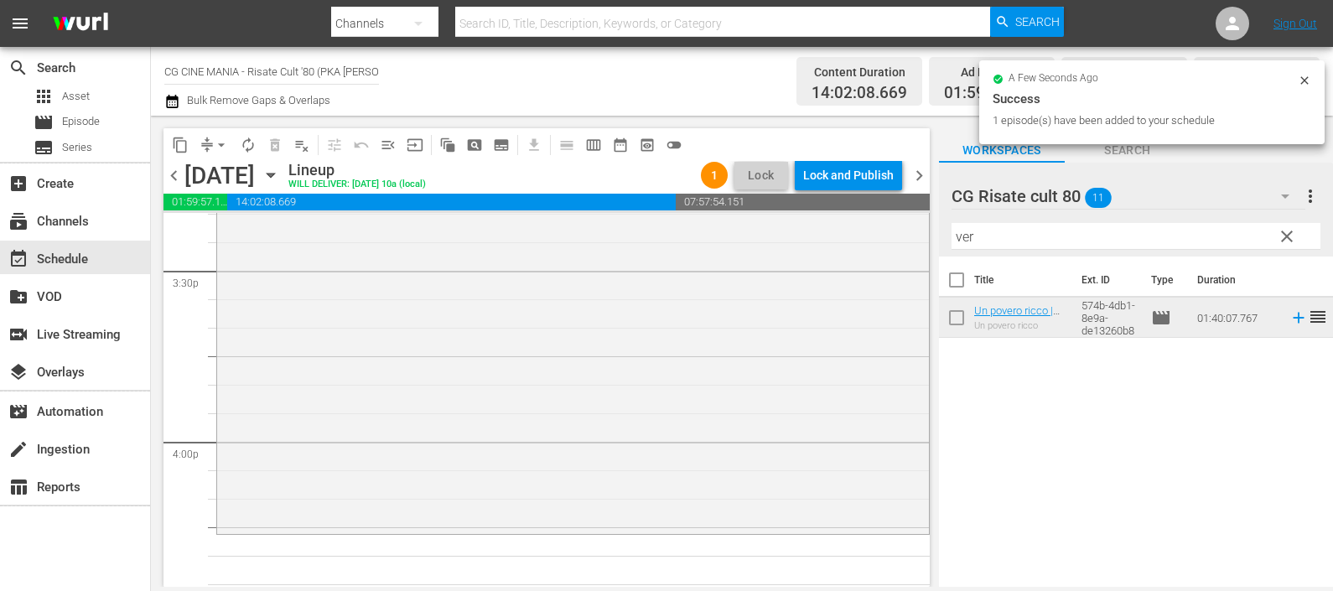
scroll to position [5528, 0]
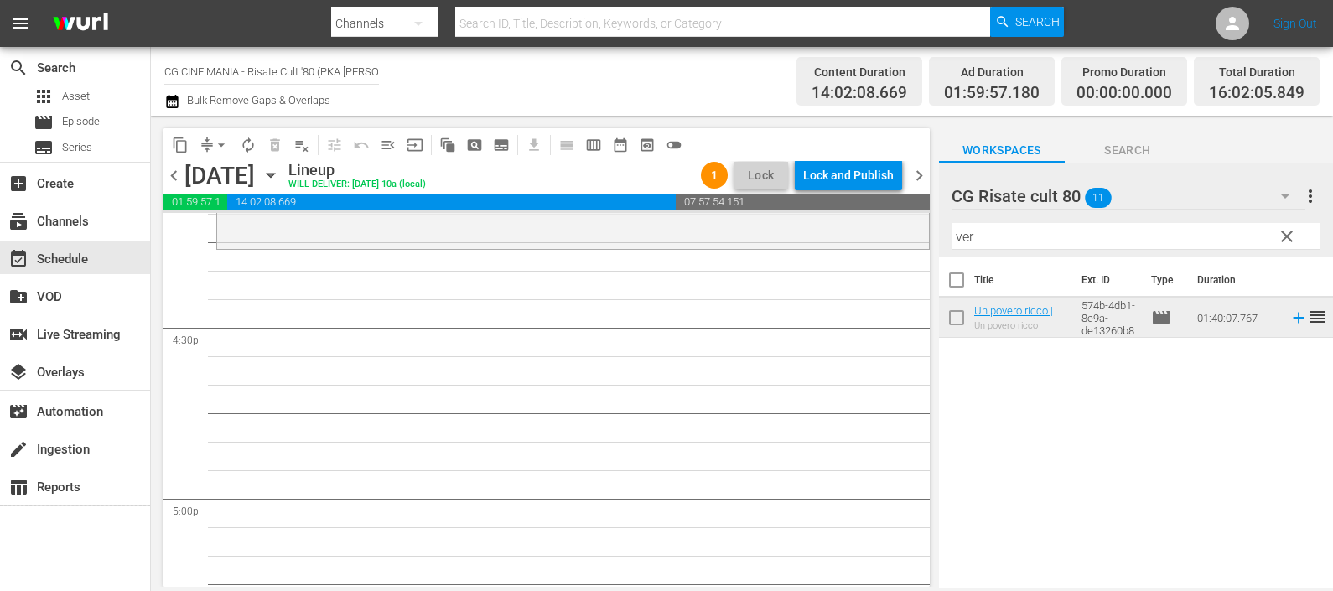
drag, startPoint x: 992, startPoint y: 253, endPoint x: 990, endPoint y: 240, distance: 13.6
click at [988, 243] on div "Filter by Title ver" at bounding box center [1135, 236] width 369 height 40
drag, startPoint x: 992, startPoint y: 236, endPoint x: 880, endPoint y: 247, distance: 112.8
click at [880, 246] on div "content_copy compress arrow_drop_down autorenew_outlined delete_forever_outline…" at bounding box center [742, 351] width 1182 height 471
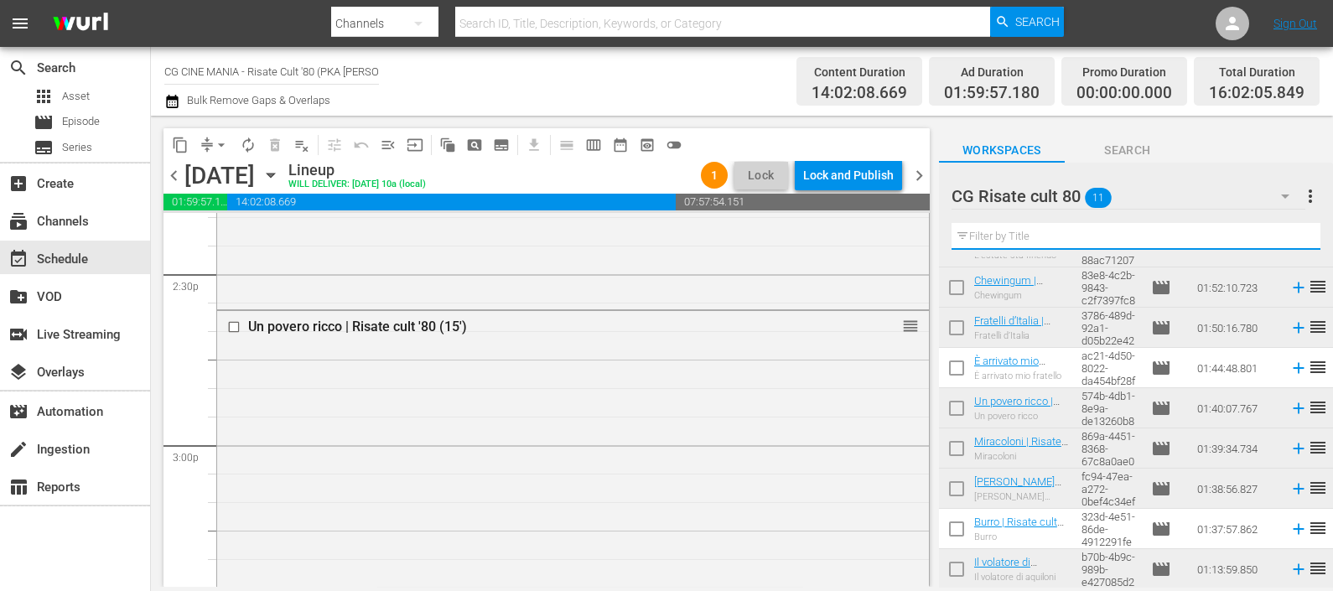
scroll to position [4899, 0]
drag, startPoint x: 1279, startPoint y: 373, endPoint x: 1270, endPoint y: 379, distance: 10.9
click at [1289, 372] on icon at bounding box center [1298, 368] width 18 height 18
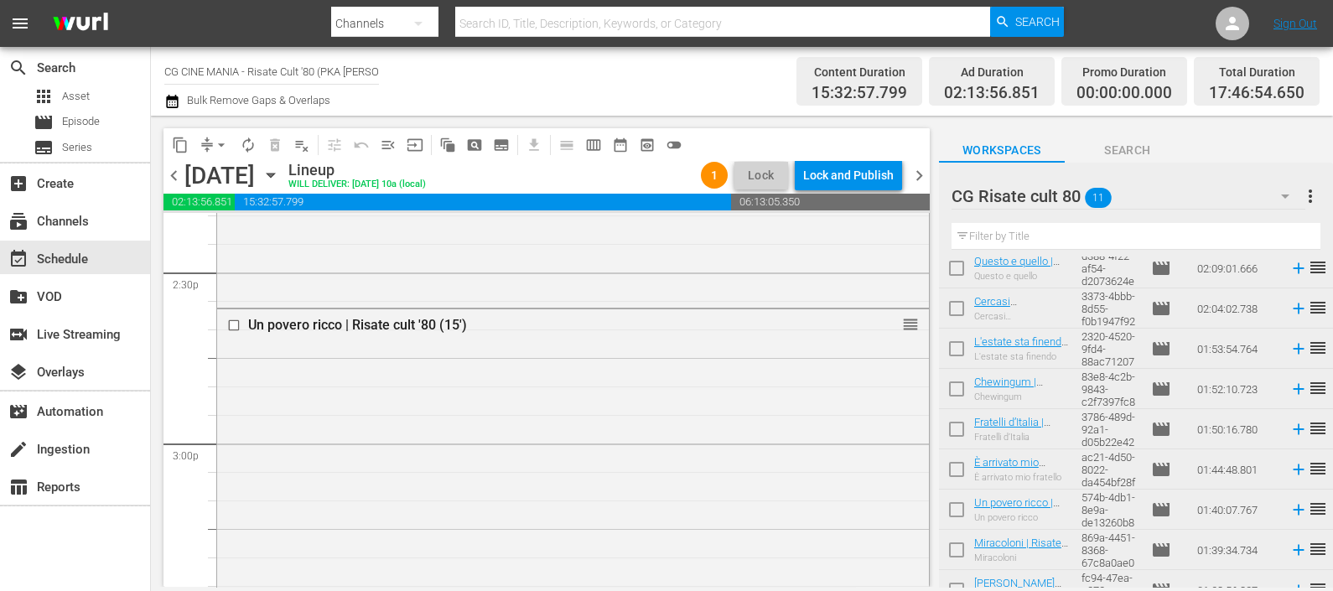
scroll to position [0, 0]
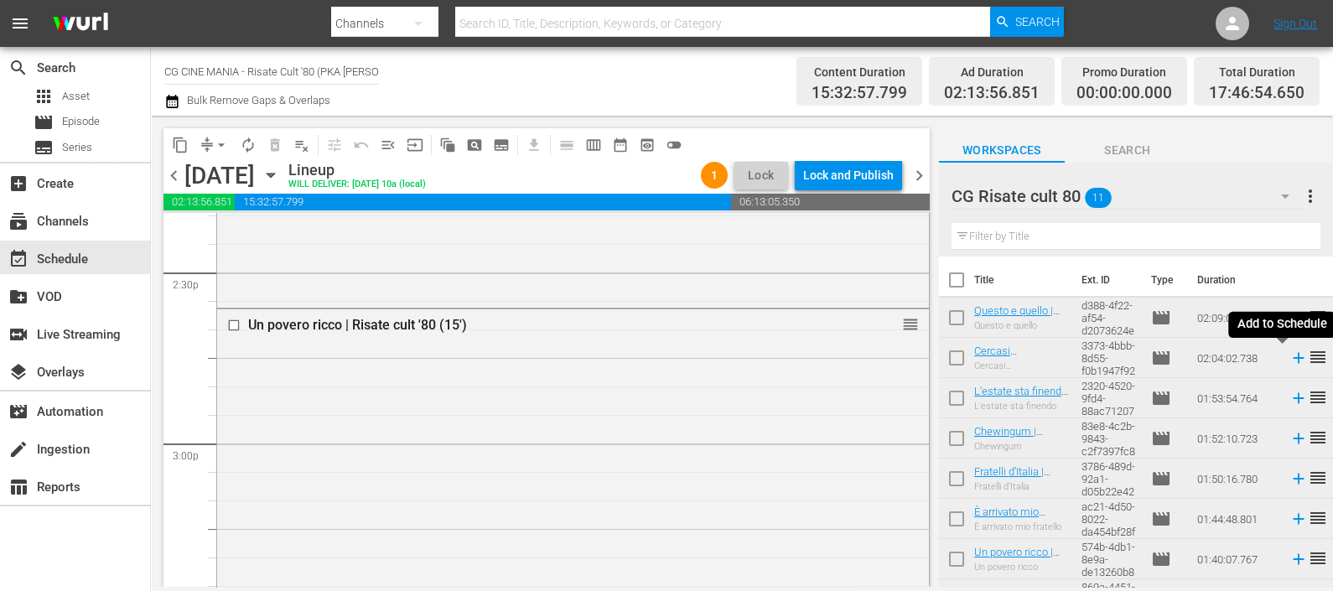
click at [1289, 356] on icon at bounding box center [1298, 358] width 18 height 18
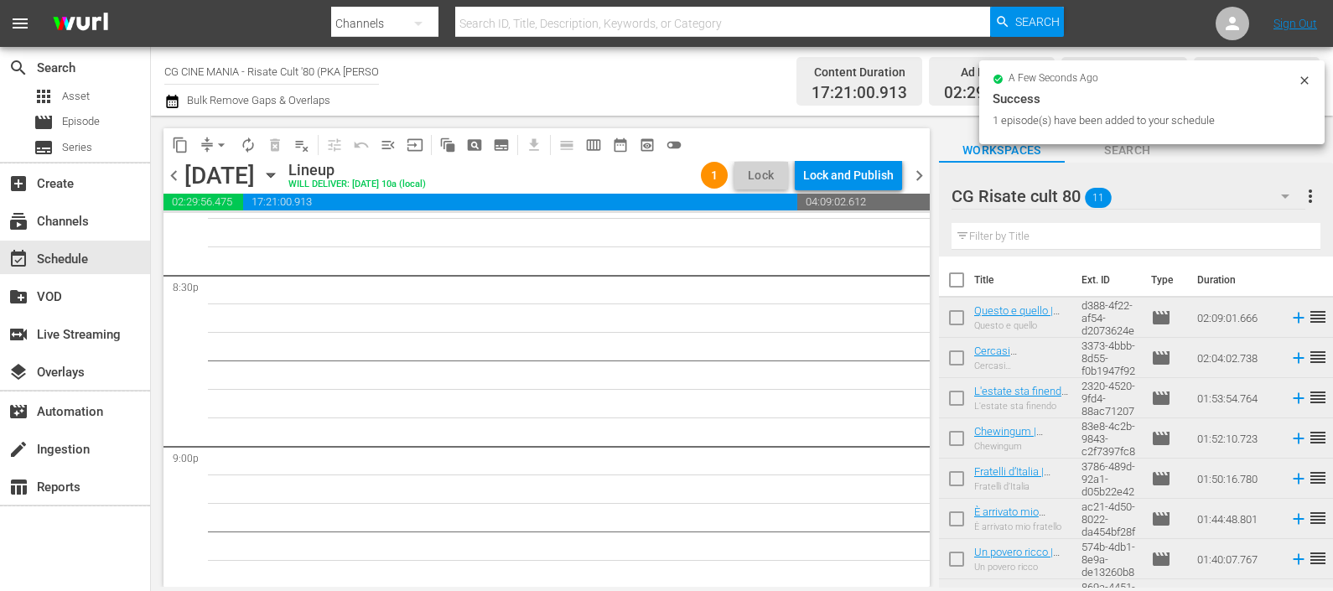
scroll to position [6995, 0]
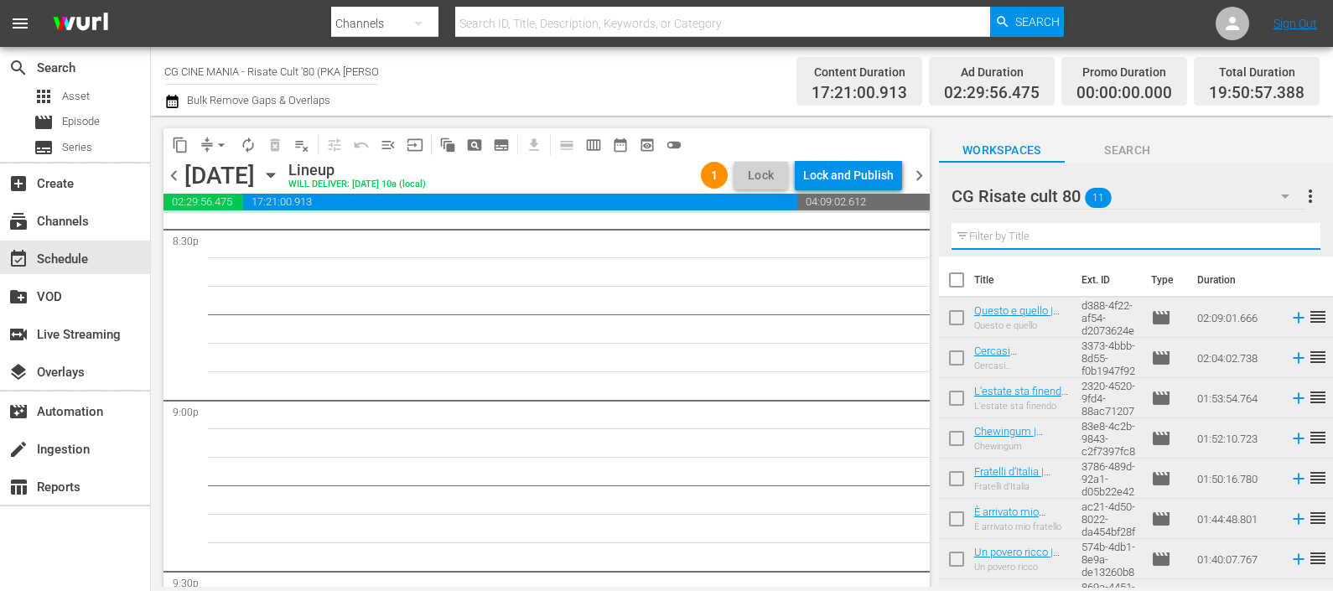
click at [995, 231] on input "text" at bounding box center [1135, 236] width 369 height 27
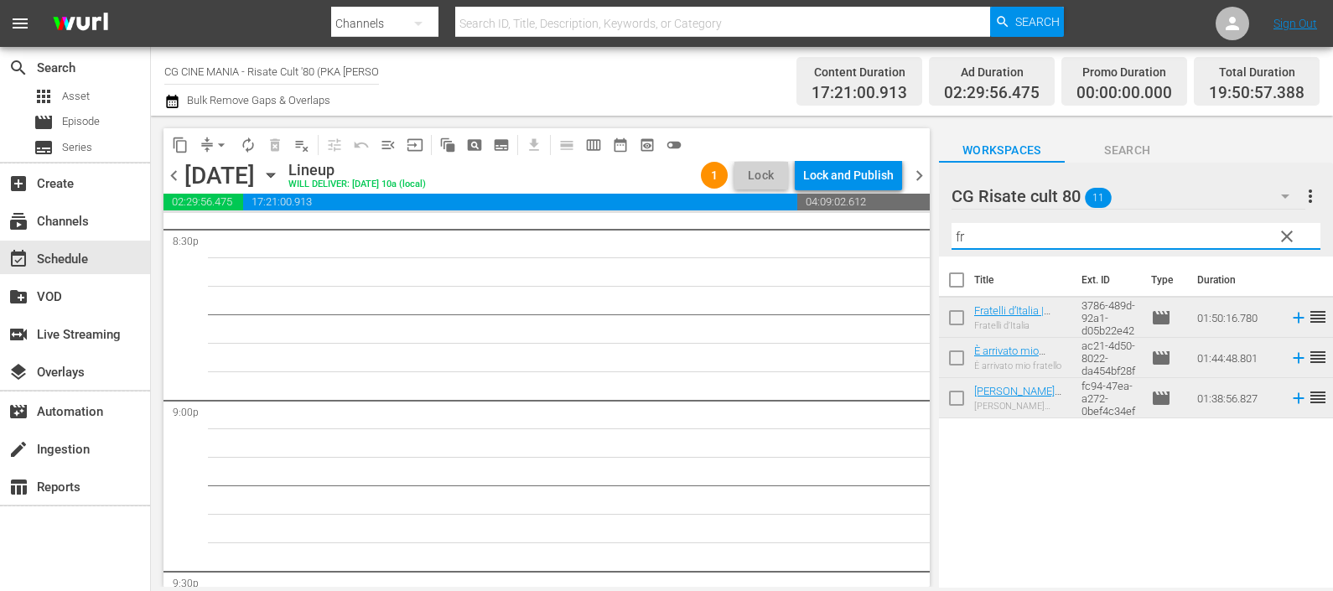
click at [1293, 318] on icon at bounding box center [1298, 318] width 11 height 11
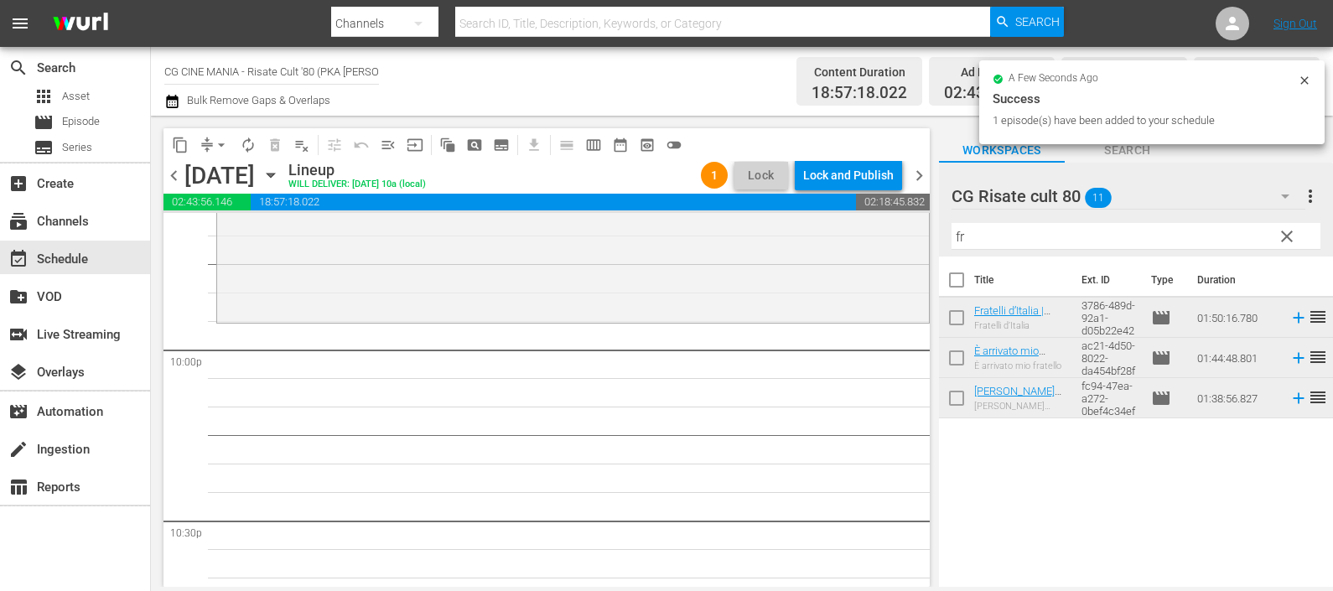
scroll to position [7414, 0]
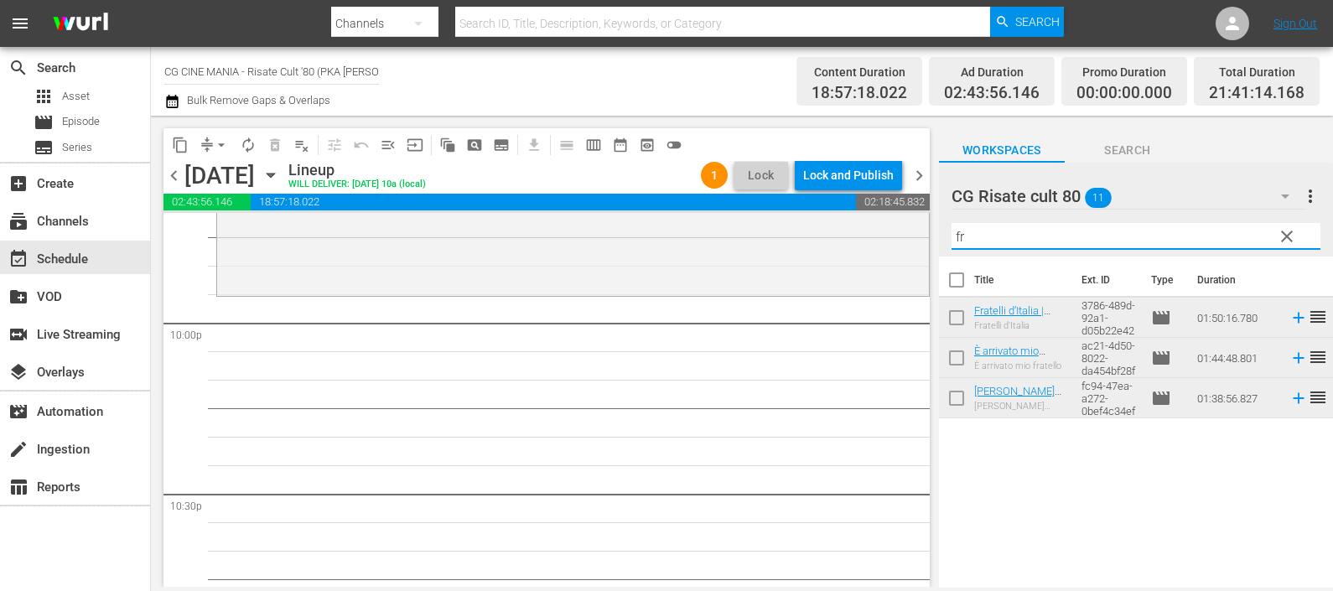
drag, startPoint x: 1014, startPoint y: 233, endPoint x: 940, endPoint y: 232, distance: 73.8
click at [913, 232] on div "content_copy compress arrow_drop_down autorenew_outlined delete_forever_outline…" at bounding box center [742, 351] width 1182 height 471
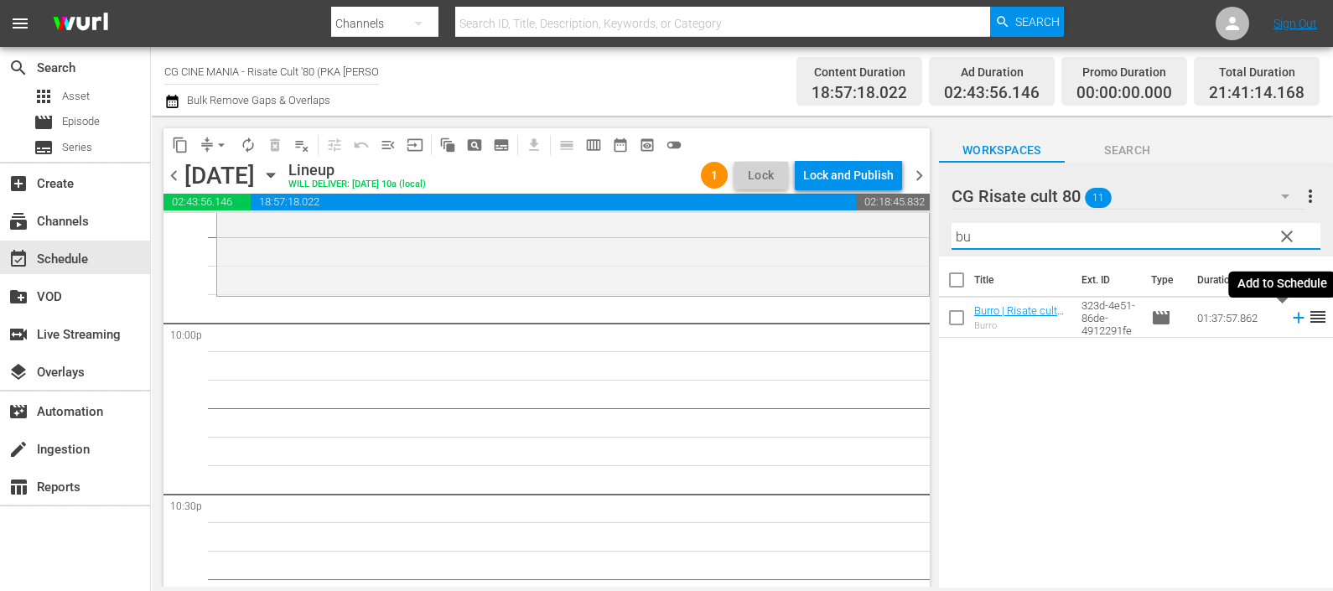
click at [1293, 318] on icon at bounding box center [1298, 318] width 11 height 11
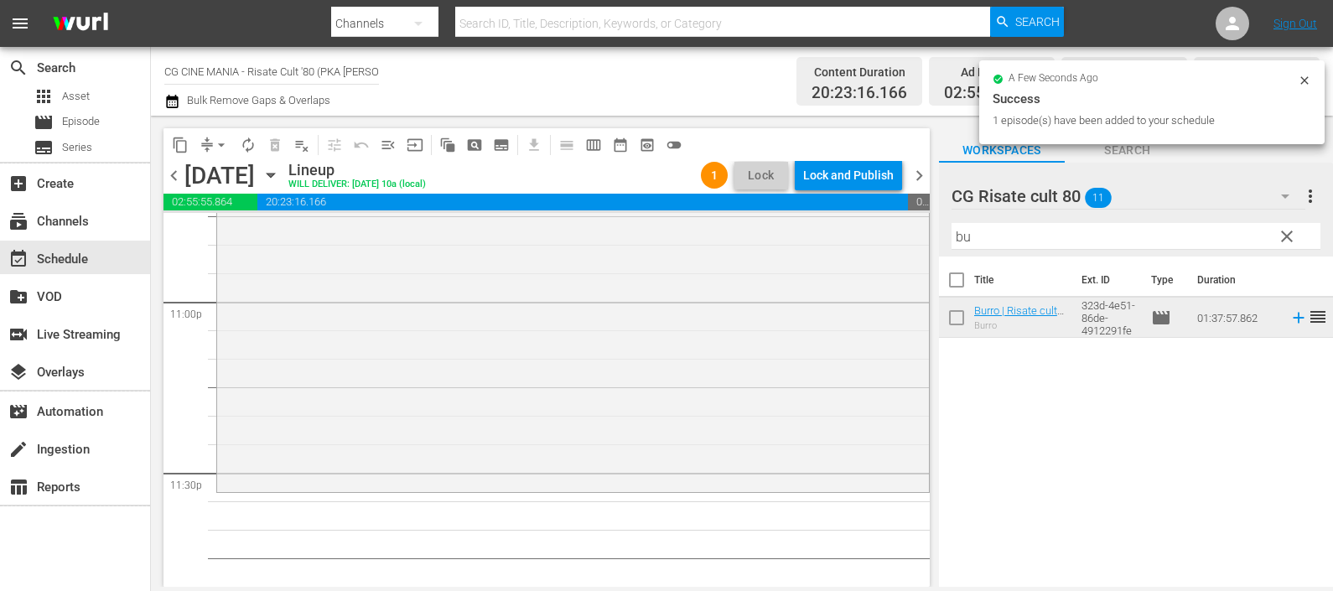
scroll to position [7833, 0]
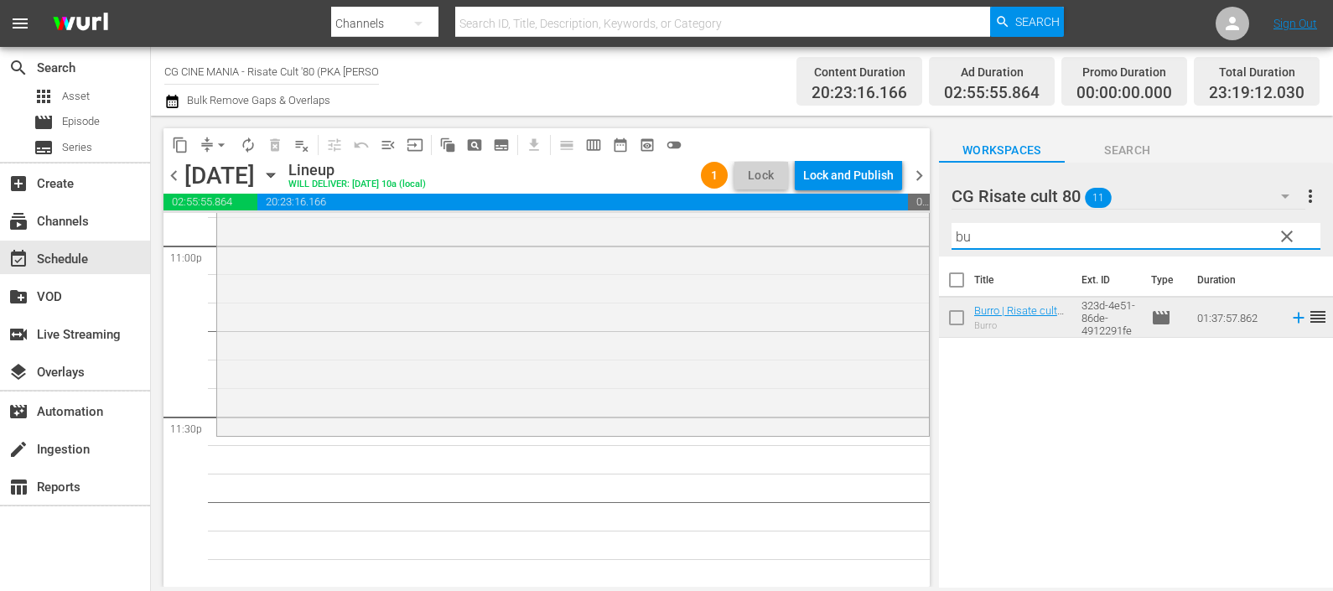
drag, startPoint x: 1005, startPoint y: 241, endPoint x: 918, endPoint y: 236, distance: 87.4
click at [918, 236] on div "content_copy compress arrow_drop_down autorenew_outlined delete_forever_outline…" at bounding box center [742, 351] width 1182 height 471
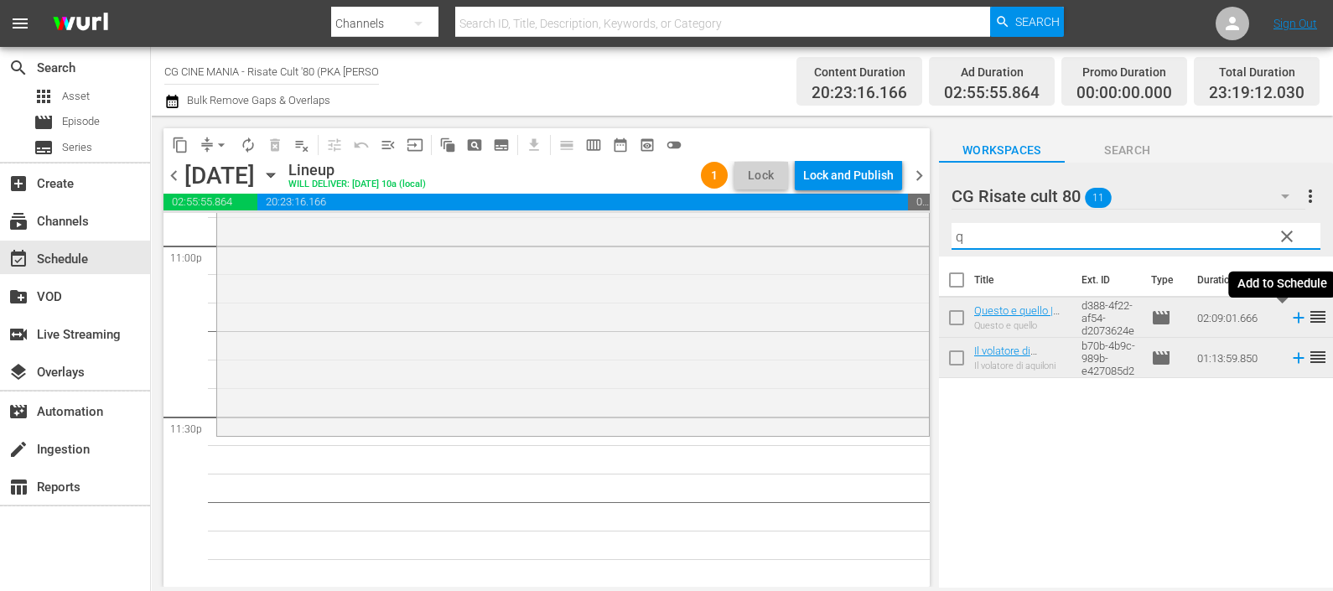
type input "q"
click at [1289, 310] on icon at bounding box center [1298, 317] width 18 height 18
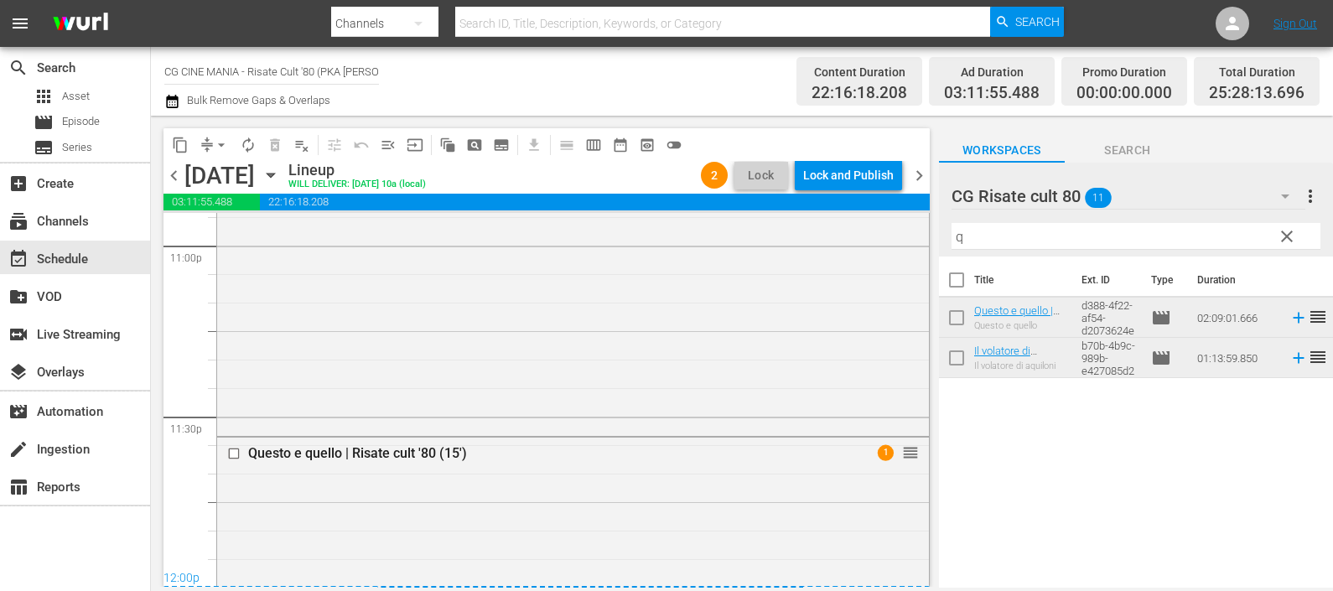
click at [179, 94] on icon "button" at bounding box center [172, 101] width 16 height 20
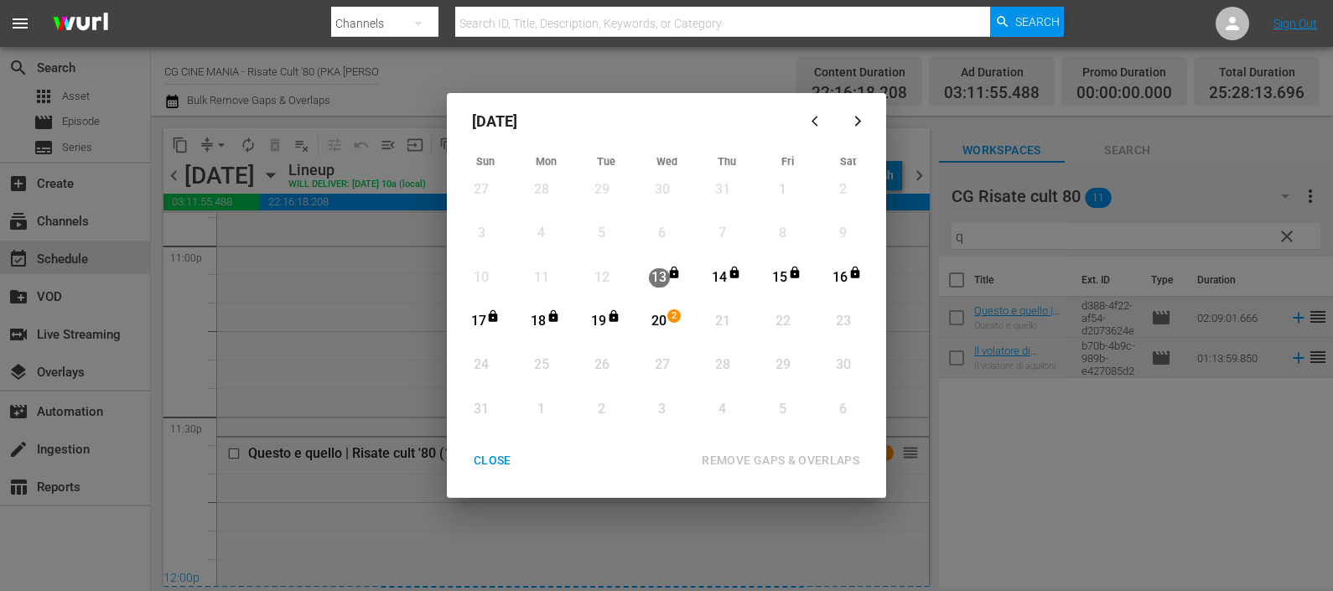
click at [659, 321] on div "20" at bounding box center [659, 321] width 21 height 19
click at [775, 453] on div "REMOVE GAPS & OVERLAPS" at bounding box center [780, 460] width 184 height 21
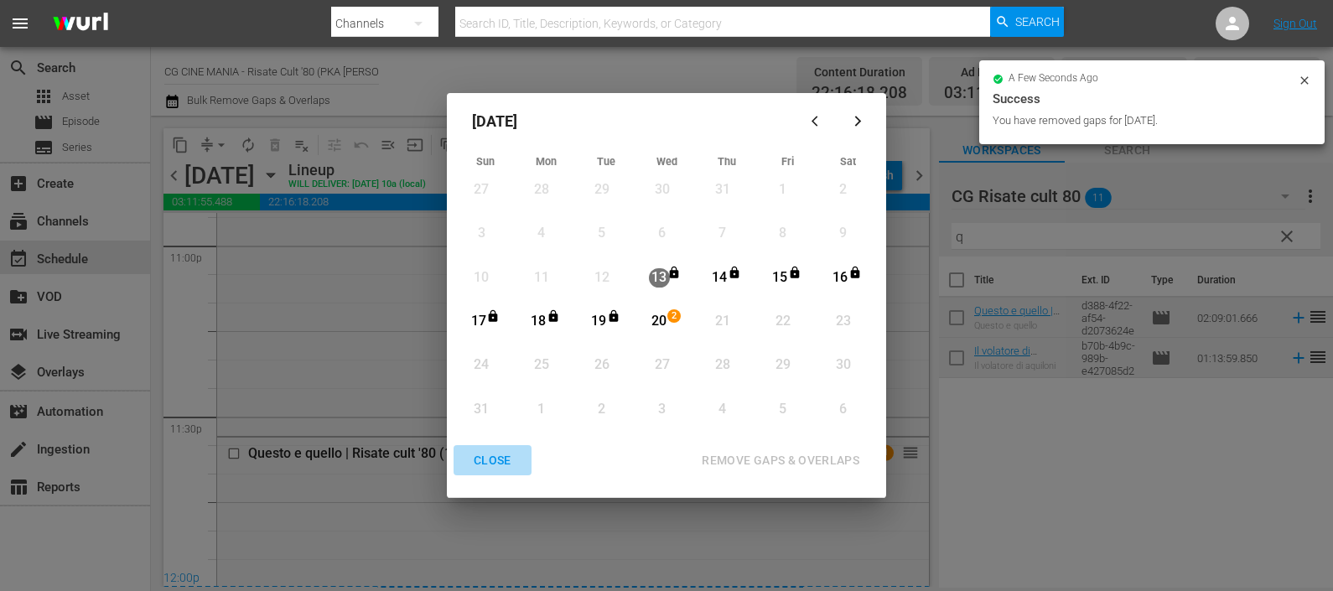
click at [494, 465] on div "CLOSE" at bounding box center [492, 460] width 65 height 21
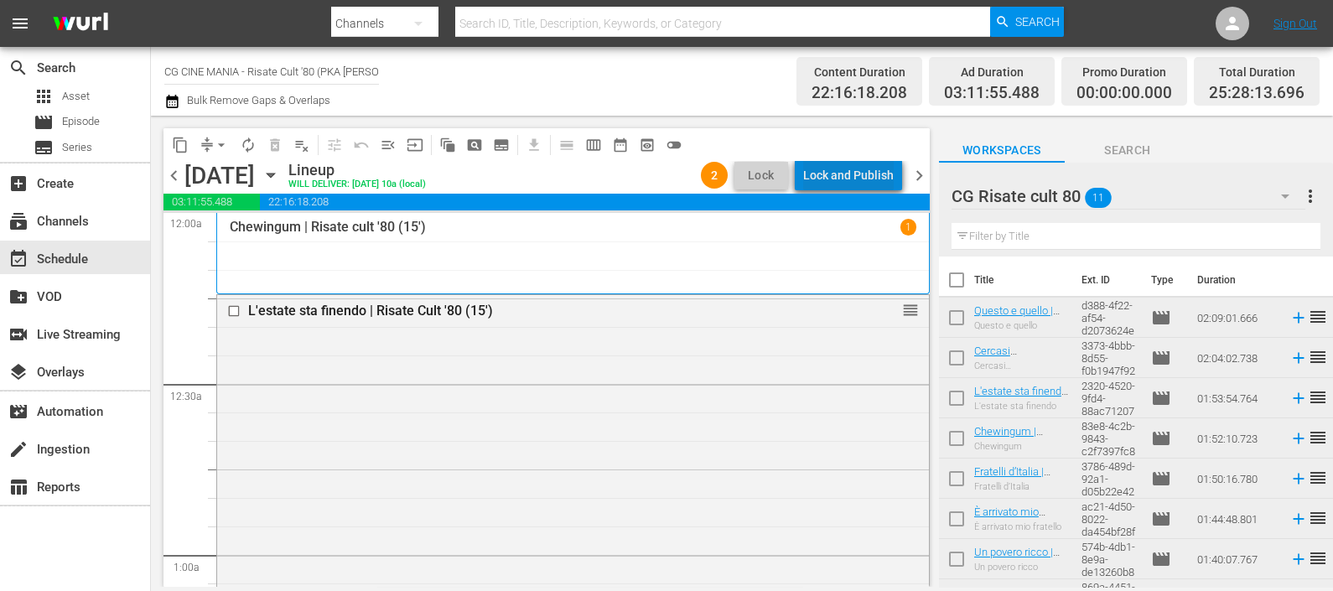
click at [865, 168] on div "Lock and Publish" at bounding box center [848, 175] width 91 height 30
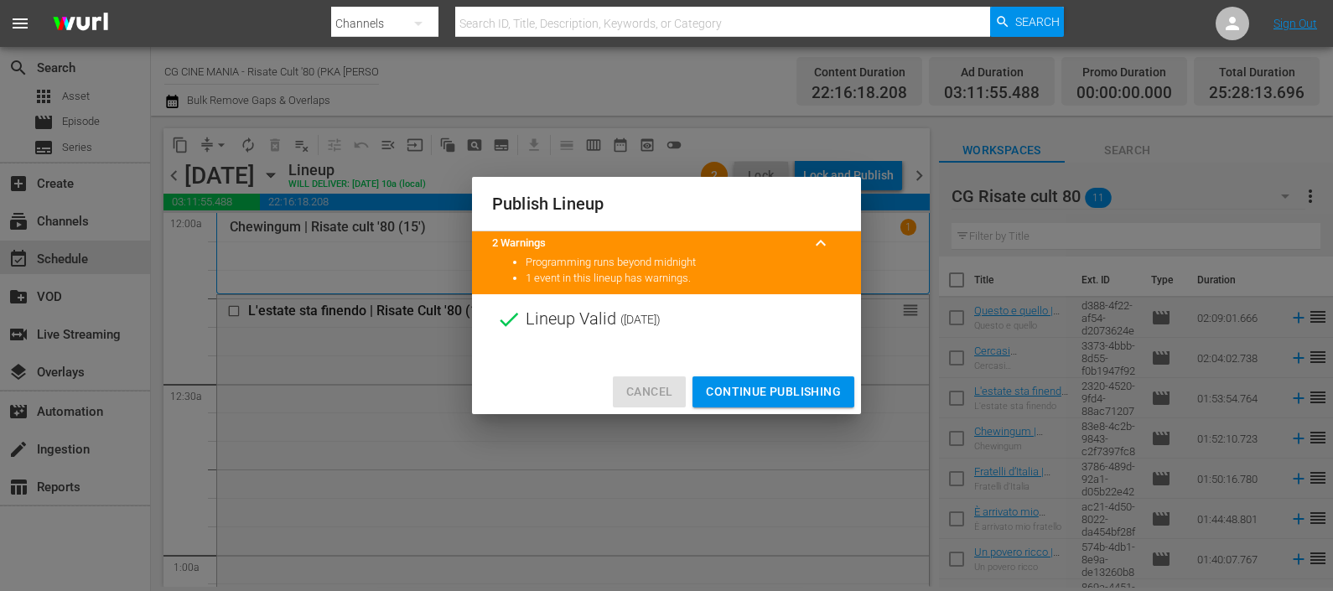
click at [638, 390] on span "Cancel" at bounding box center [649, 391] width 46 height 21
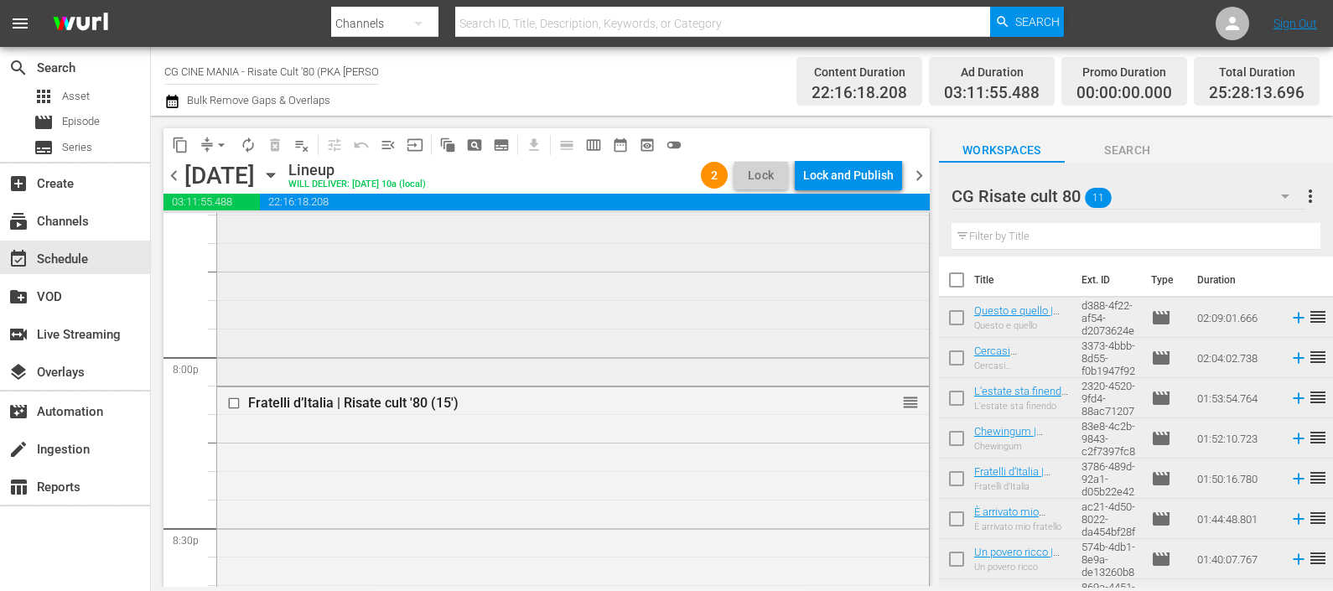
scroll to position [6427, 0]
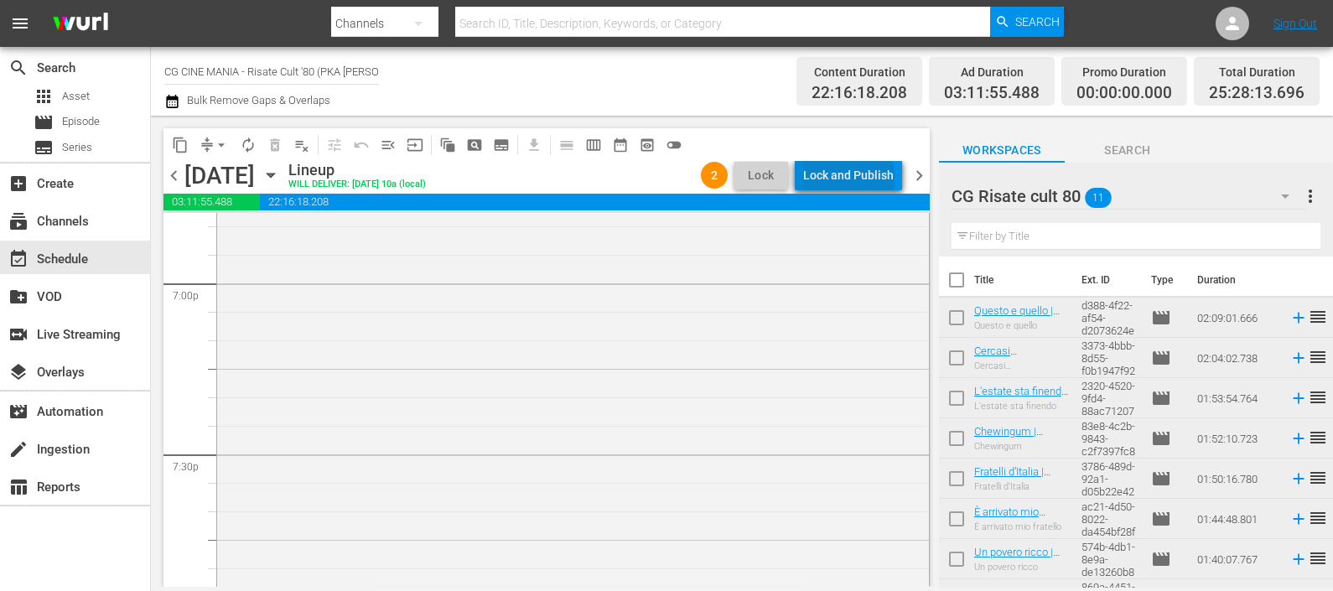
click at [852, 183] on div "Lock and Publish" at bounding box center [848, 175] width 91 height 30
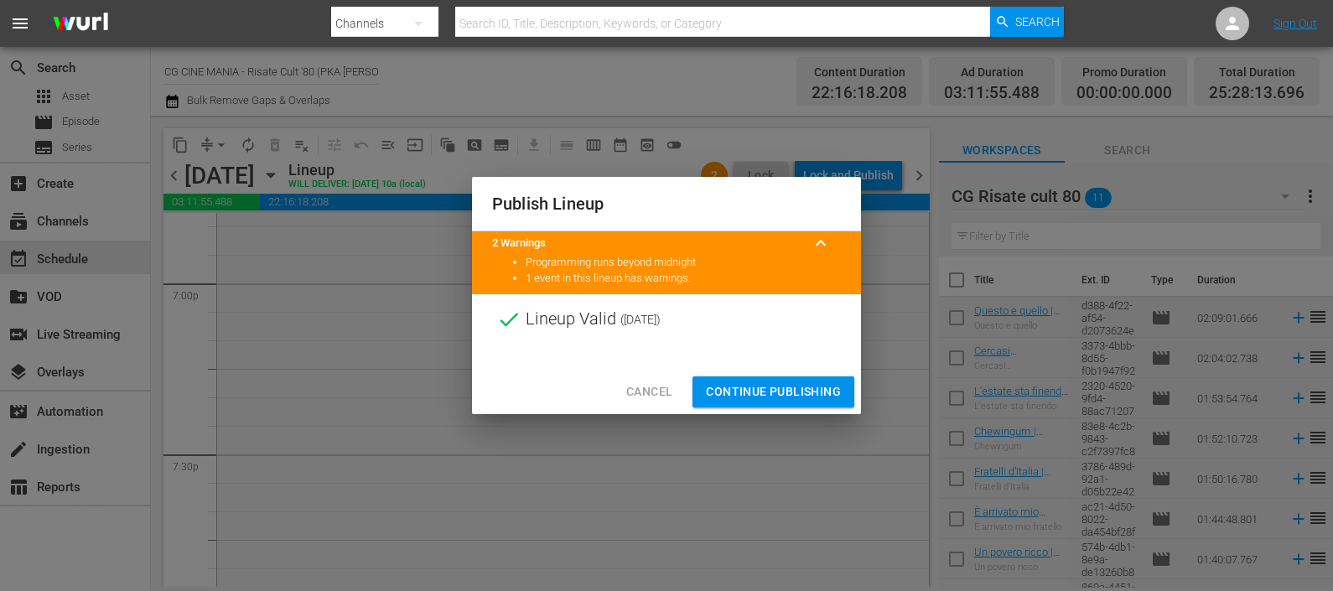
click at [758, 399] on span "Continue Publishing" at bounding box center [773, 391] width 135 height 21
